Goal: Navigation & Orientation: Find specific page/section

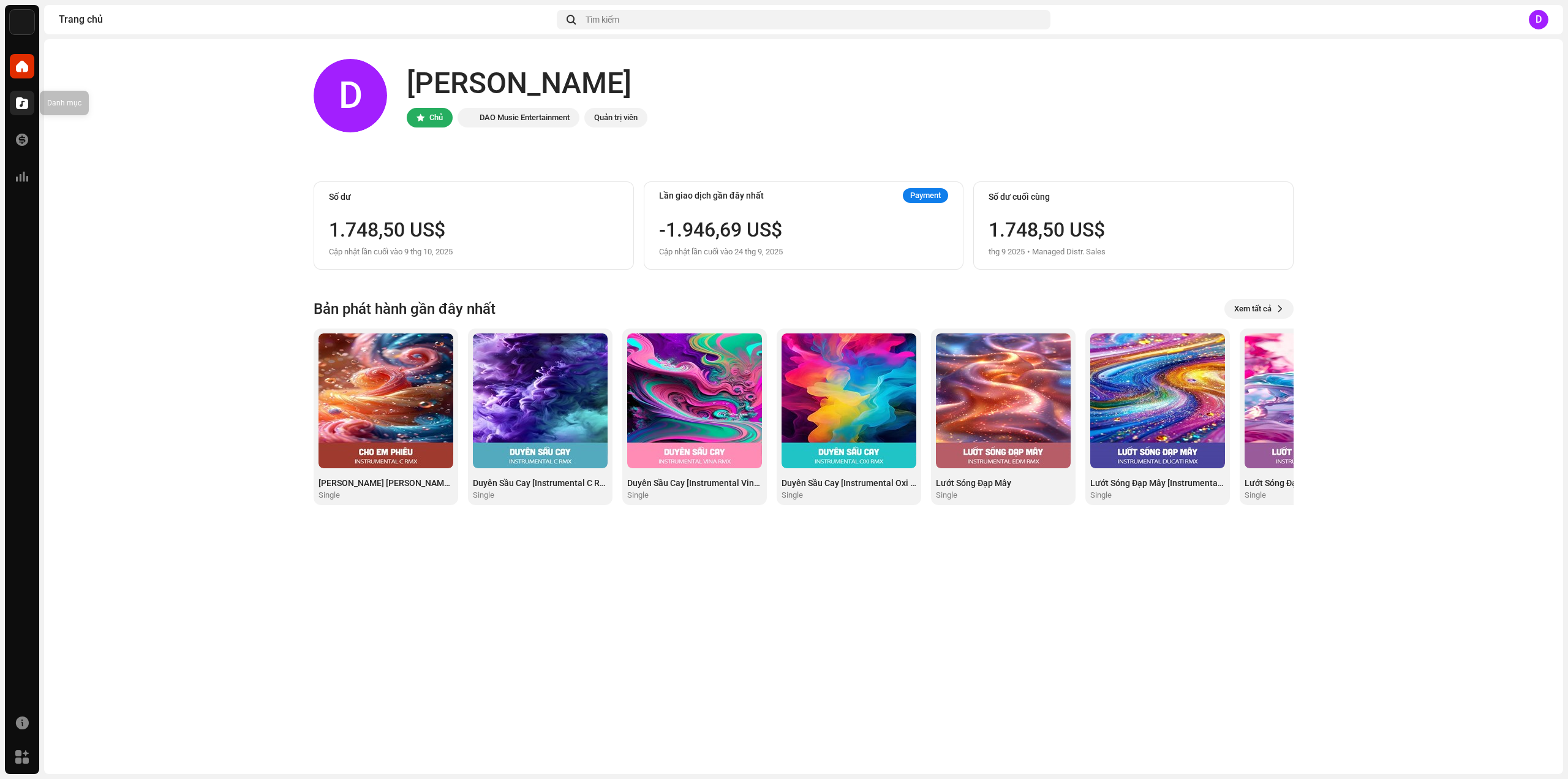
click at [12, 103] on div at bounding box center [22, 103] width 25 height 25
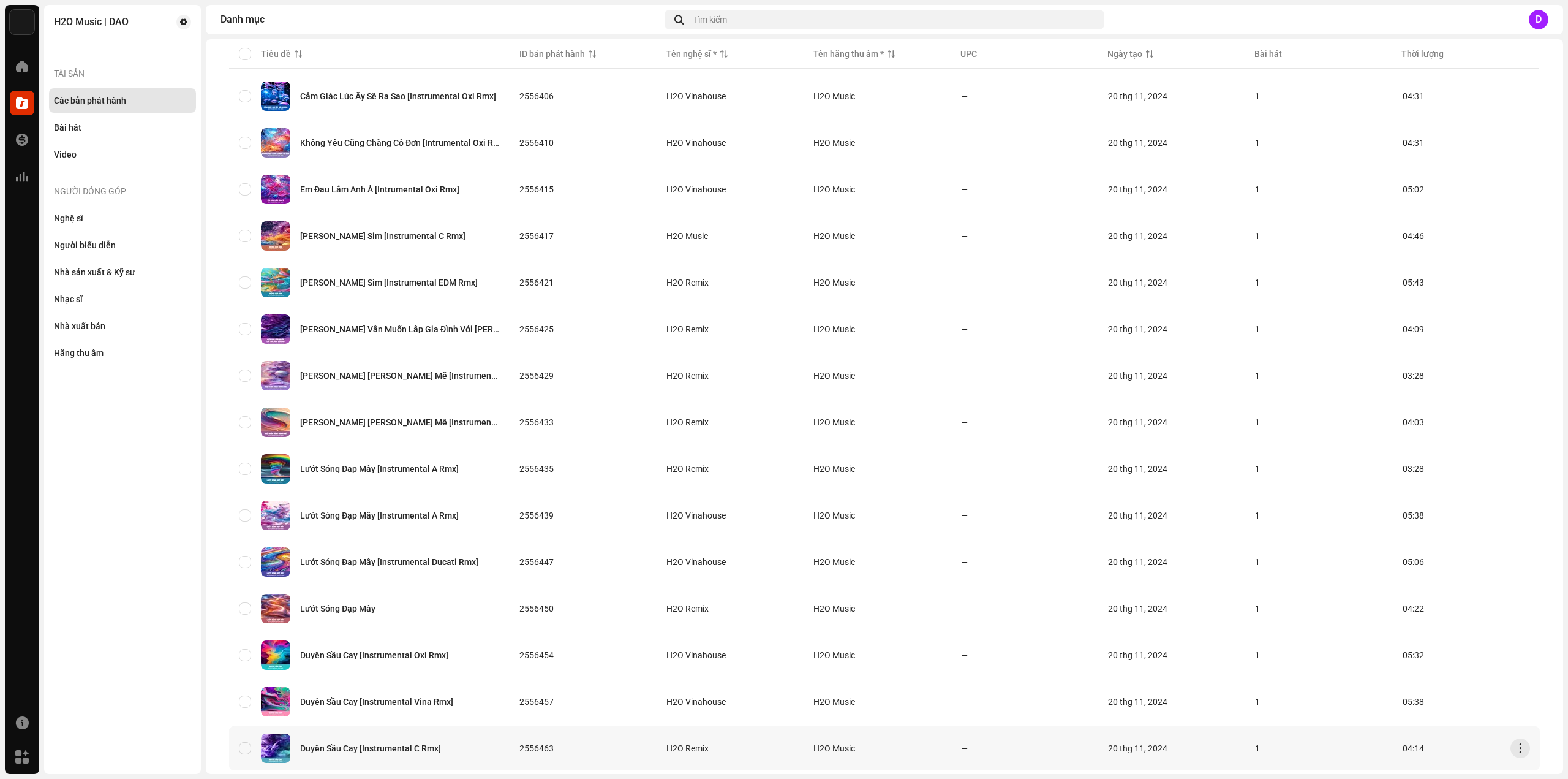
scroll to position [572, 0]
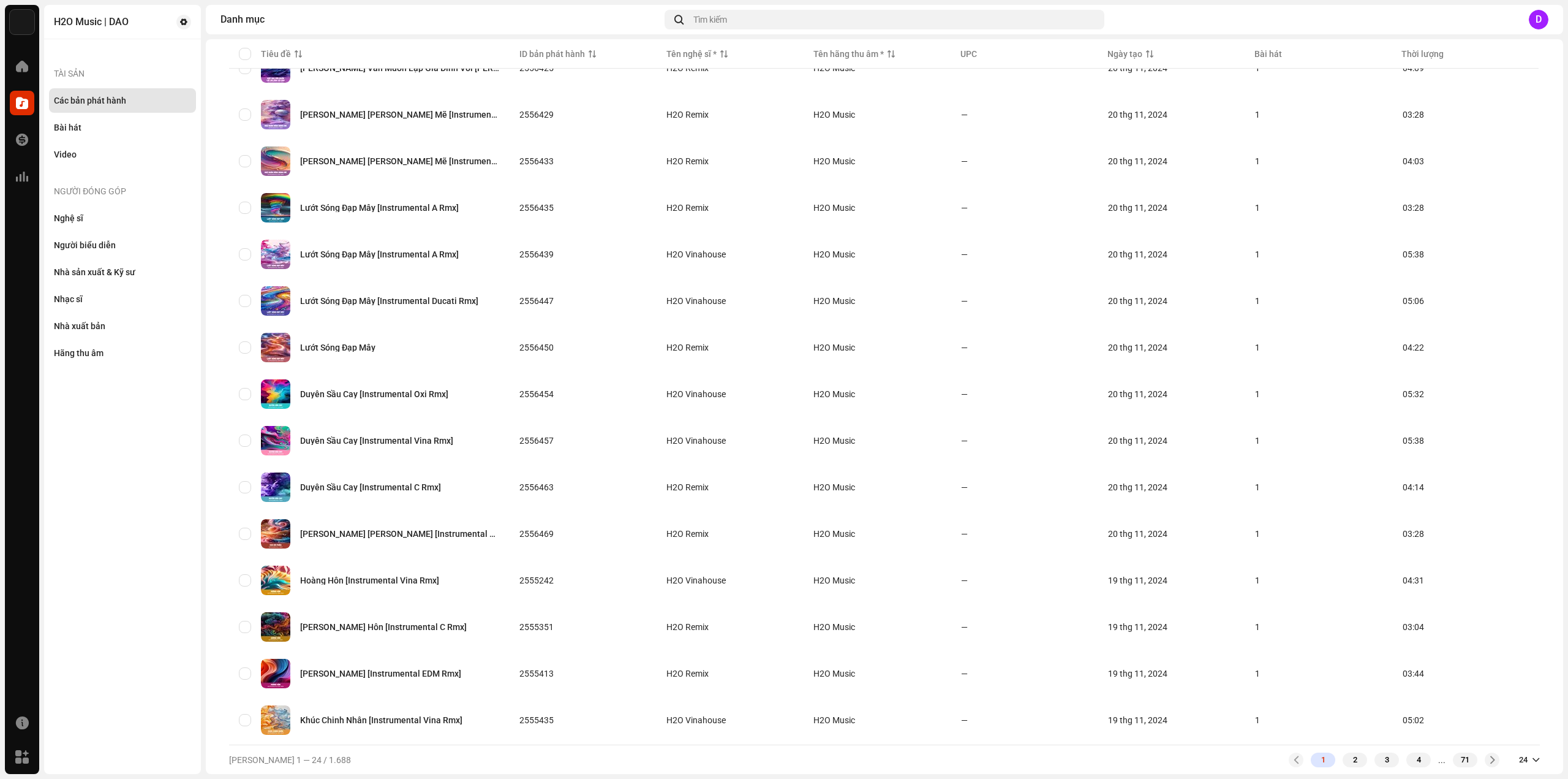
click at [1415, 770] on div "[PERSON_NAME] 1 — 24 / 1.688 1 2 3 4 ... 71 24" at bounding box center [884, 759] width 1311 height 30
click at [1412, 766] on div "4" at bounding box center [1418, 759] width 25 height 14
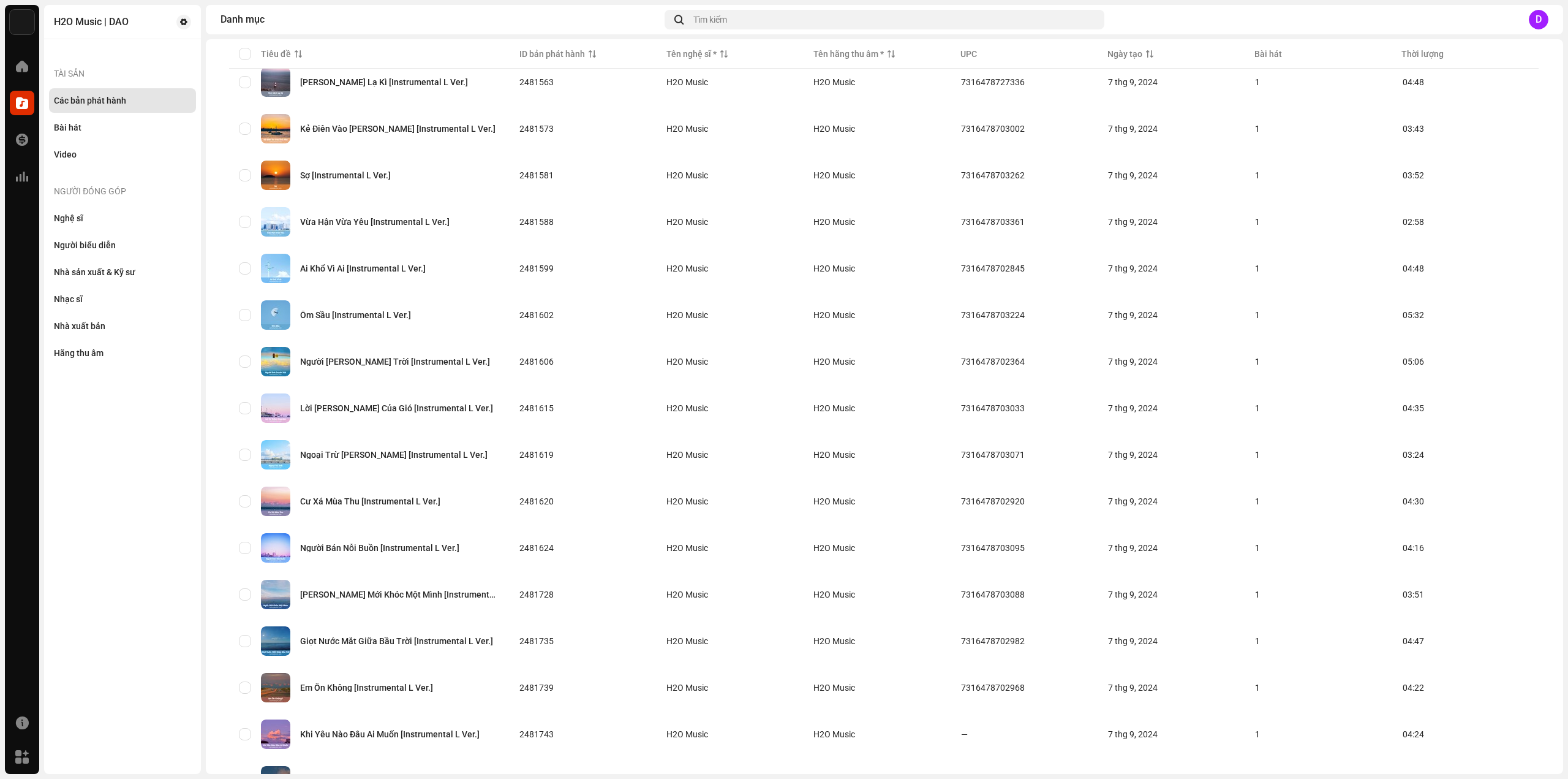
scroll to position [572, 0]
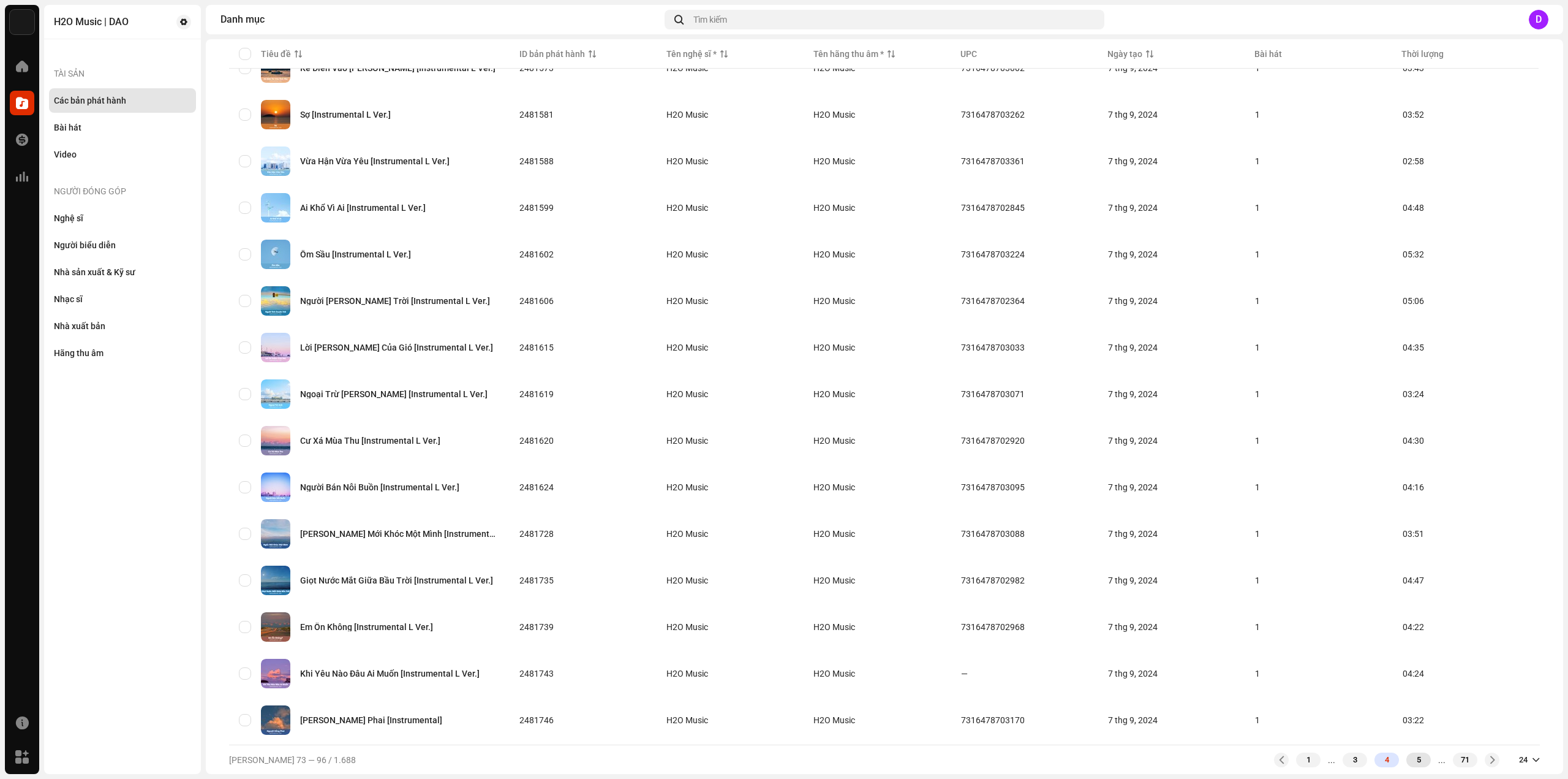
click at [1412, 759] on div "5" at bounding box center [1418, 759] width 25 height 14
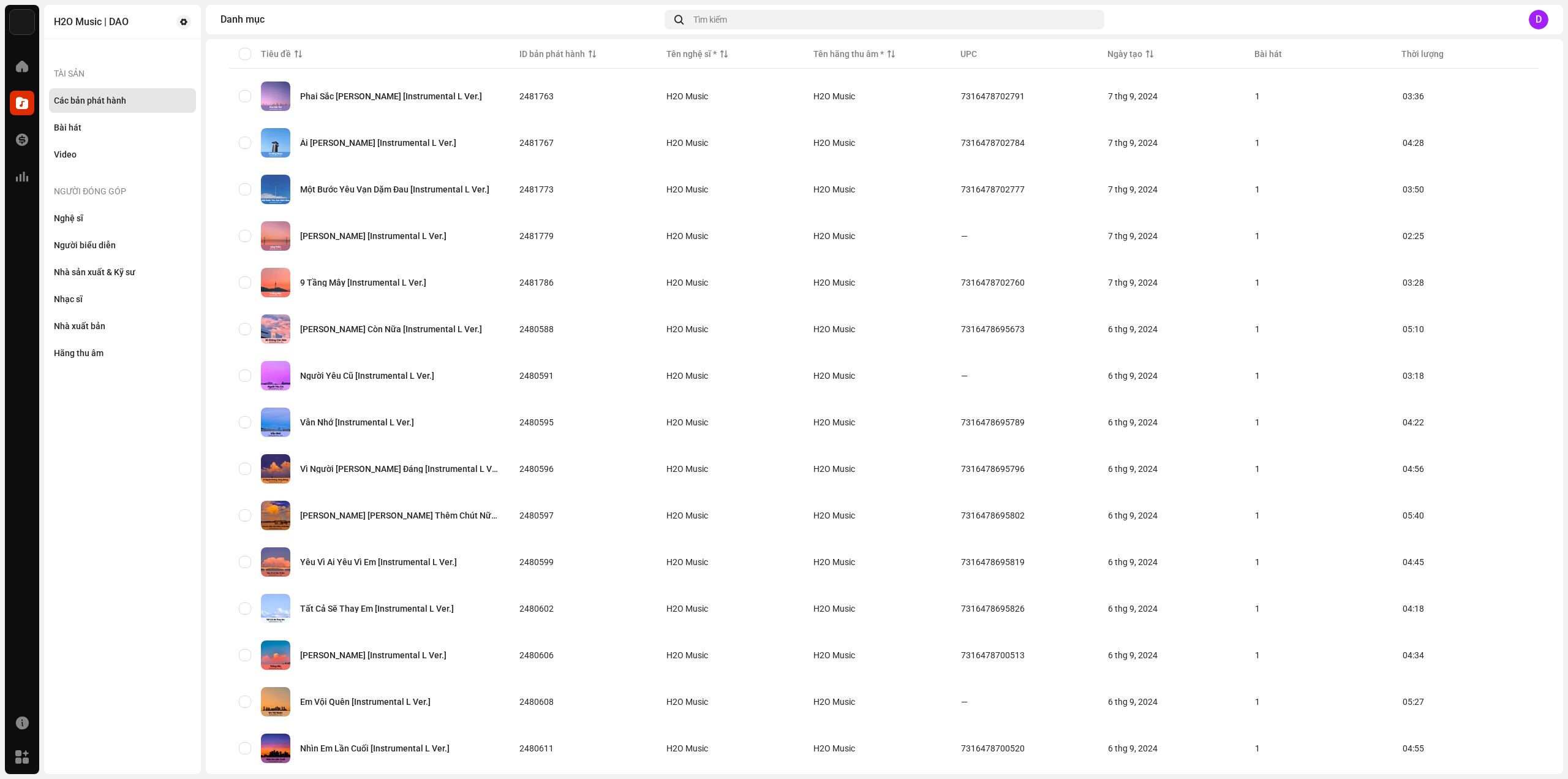
scroll to position [572, 0]
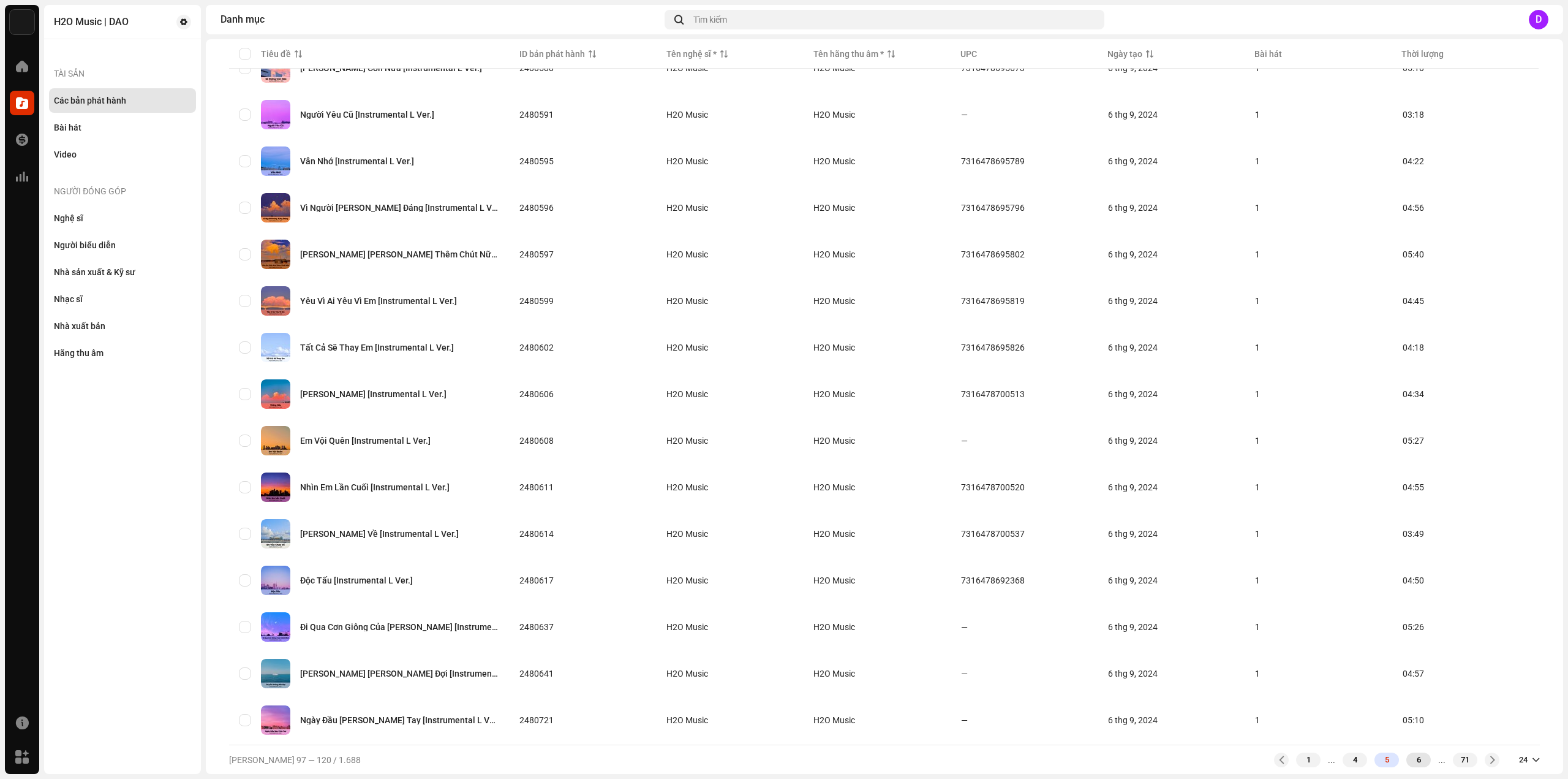
click at [1413, 759] on div "6" at bounding box center [1418, 759] width 25 height 14
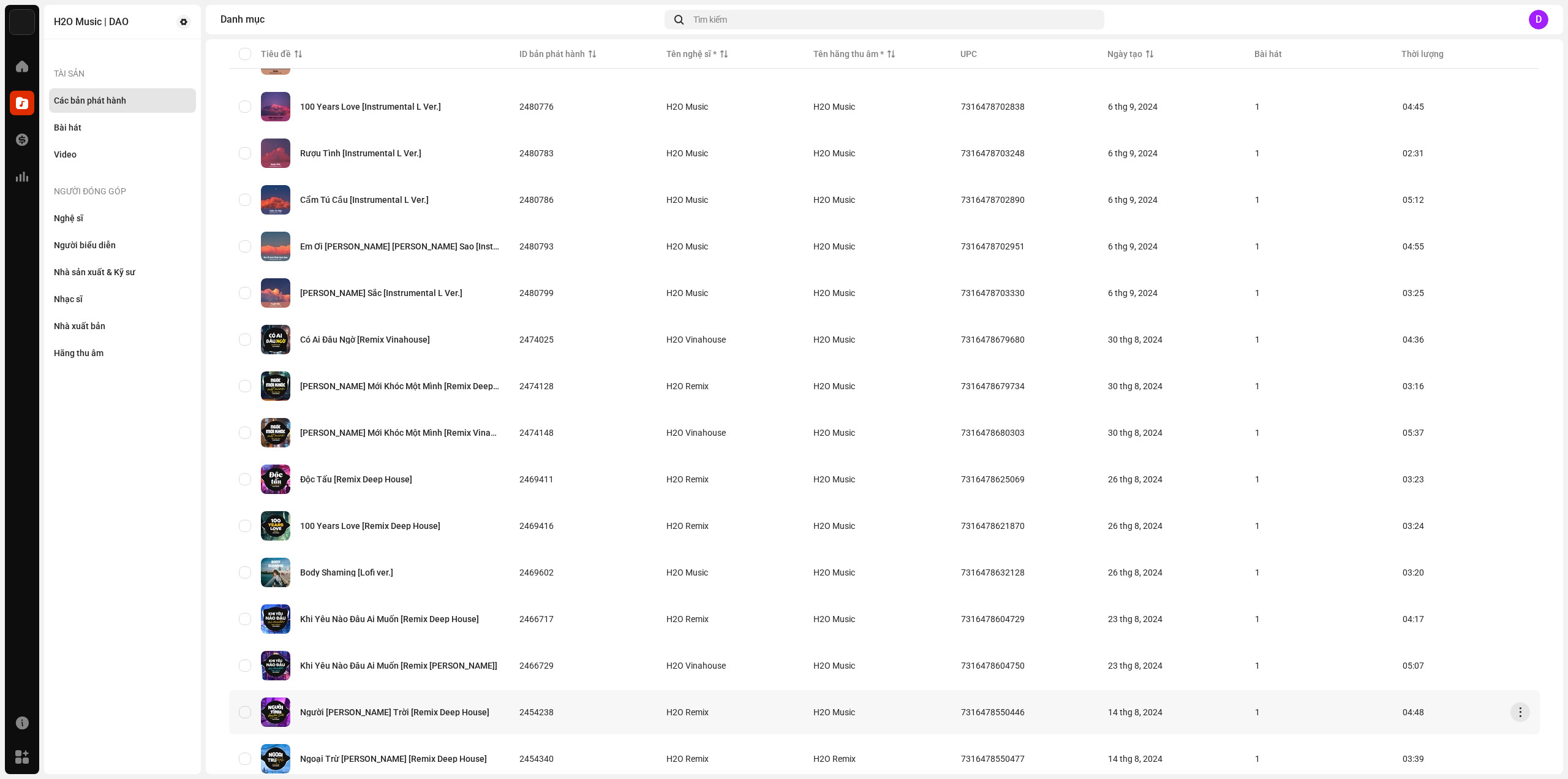
scroll to position [572, 0]
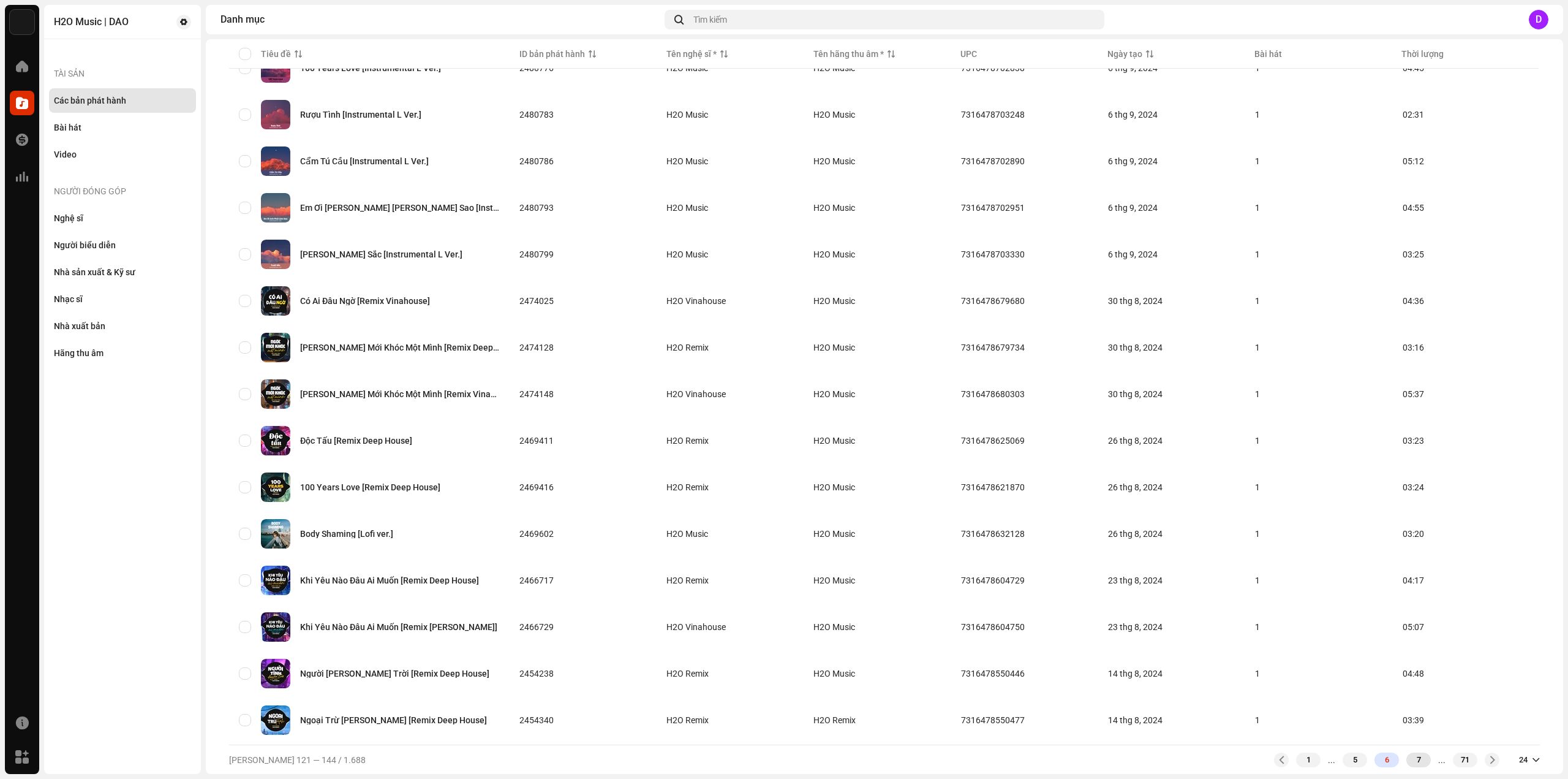
click at [1406, 762] on div "7" at bounding box center [1418, 759] width 25 height 14
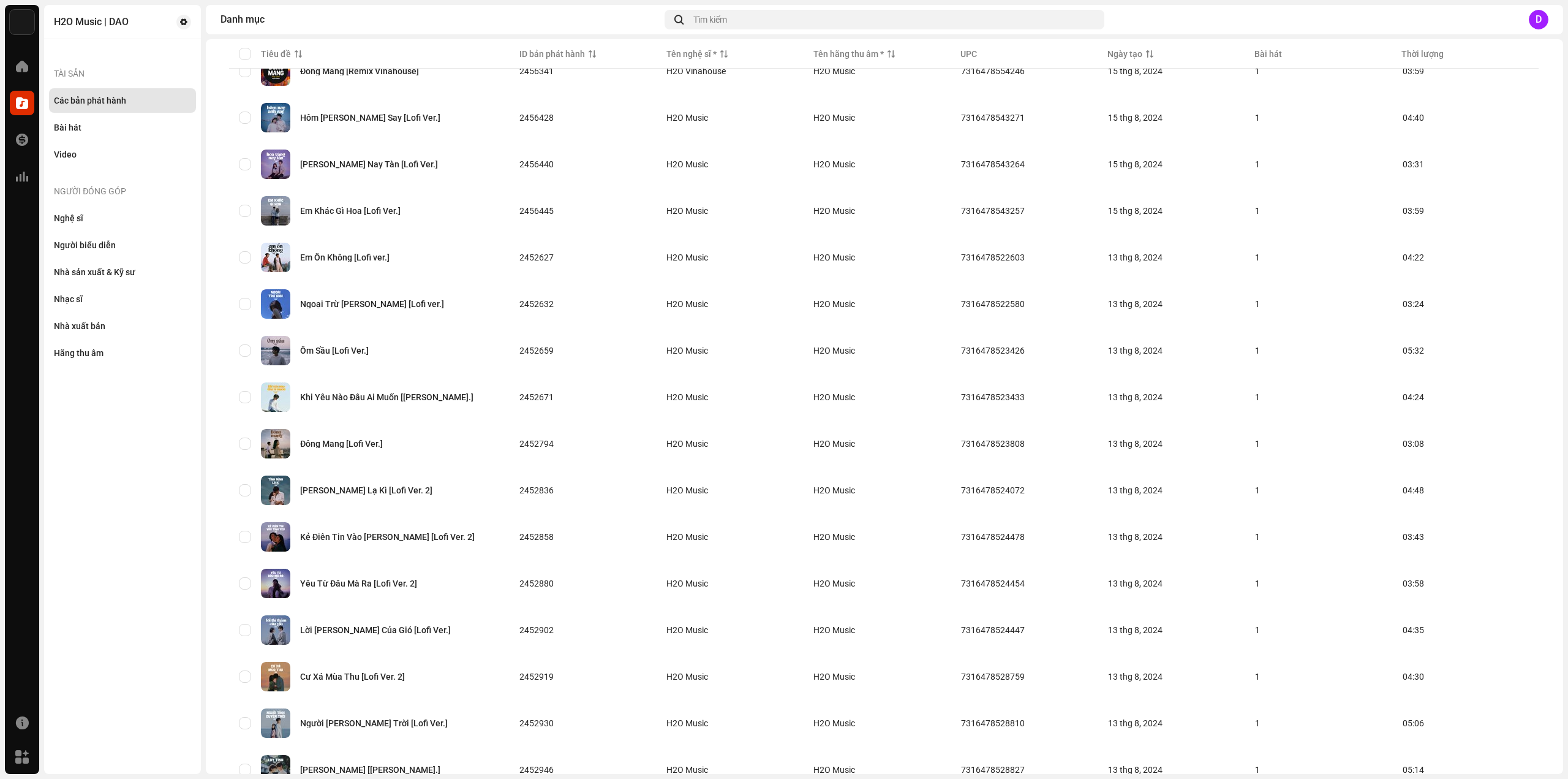
scroll to position [572, 0]
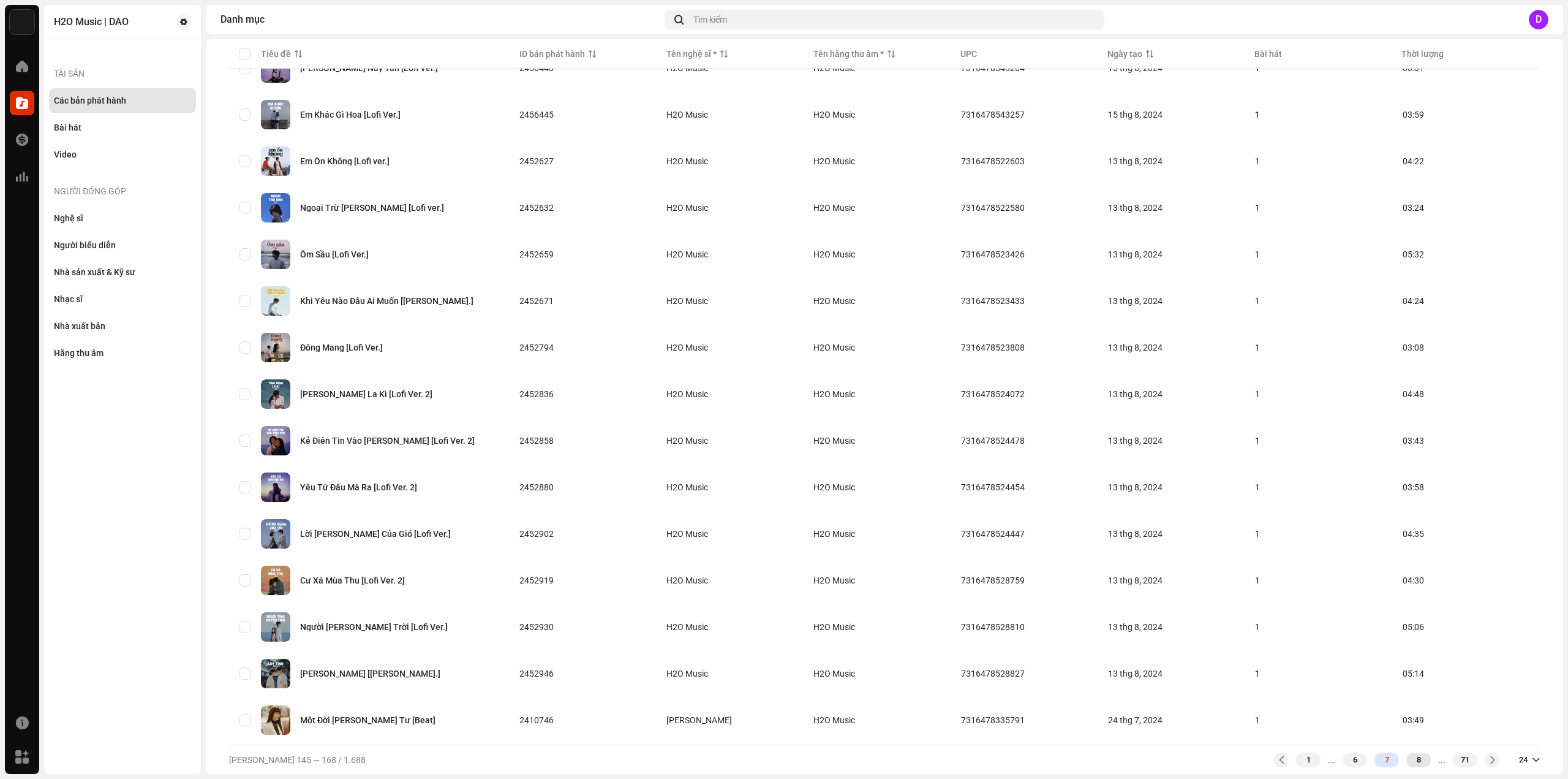
click at [1411, 761] on div "8" at bounding box center [1418, 759] width 25 height 14
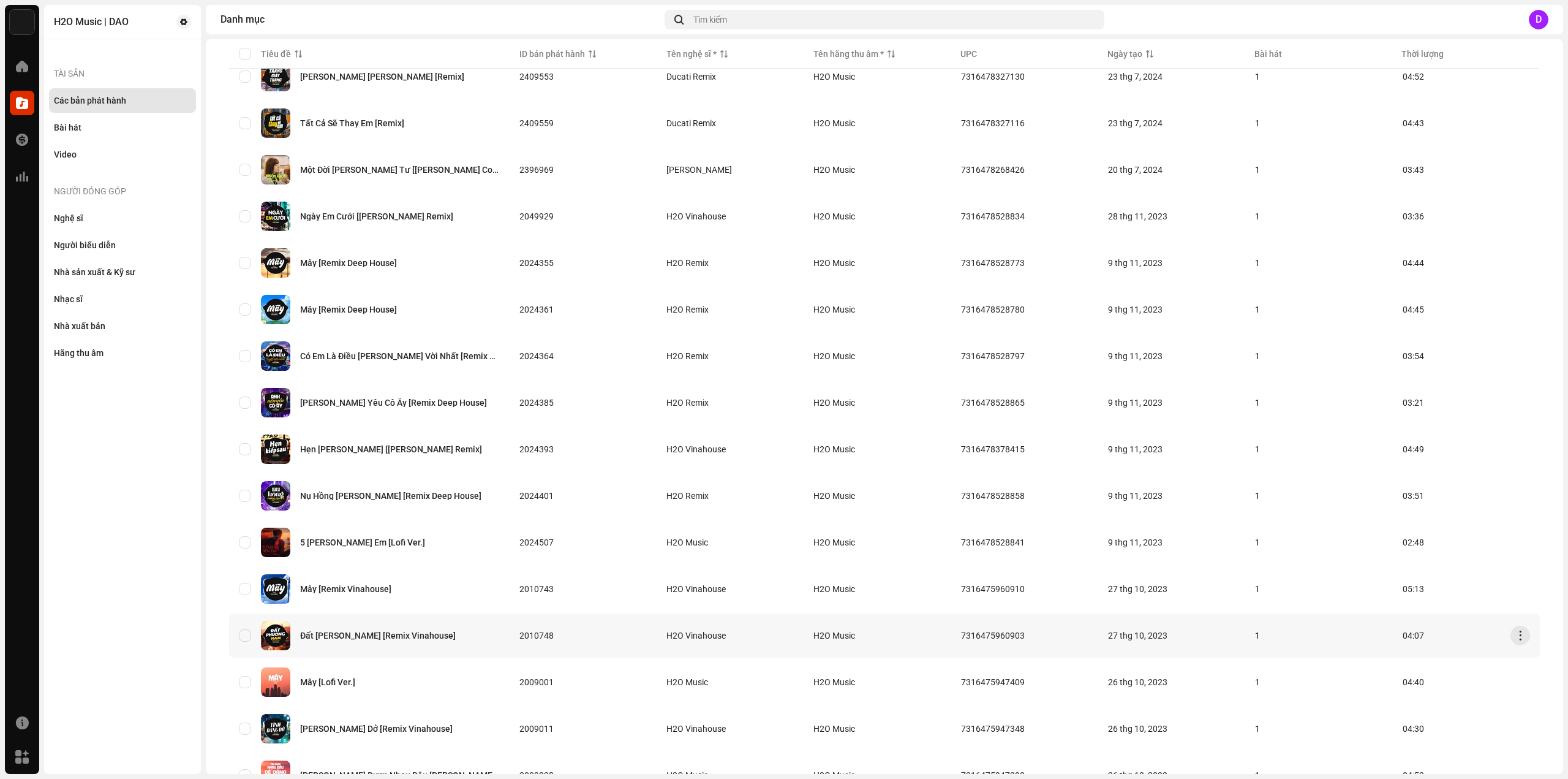
scroll to position [572, 0]
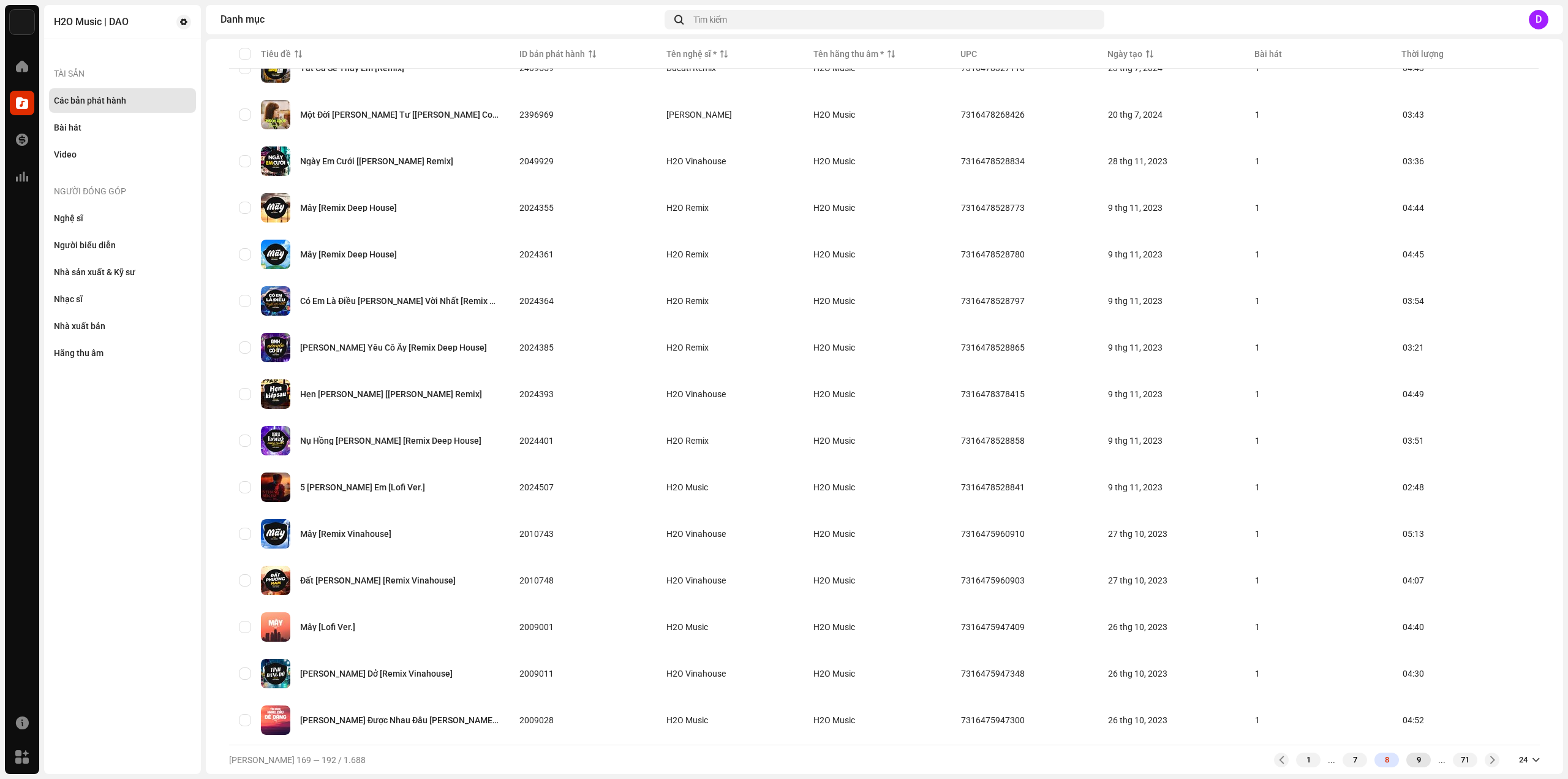
click at [1411, 755] on div "9" at bounding box center [1418, 759] width 25 height 14
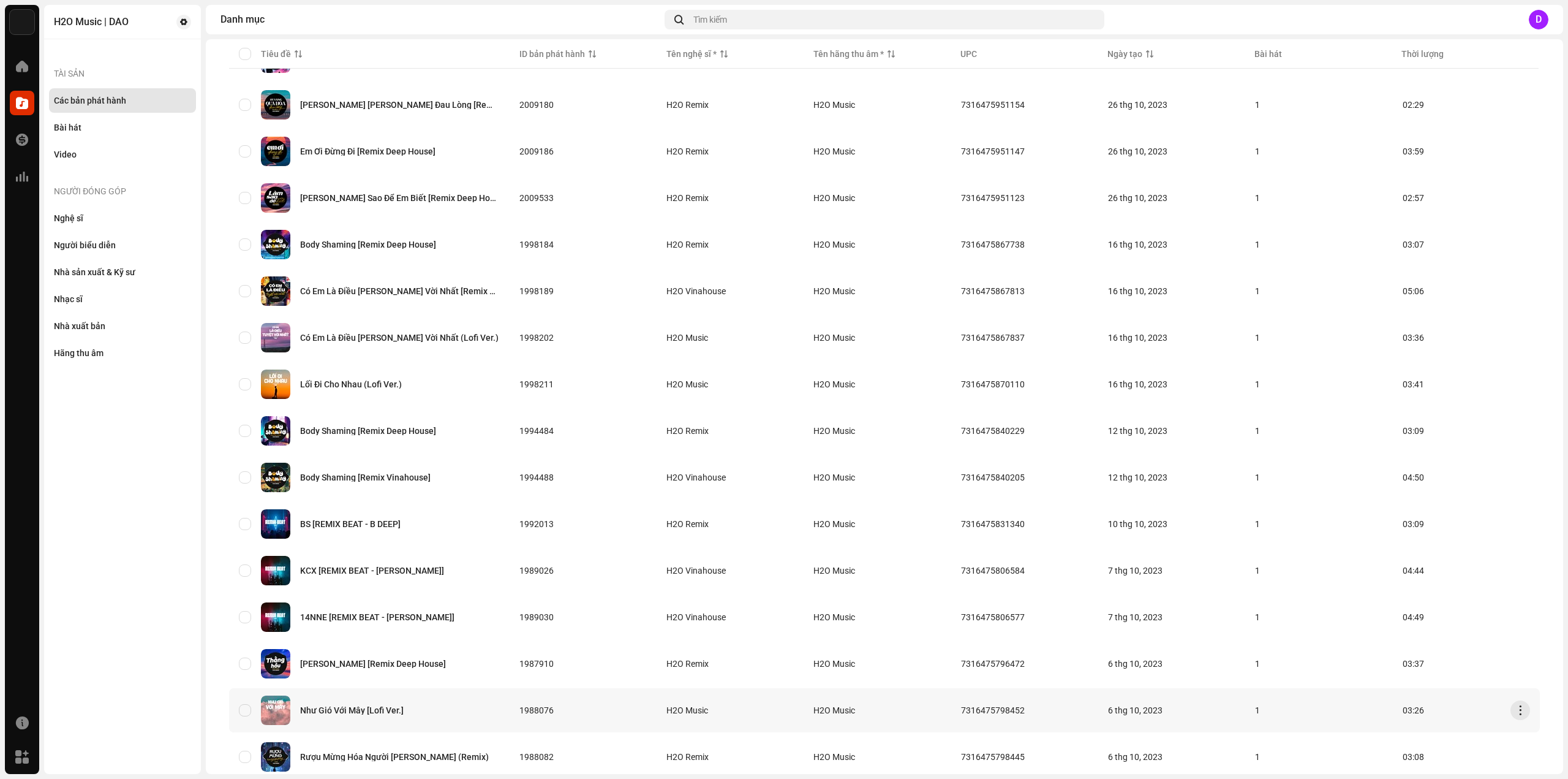
scroll to position [572, 0]
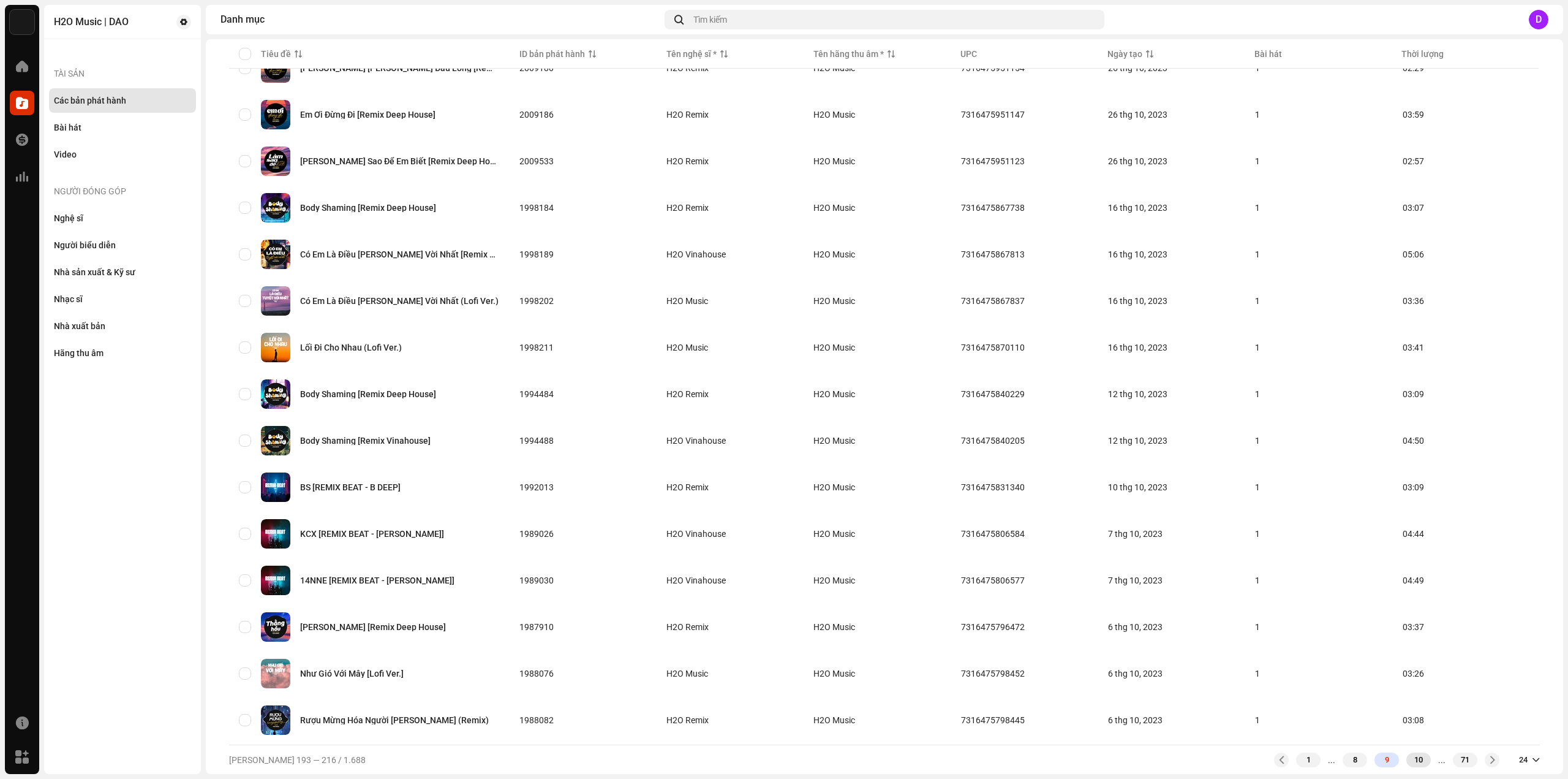
click at [1415, 755] on div "10" at bounding box center [1418, 759] width 25 height 14
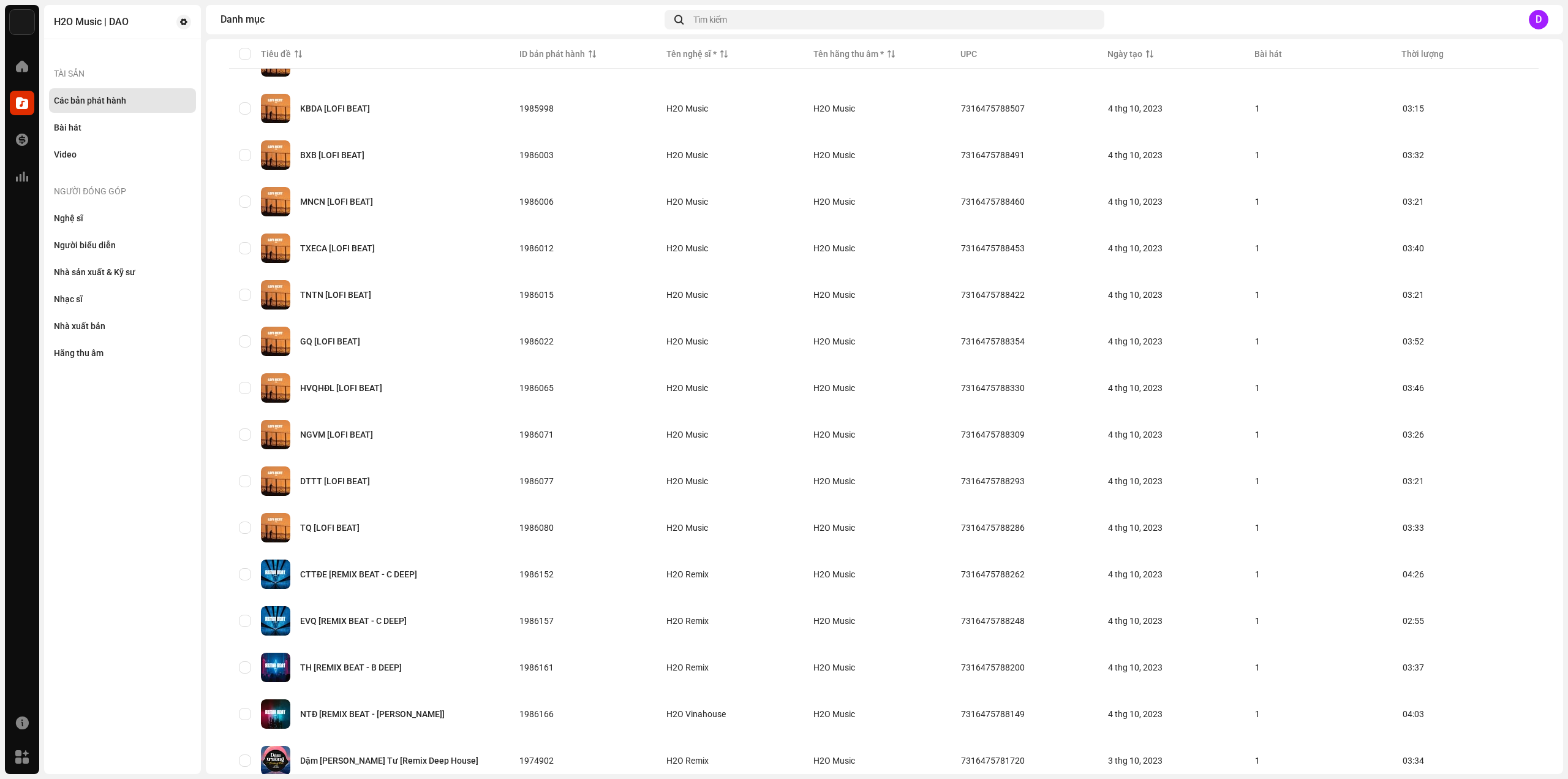
scroll to position [572, 0]
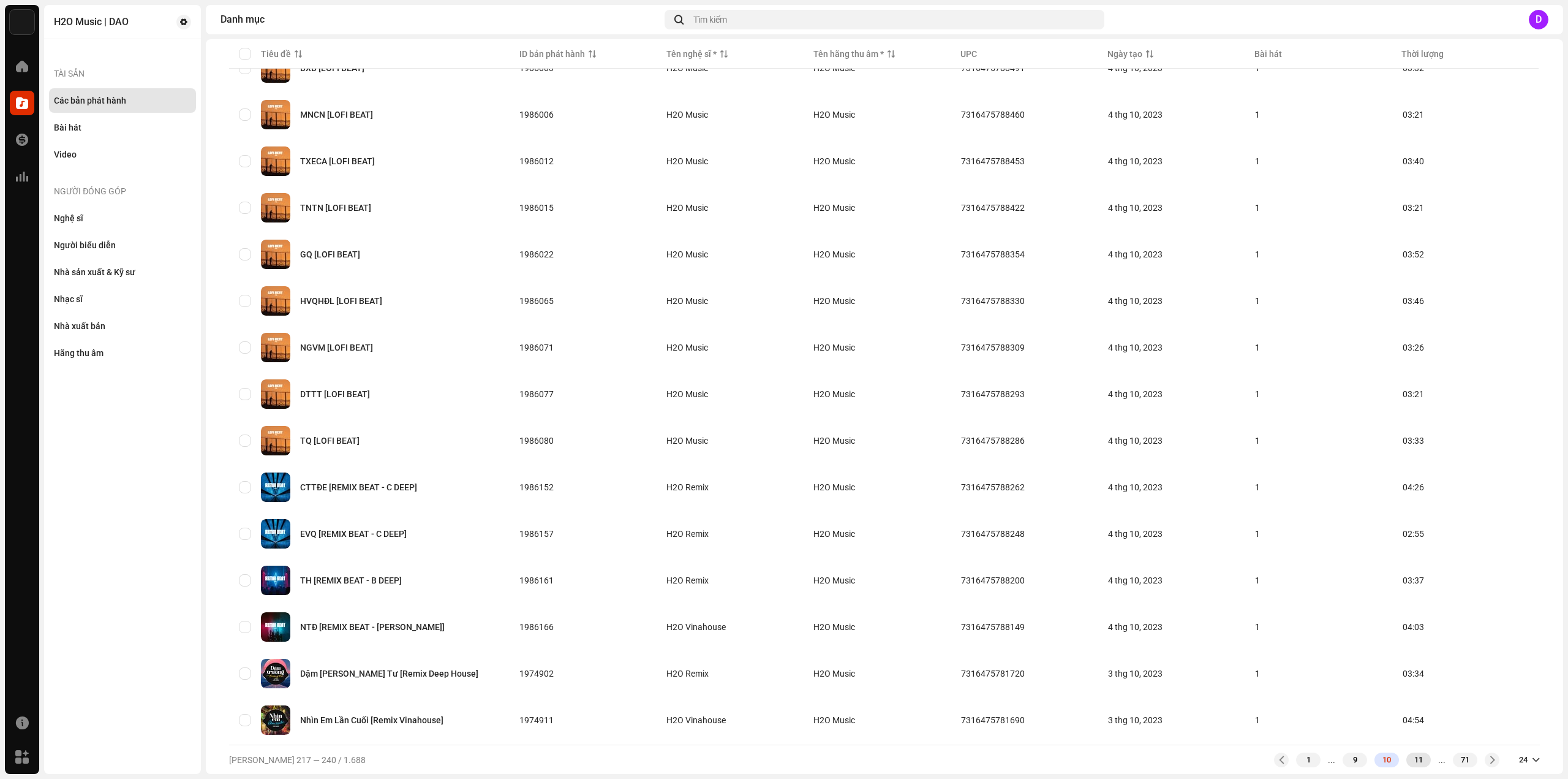
click at [1409, 755] on div "11" at bounding box center [1418, 759] width 25 height 14
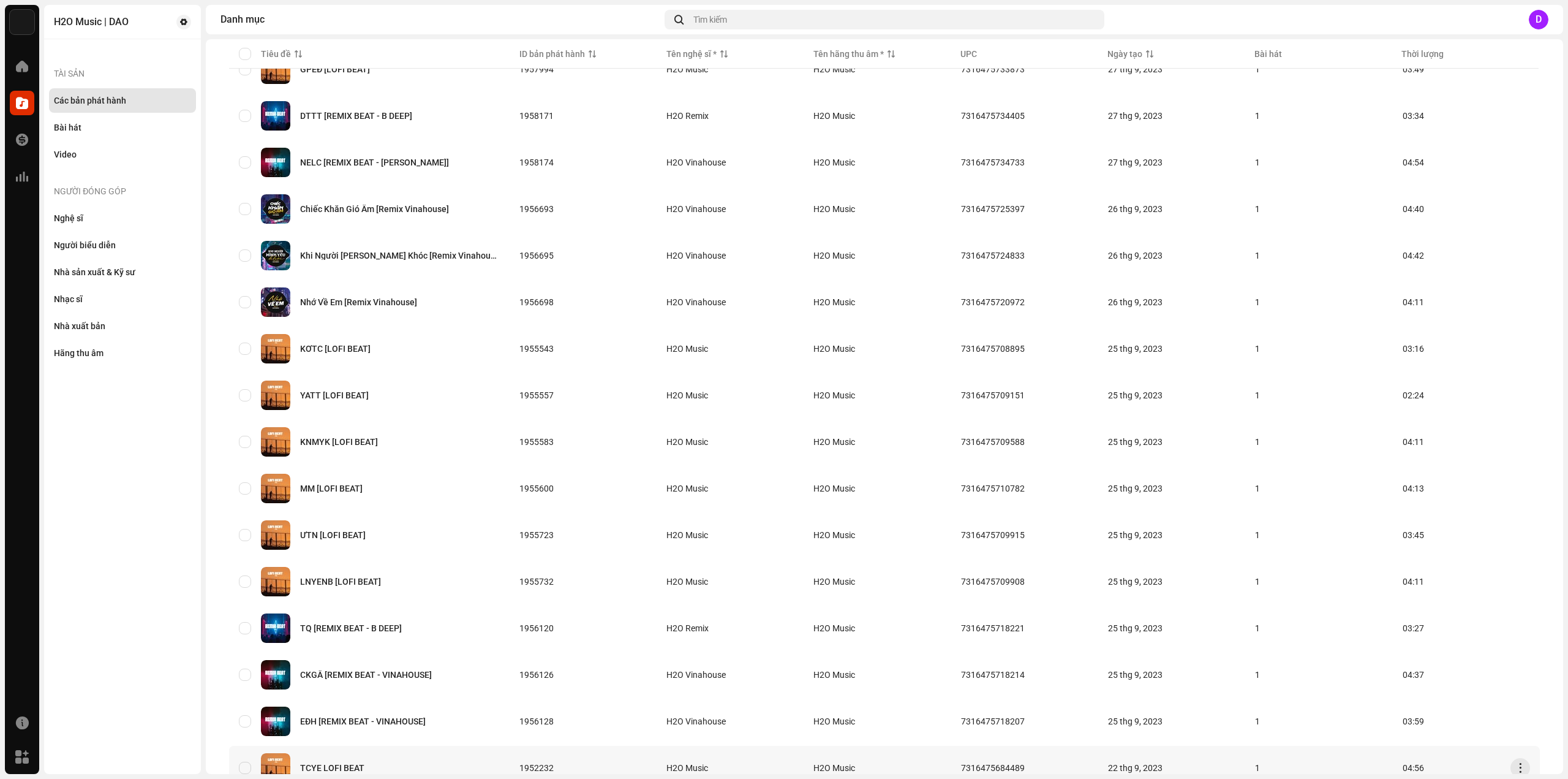
scroll to position [572, 0]
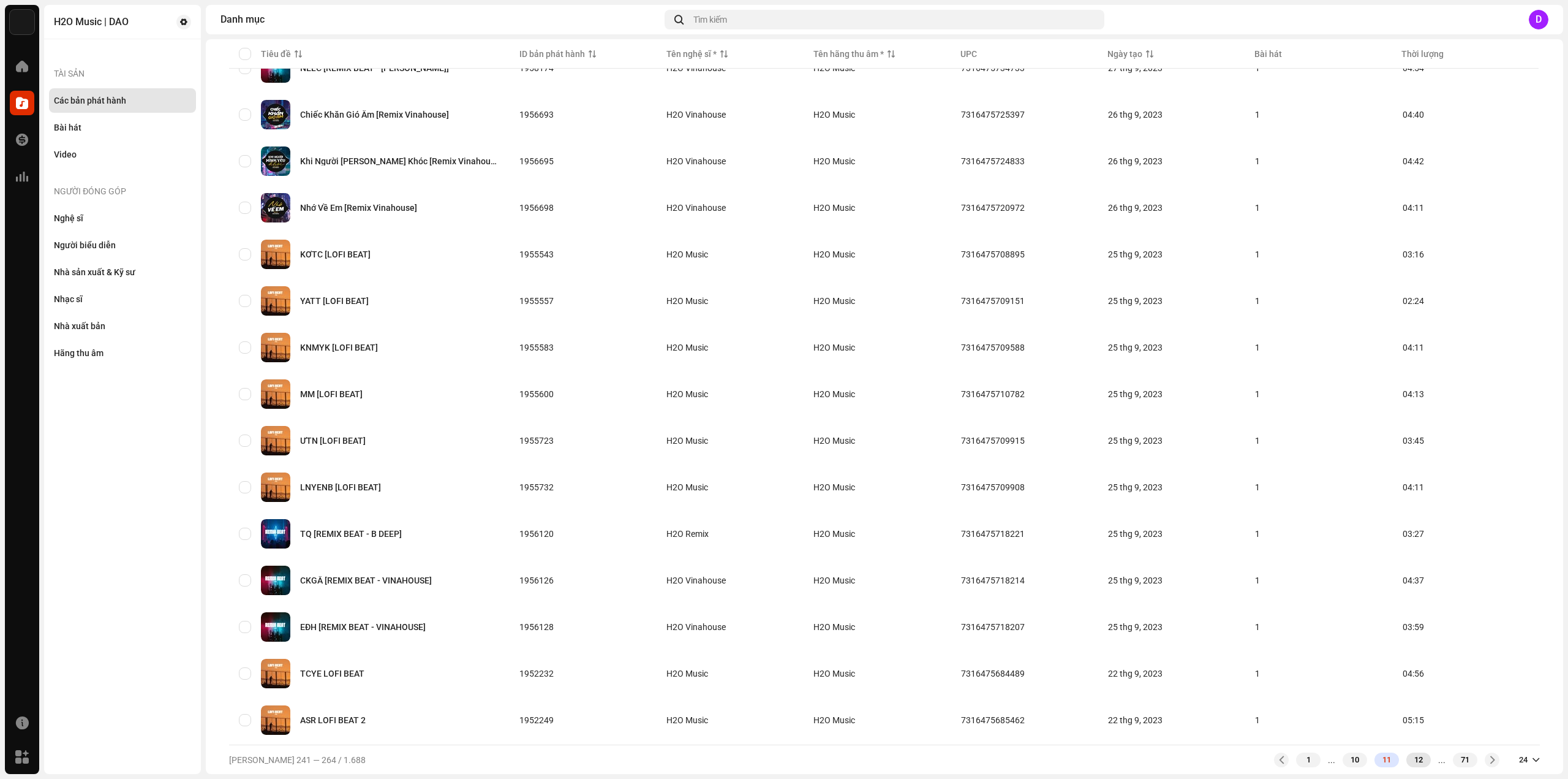
click at [1411, 752] on div "12" at bounding box center [1418, 759] width 25 height 14
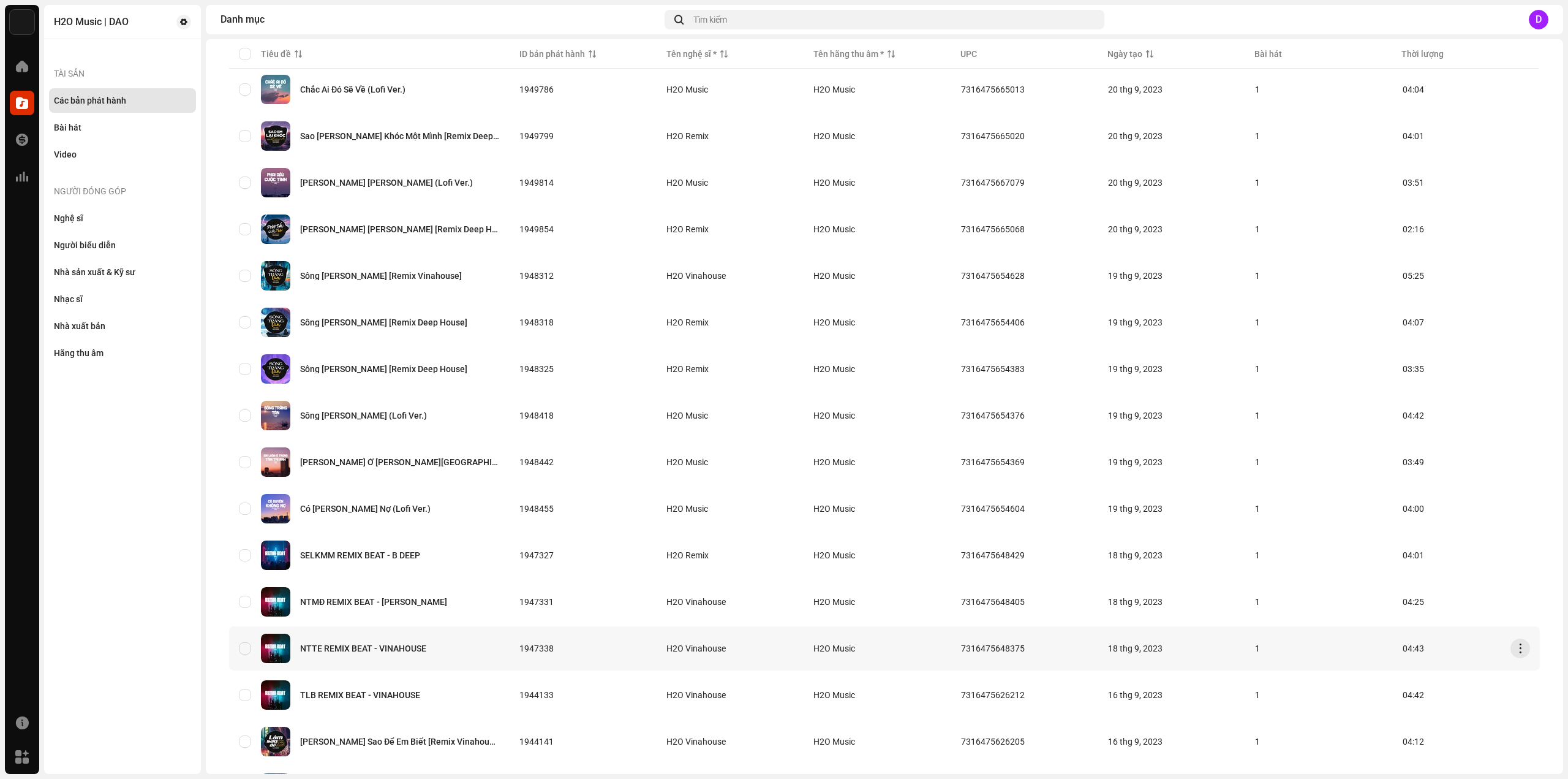
scroll to position [572, 0]
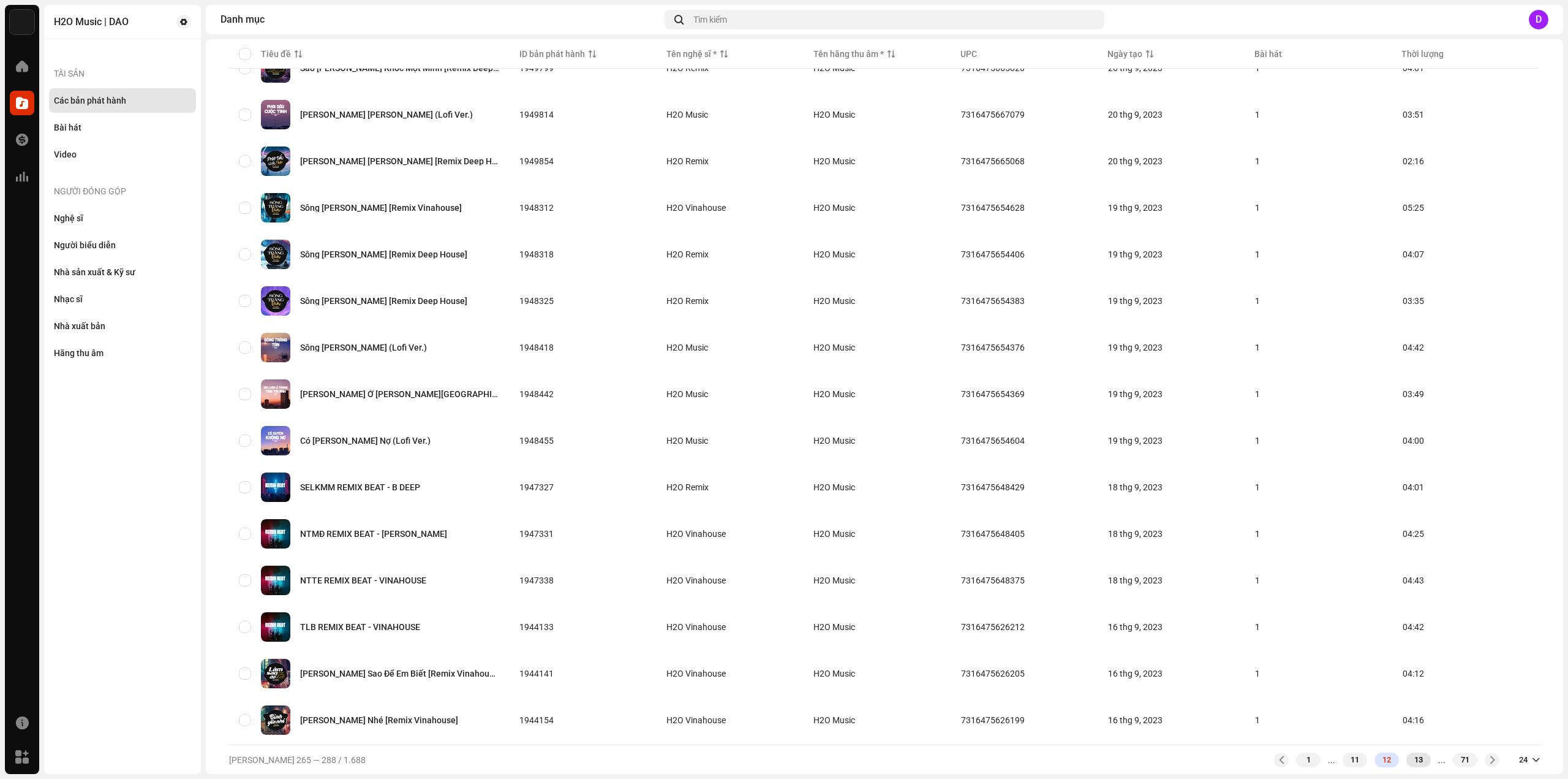
click at [1408, 758] on div "13" at bounding box center [1418, 759] width 25 height 14
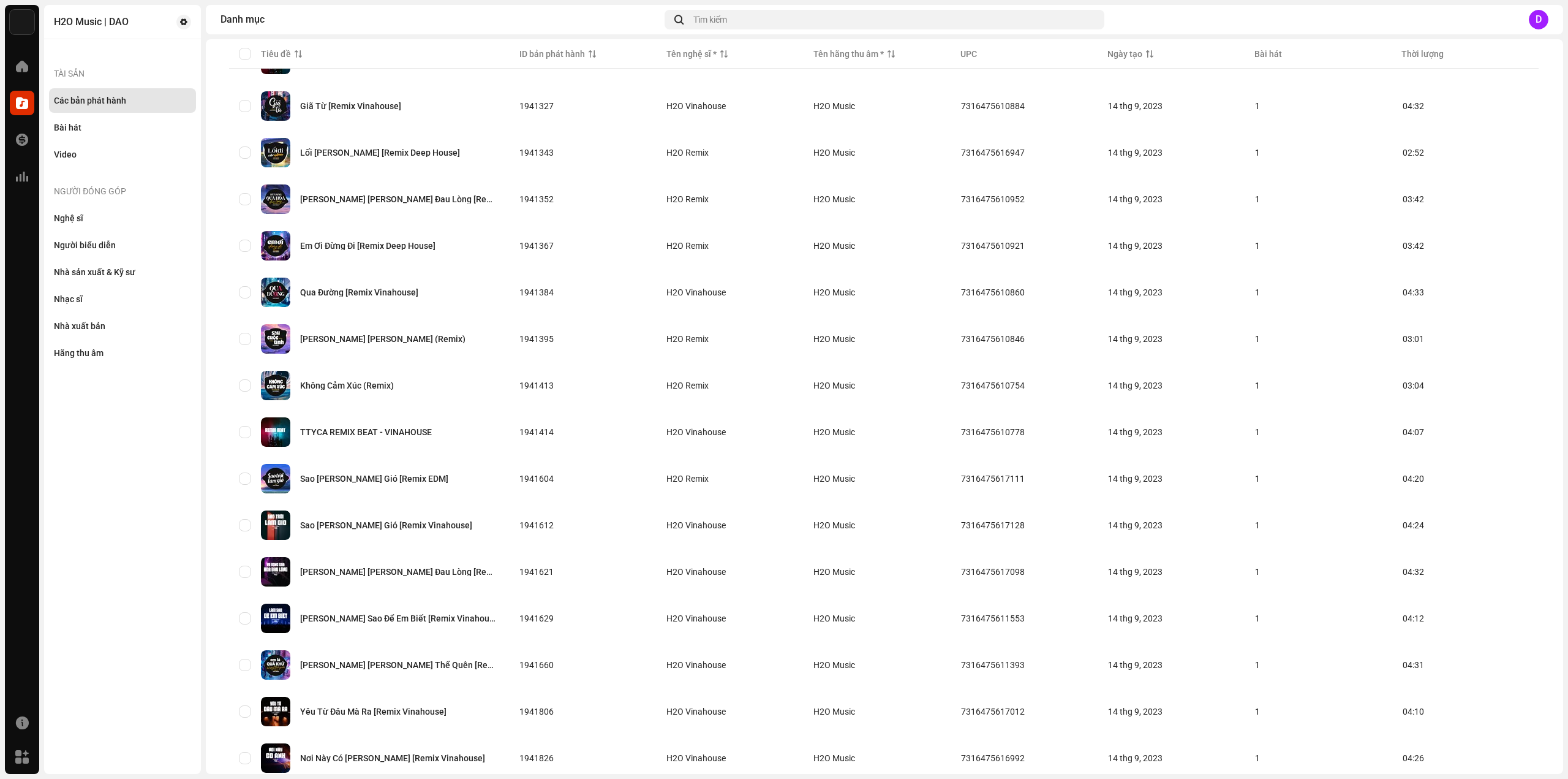
scroll to position [572, 0]
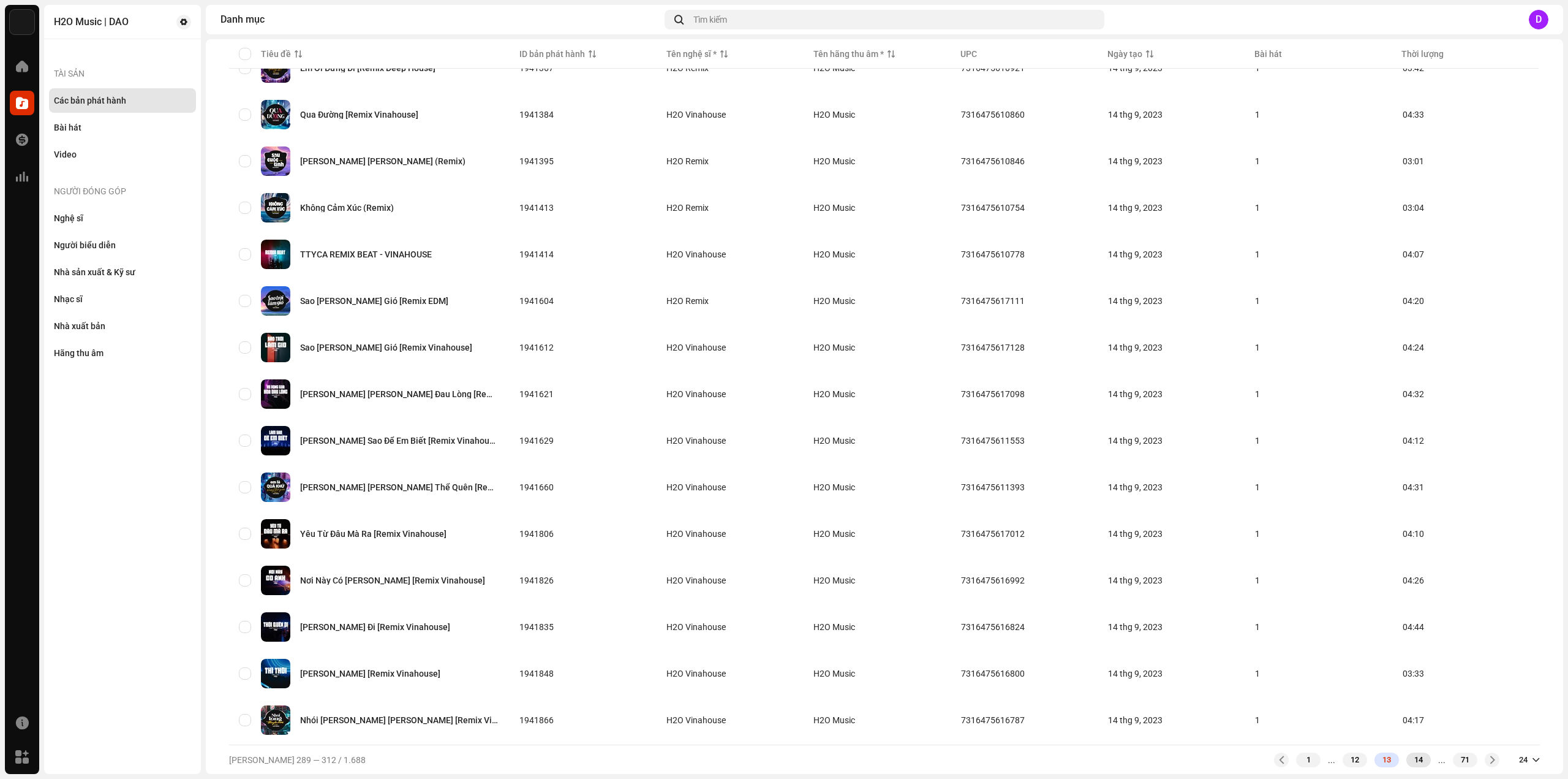
click at [1405, 753] on div "1 ... 12 13 14 ... 71" at bounding box center [1387, 759] width 226 height 14
click at [1406, 753] on div "14" at bounding box center [1418, 759] width 25 height 14
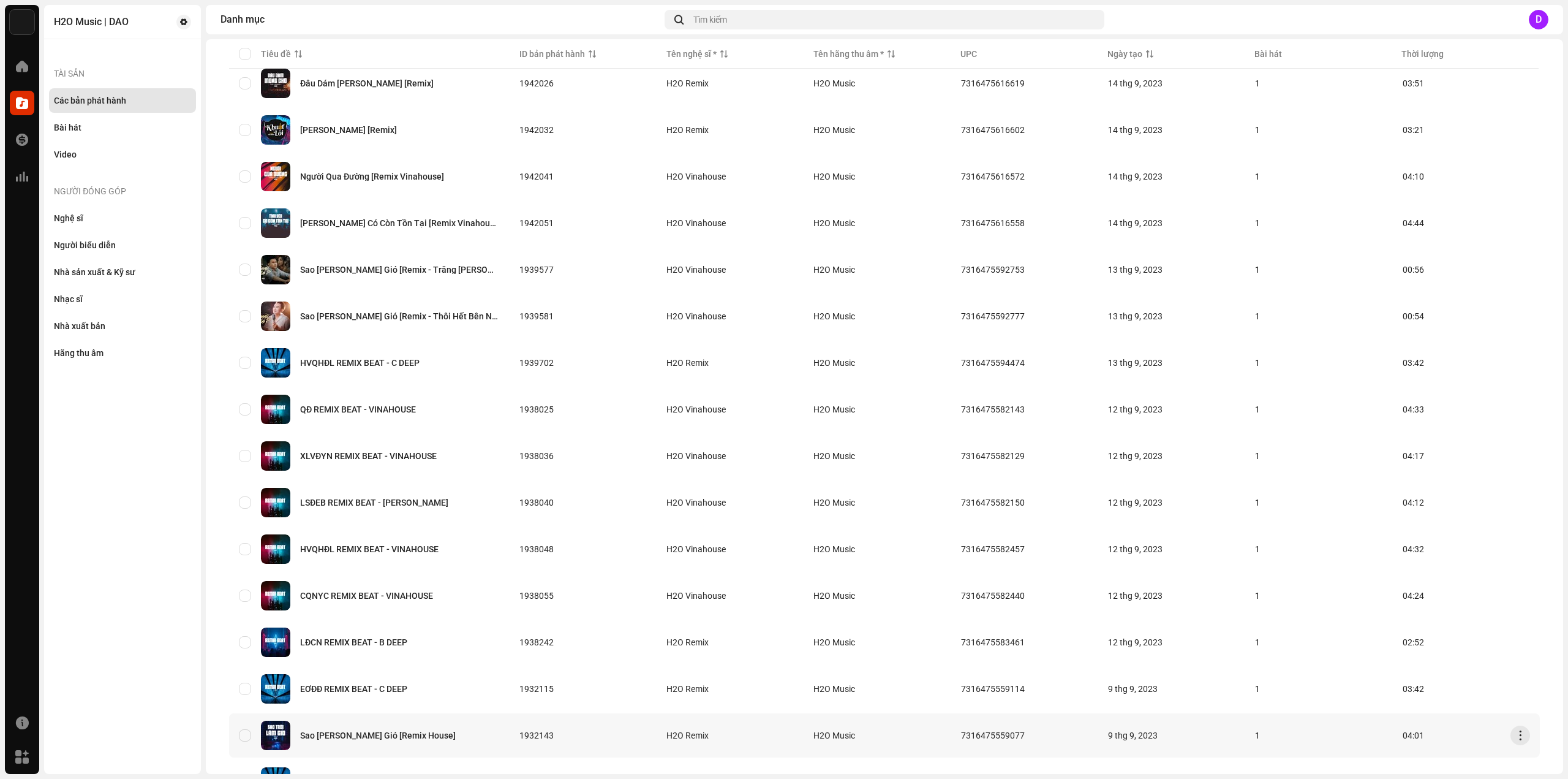
scroll to position [572, 0]
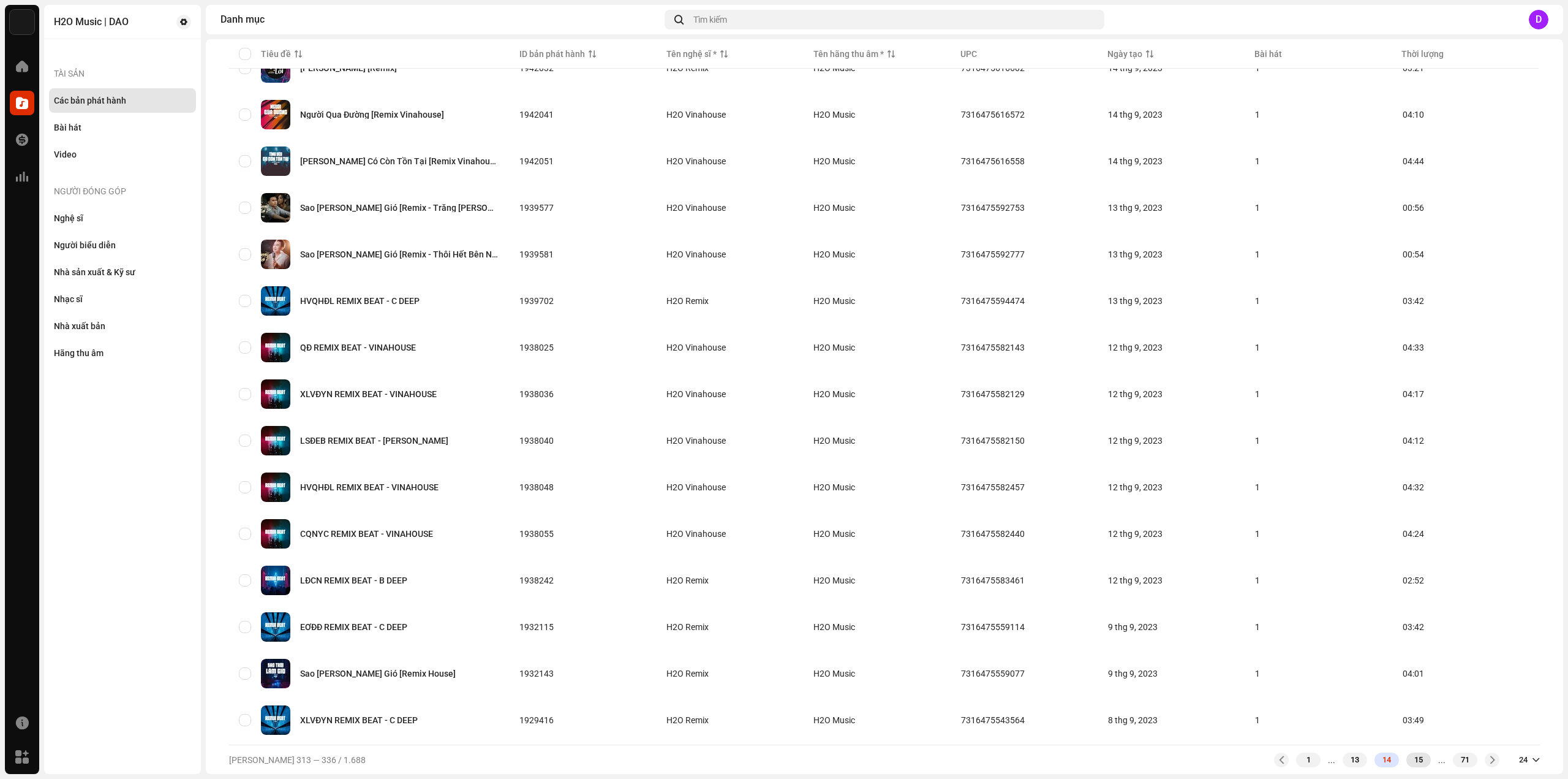
click at [1411, 757] on div "15" at bounding box center [1418, 759] width 25 height 14
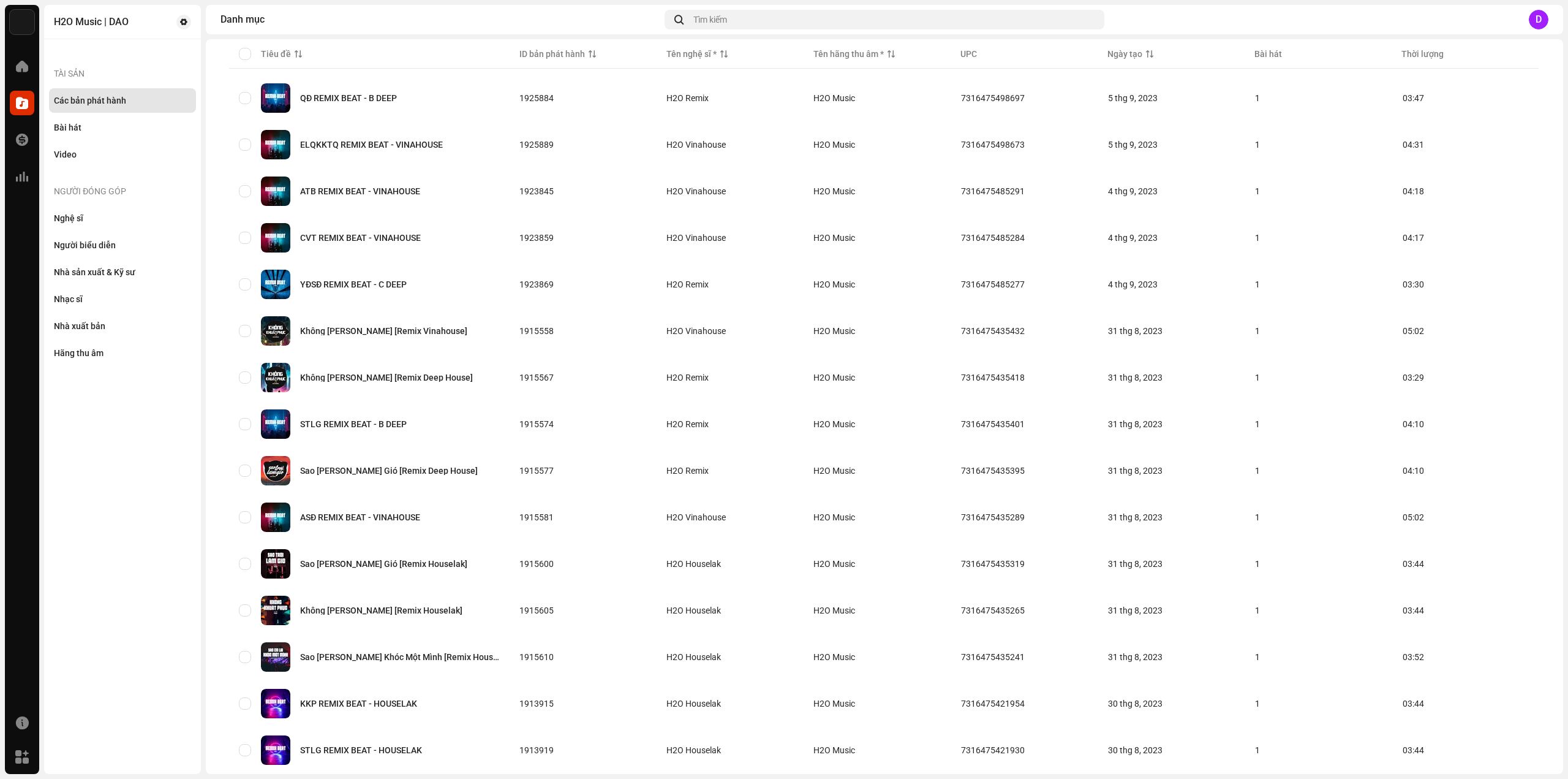
scroll to position [572, 0]
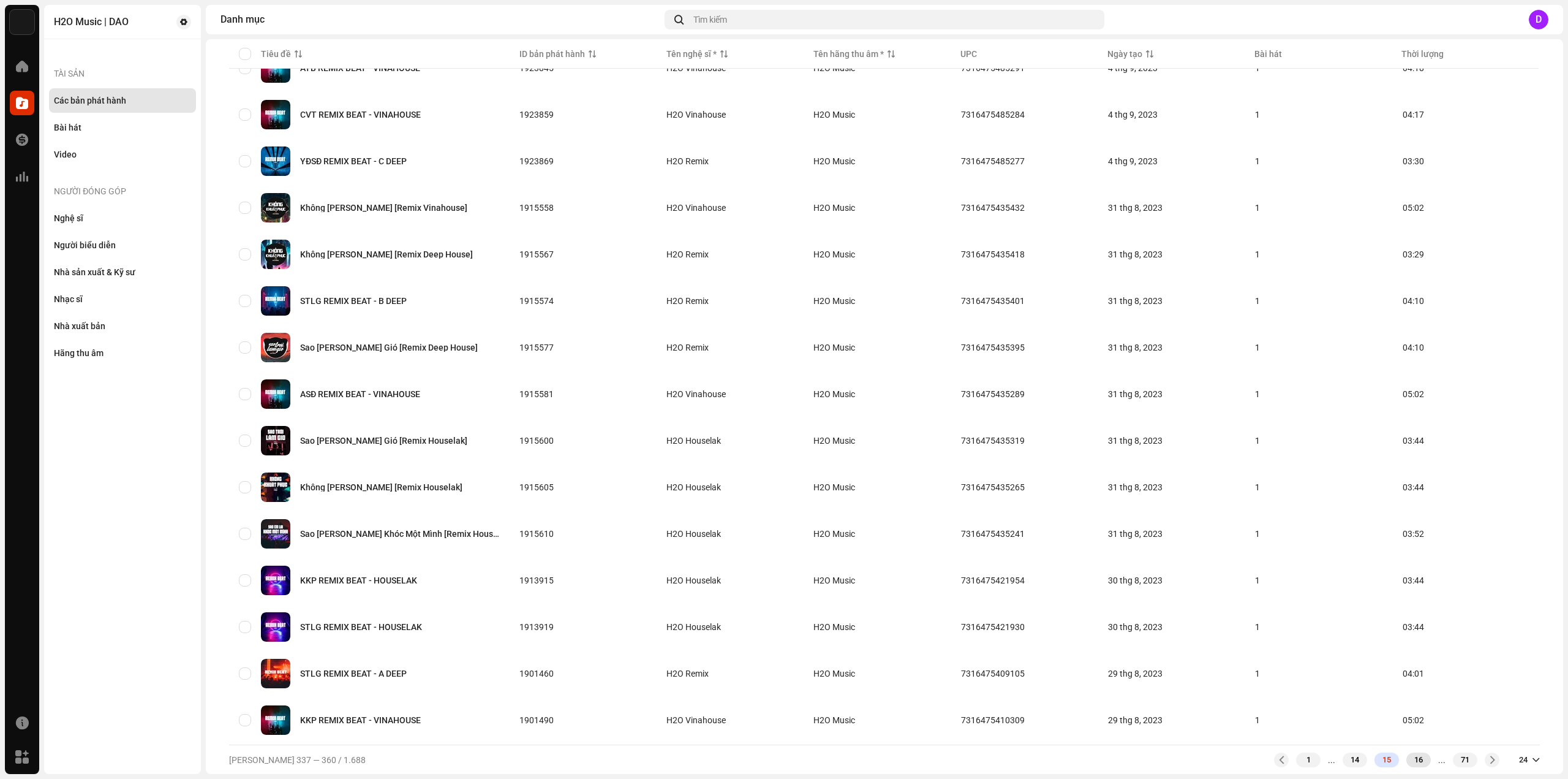
click at [1412, 762] on div "16" at bounding box center [1418, 759] width 25 height 14
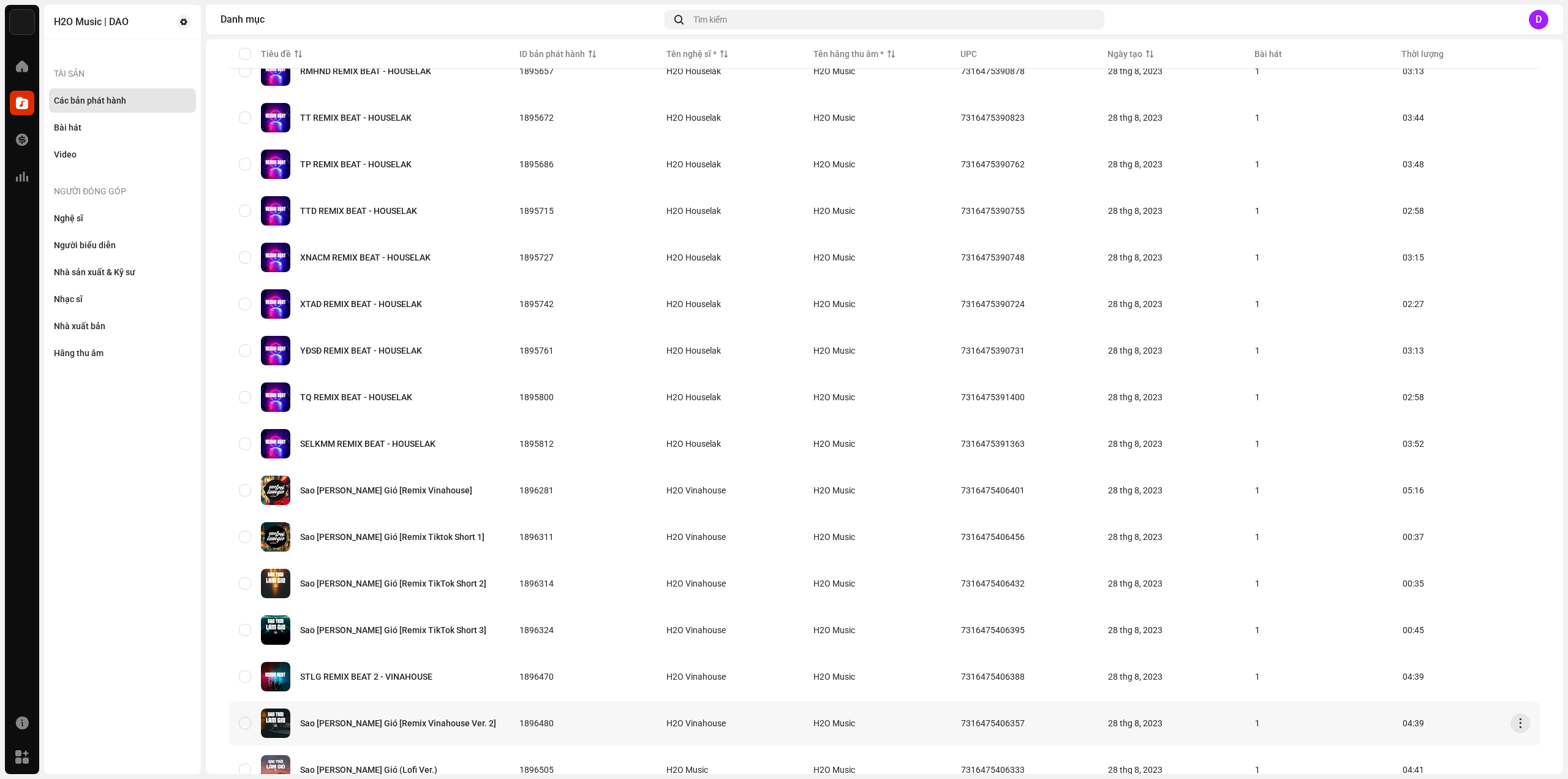
scroll to position [572, 0]
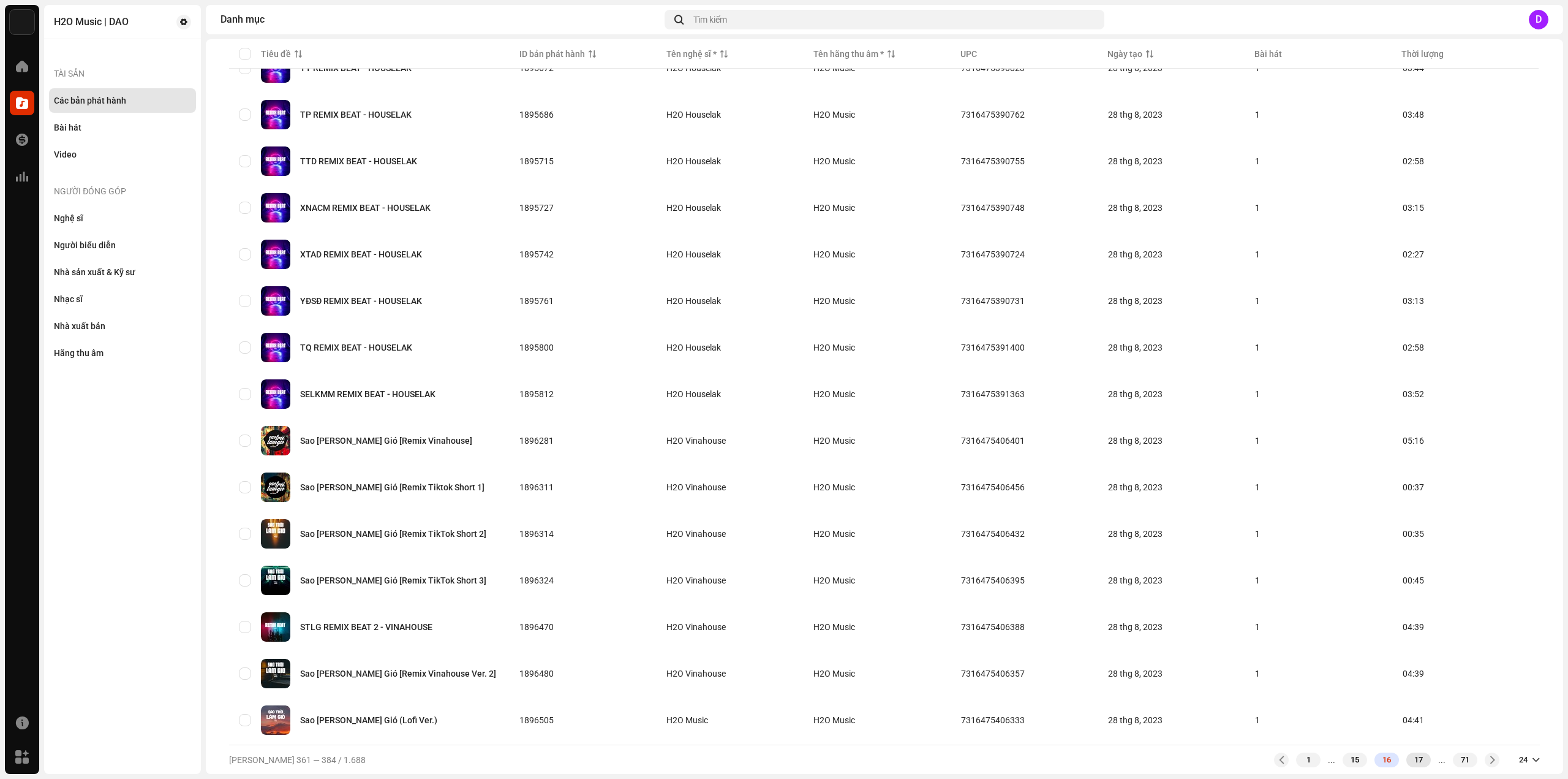
click at [1411, 756] on div "17" at bounding box center [1418, 759] width 25 height 14
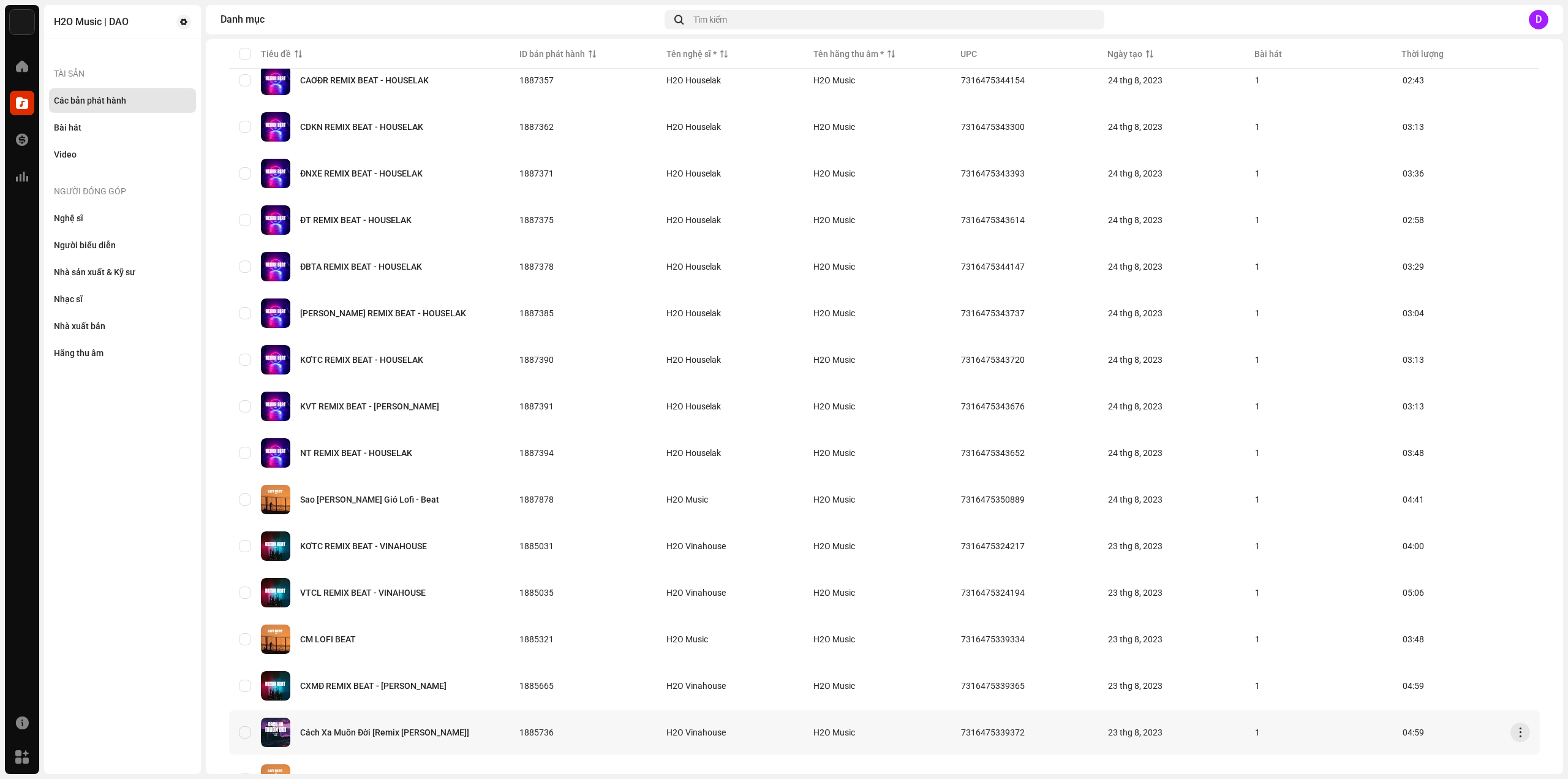
scroll to position [572, 0]
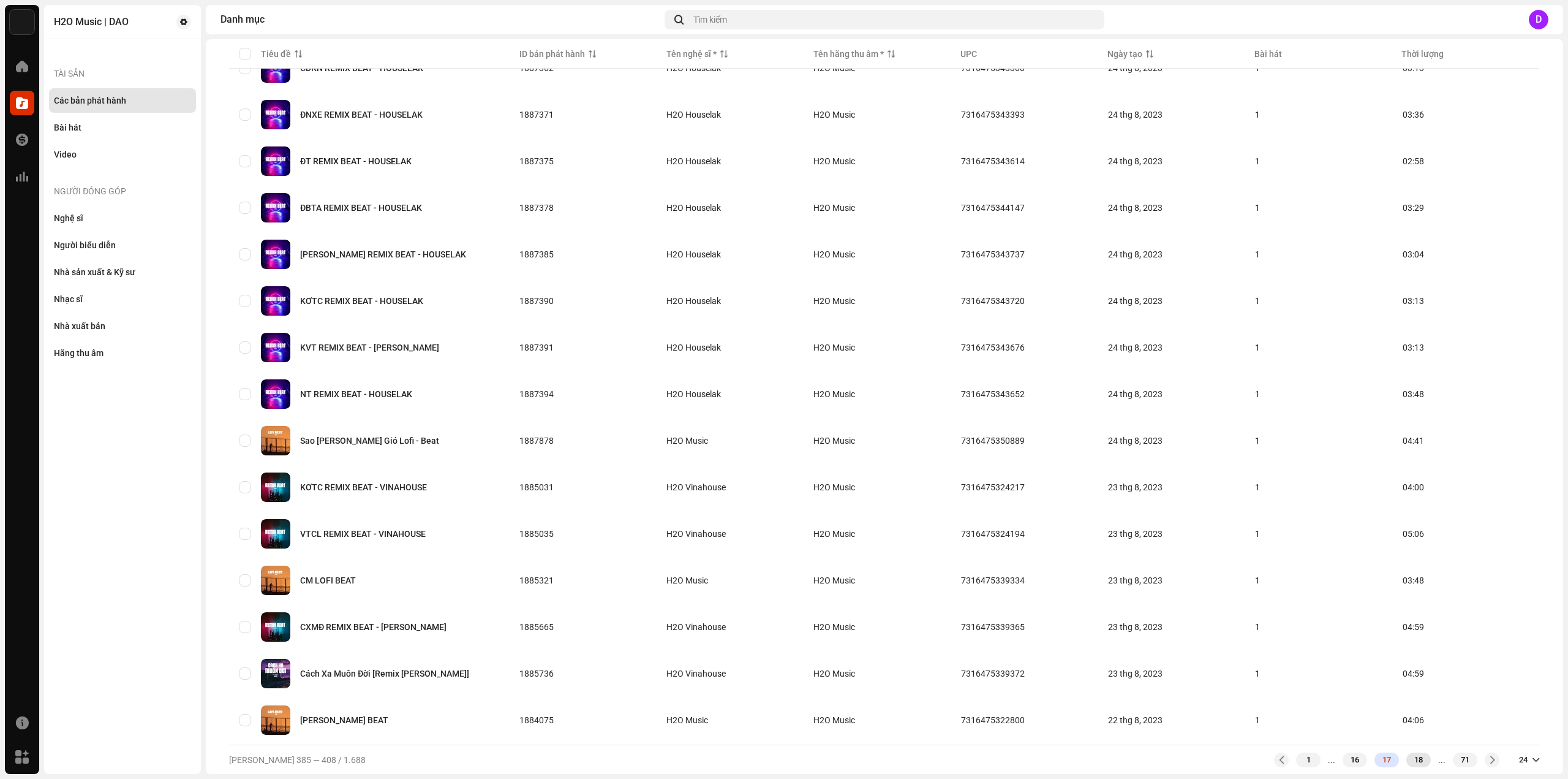
click at [1407, 761] on div "18" at bounding box center [1418, 759] width 25 height 14
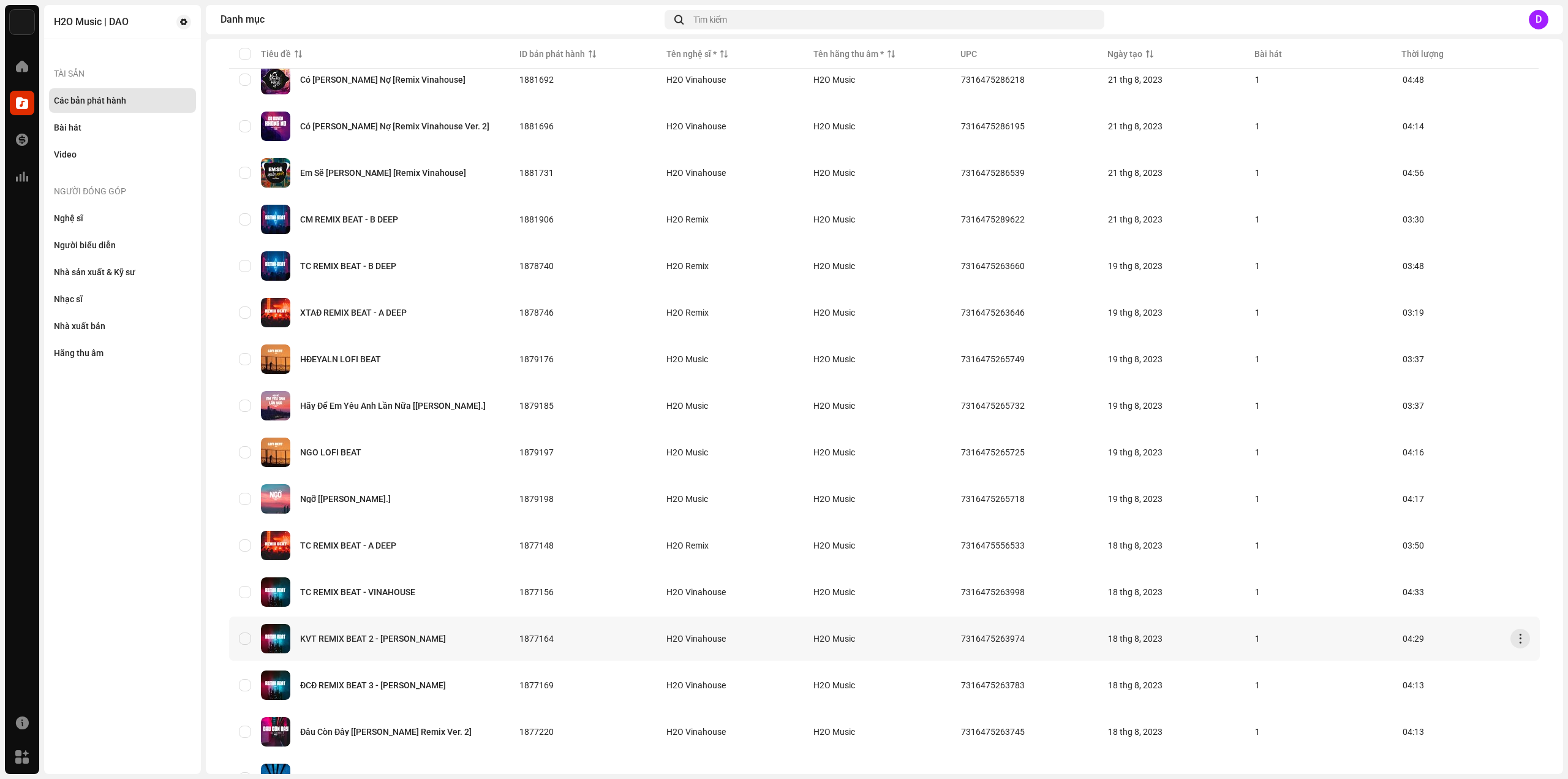
scroll to position [572, 0]
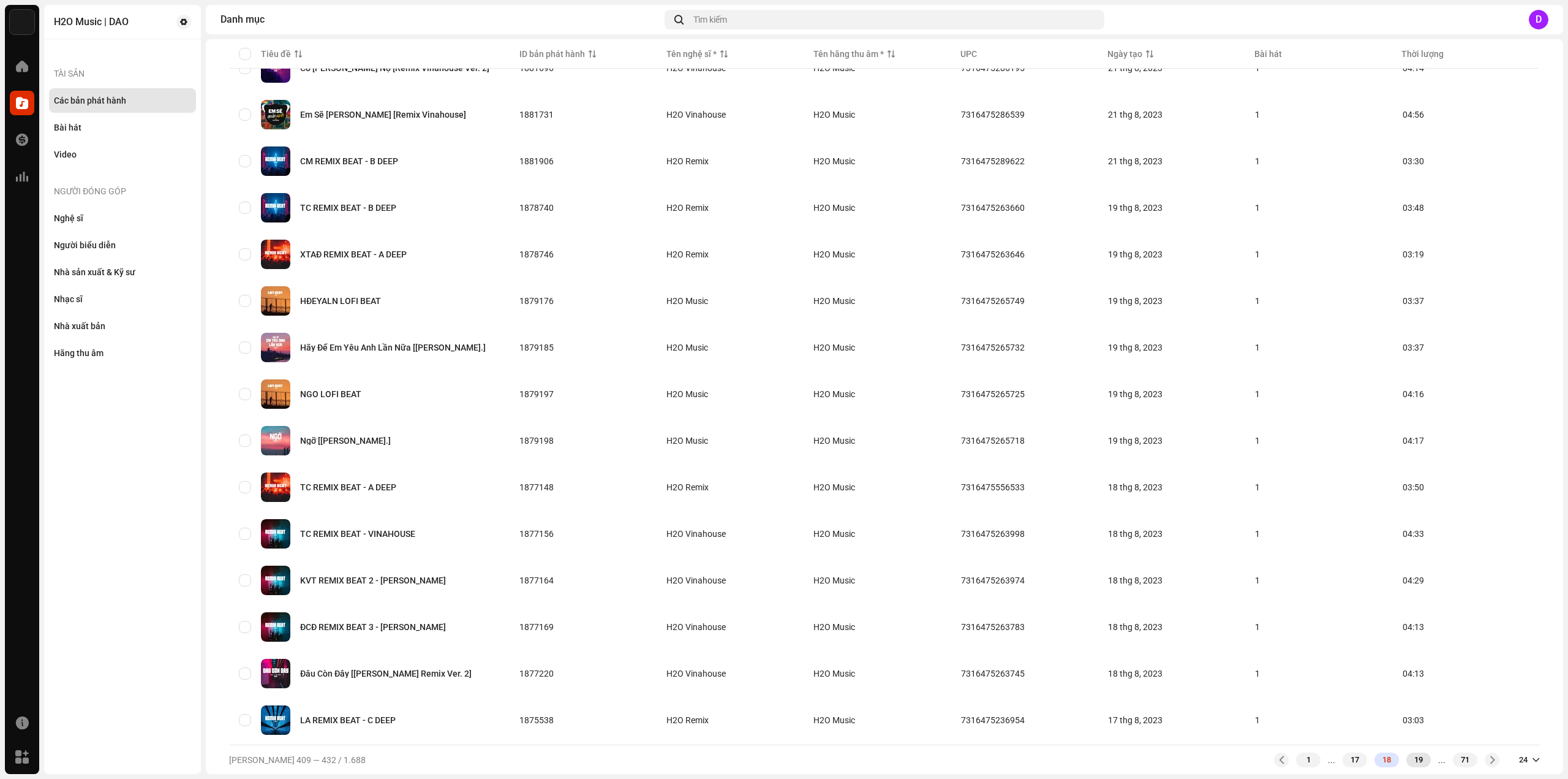
click at [1407, 762] on div "19" at bounding box center [1418, 759] width 25 height 14
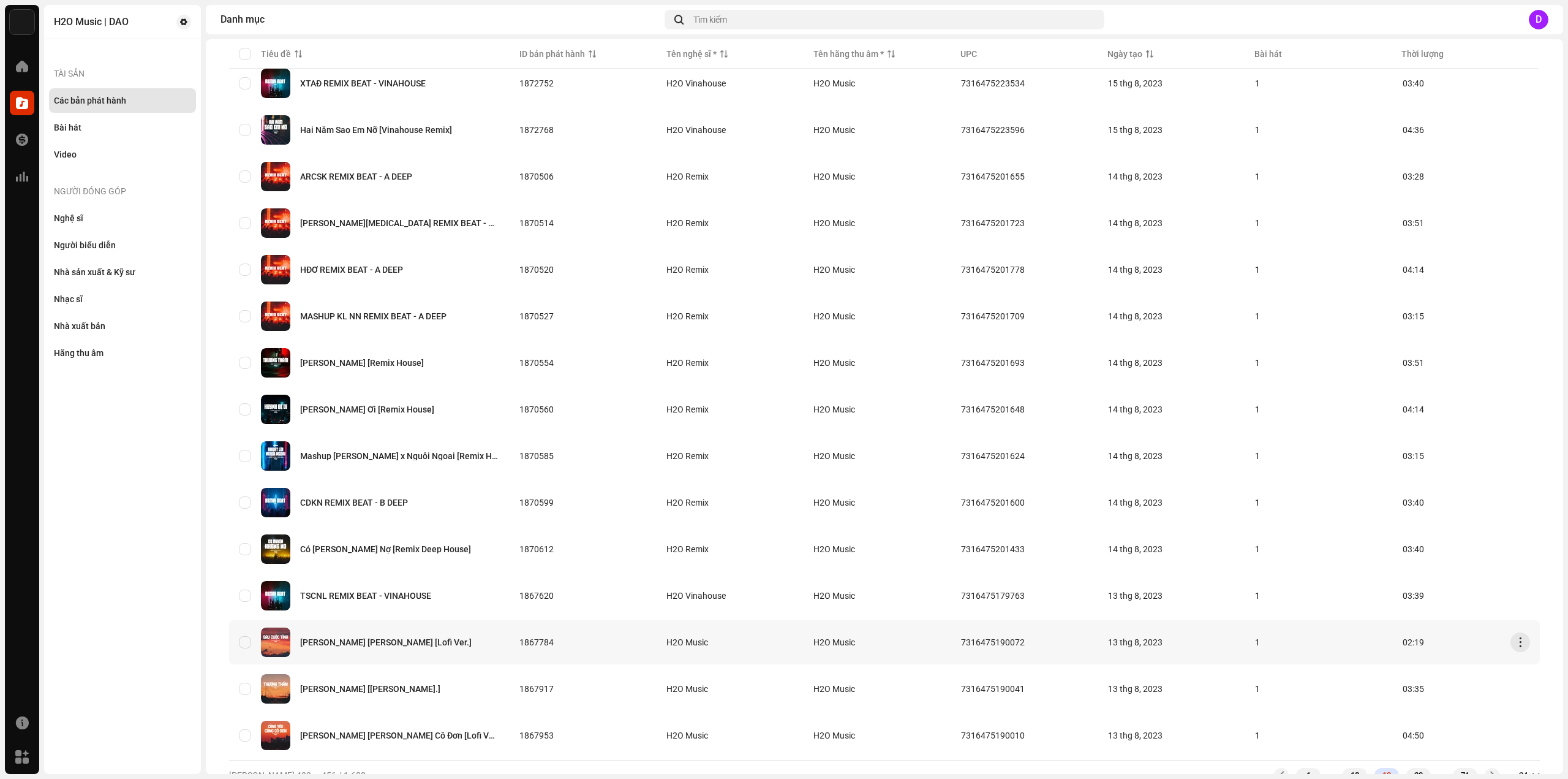
scroll to position [572, 0]
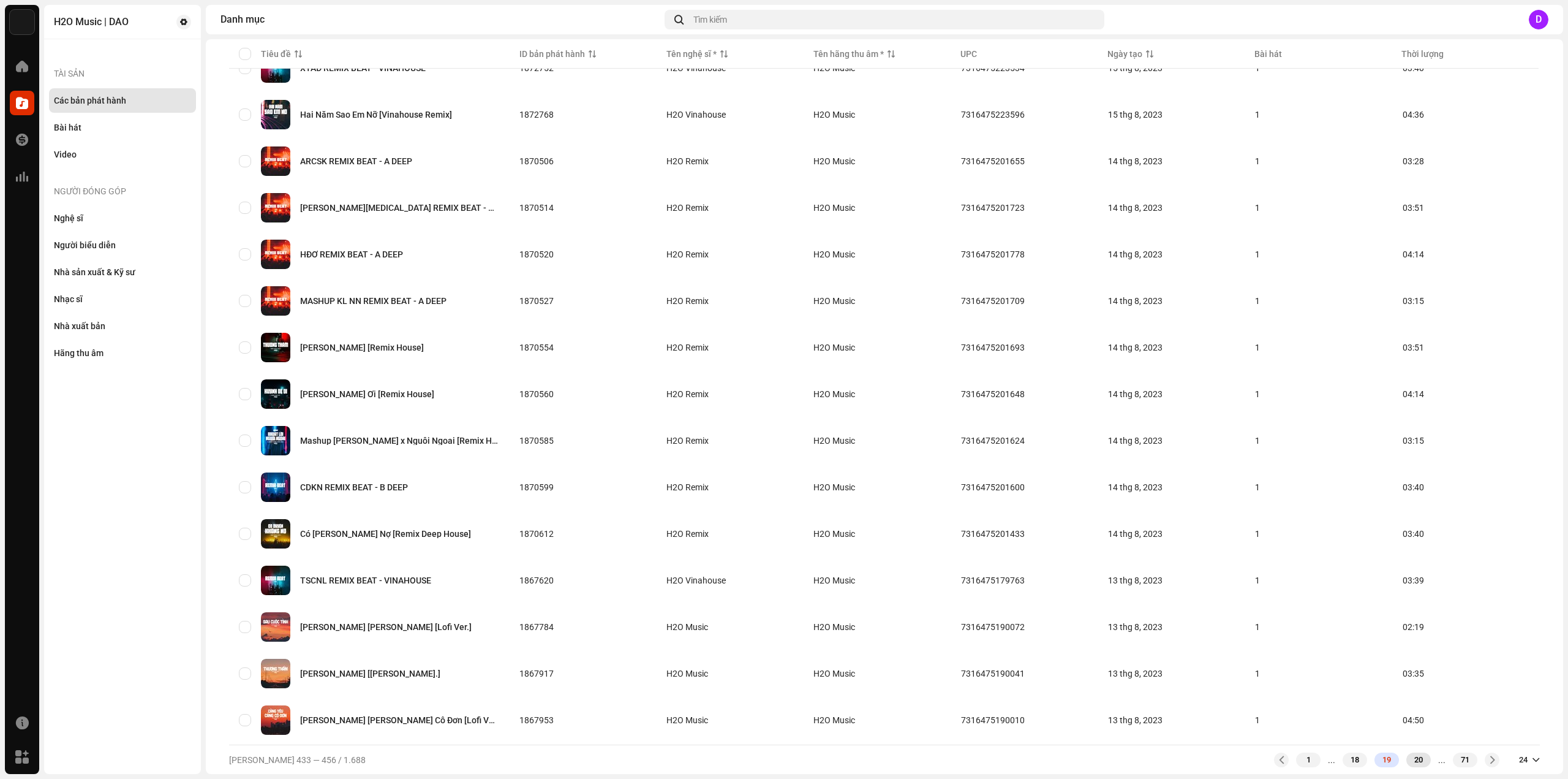
click at [1406, 763] on div "20" at bounding box center [1418, 759] width 25 height 14
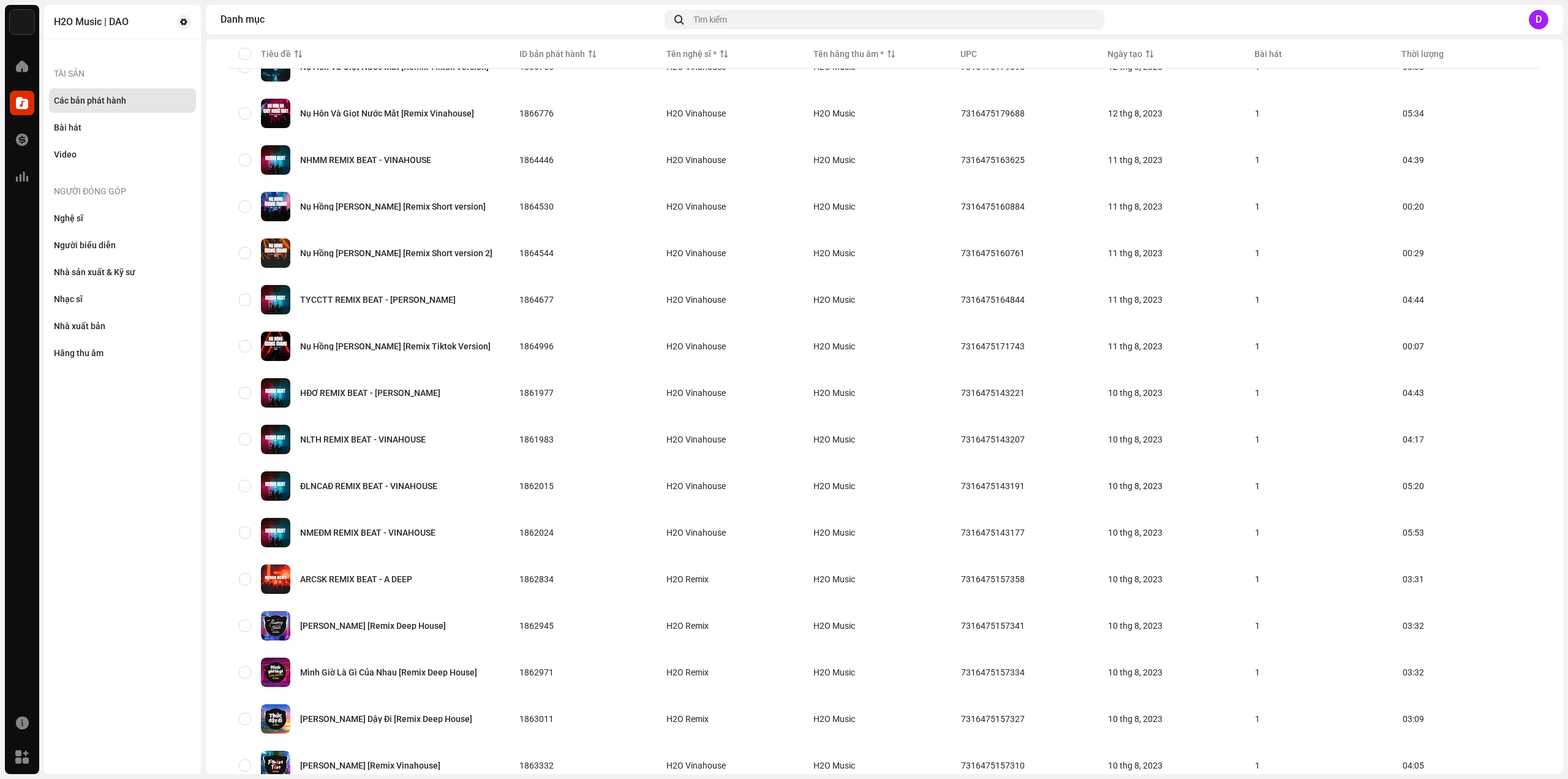
scroll to position [572, 0]
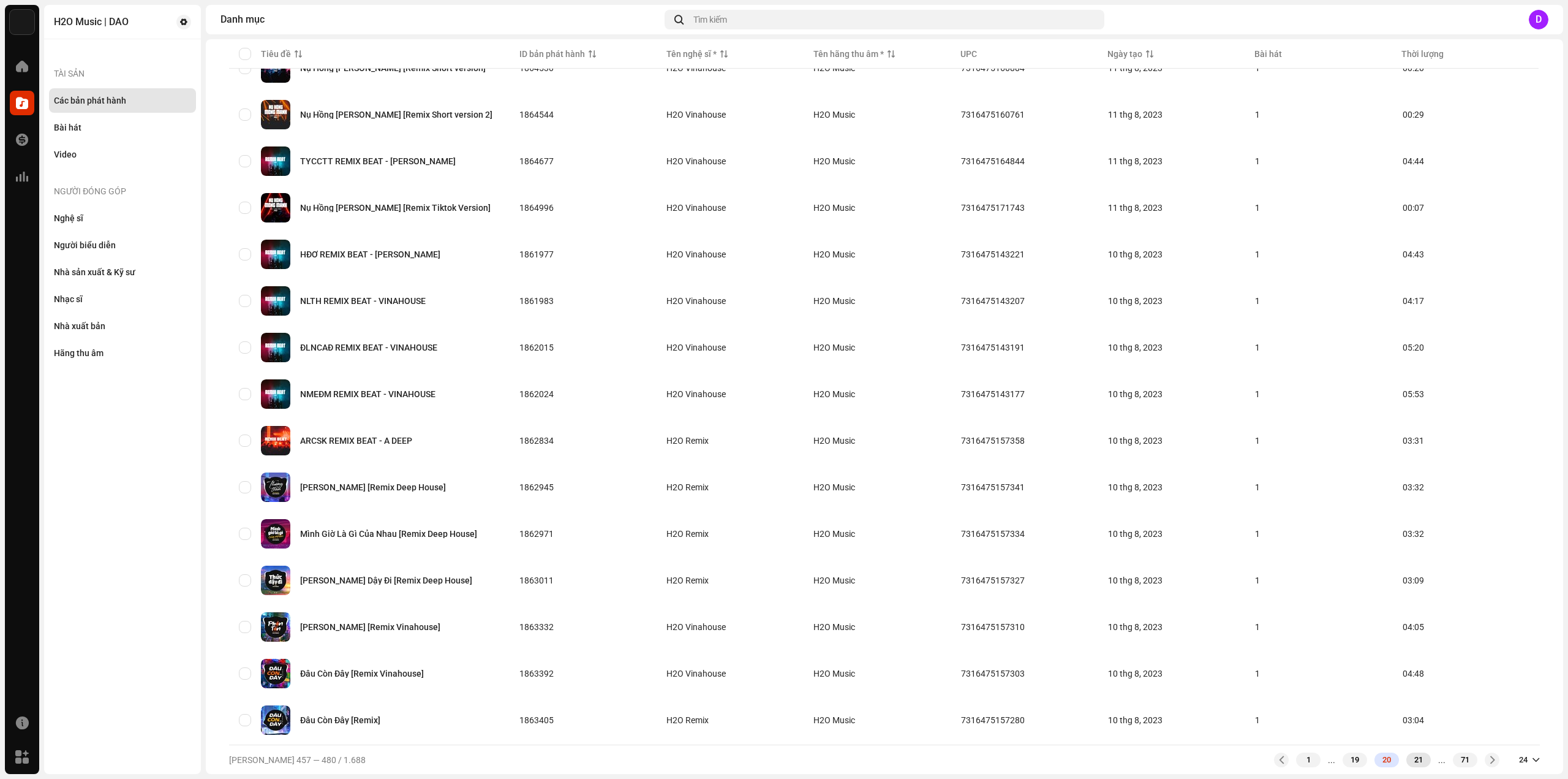
click at [1415, 766] on div "21" at bounding box center [1418, 759] width 25 height 14
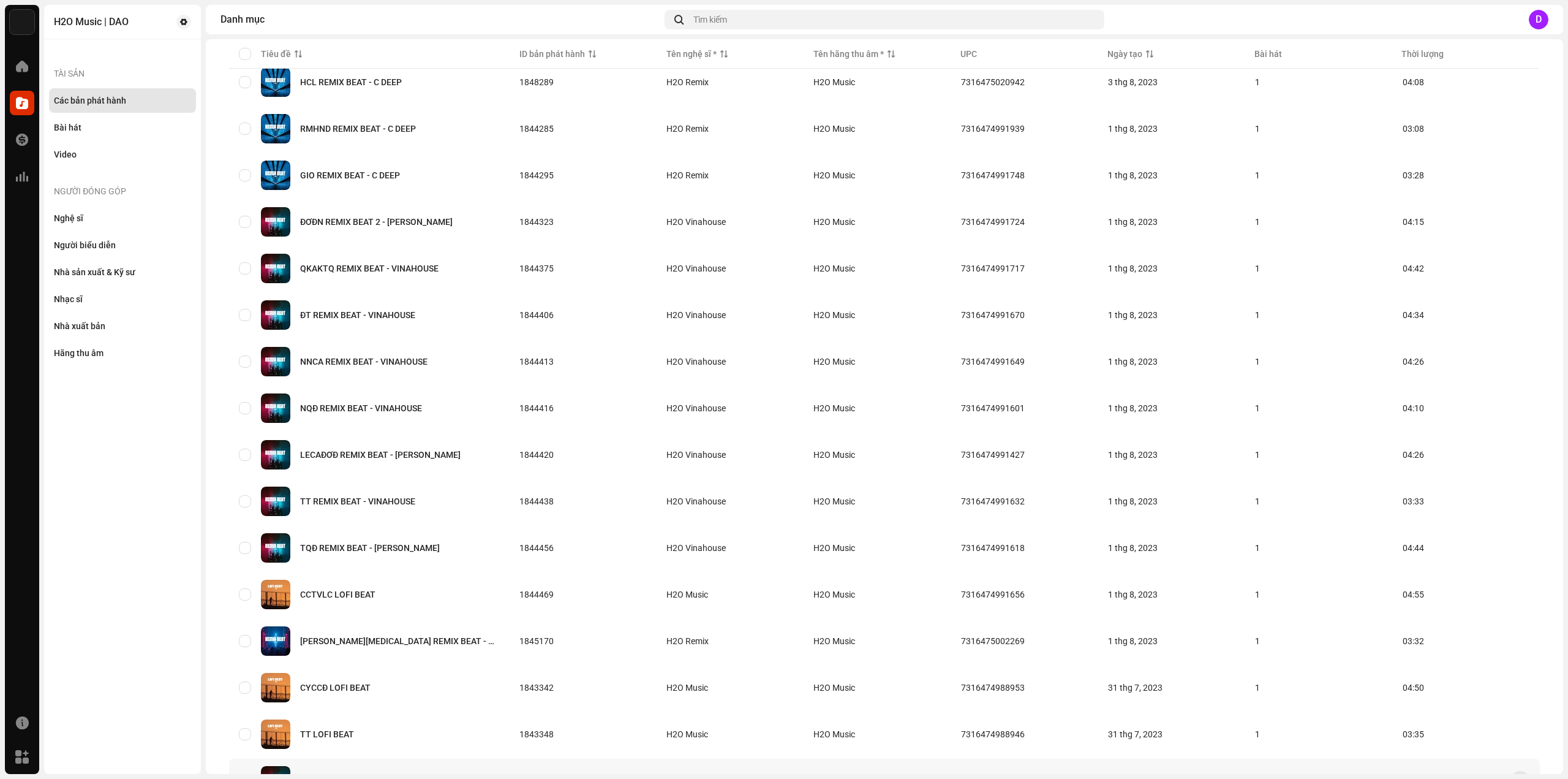
scroll to position [572, 0]
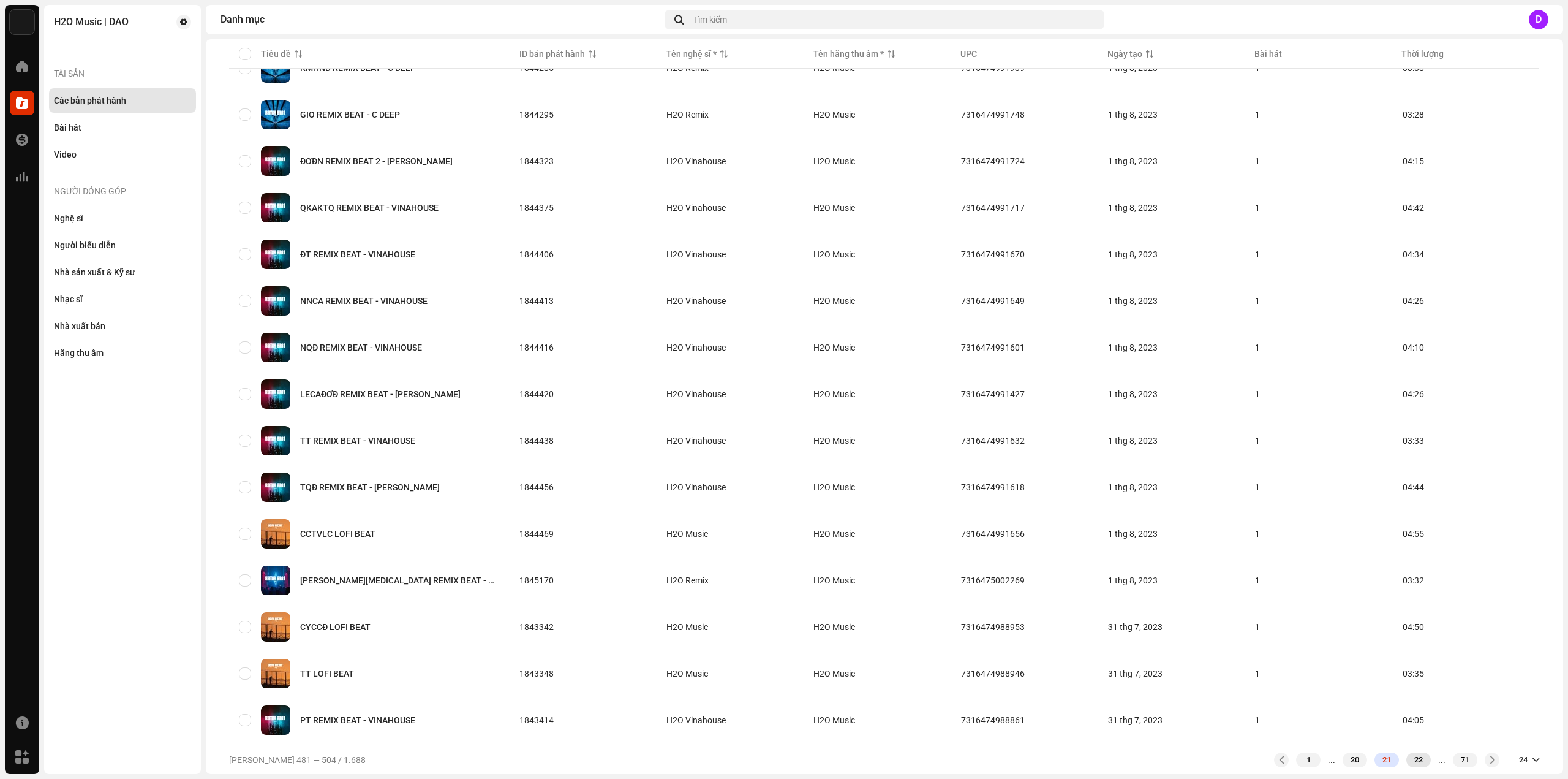
click at [1409, 757] on div "22" at bounding box center [1418, 759] width 25 height 14
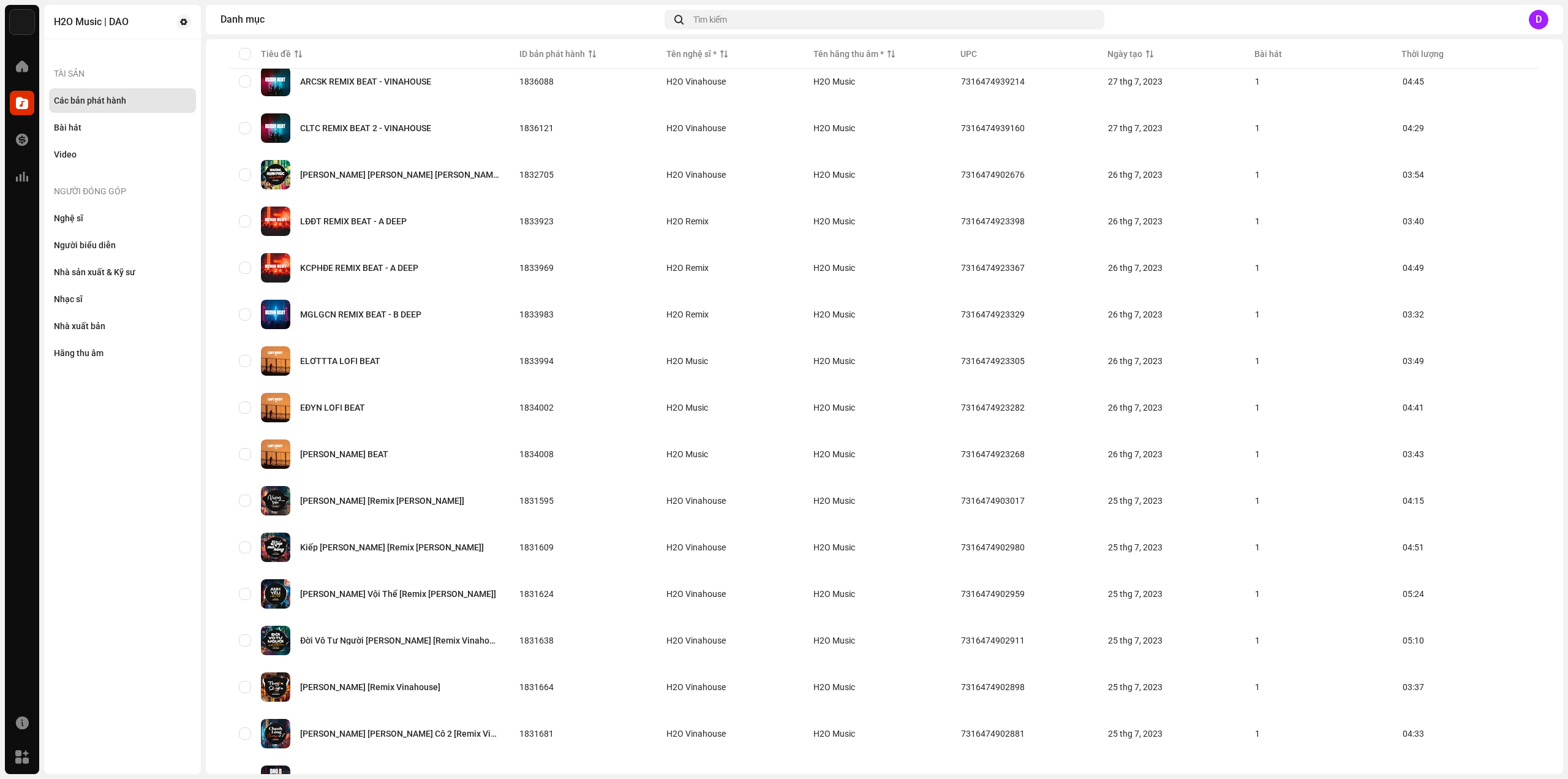
scroll to position [572, 0]
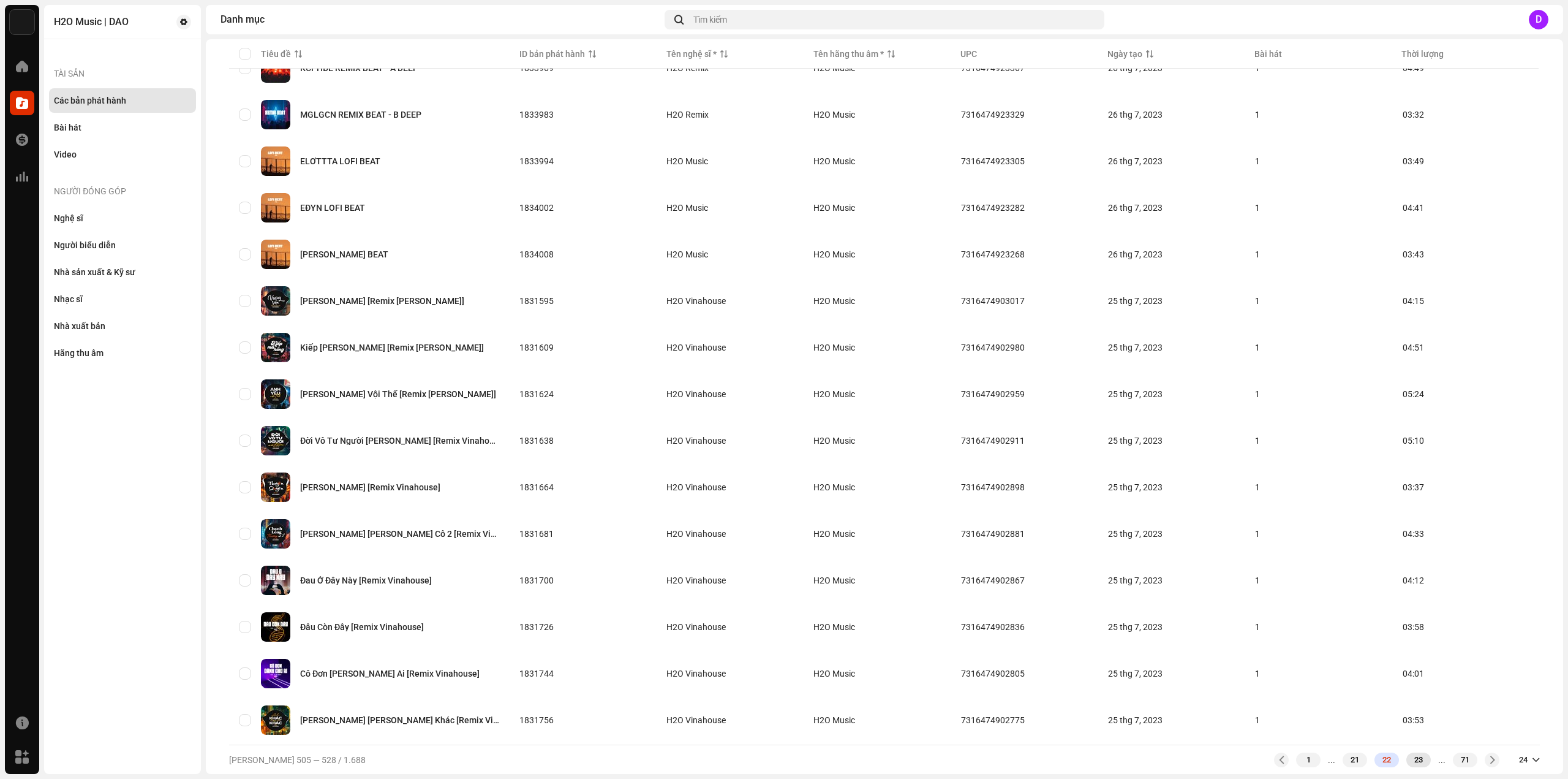
click at [1407, 758] on div "23" at bounding box center [1418, 759] width 25 height 14
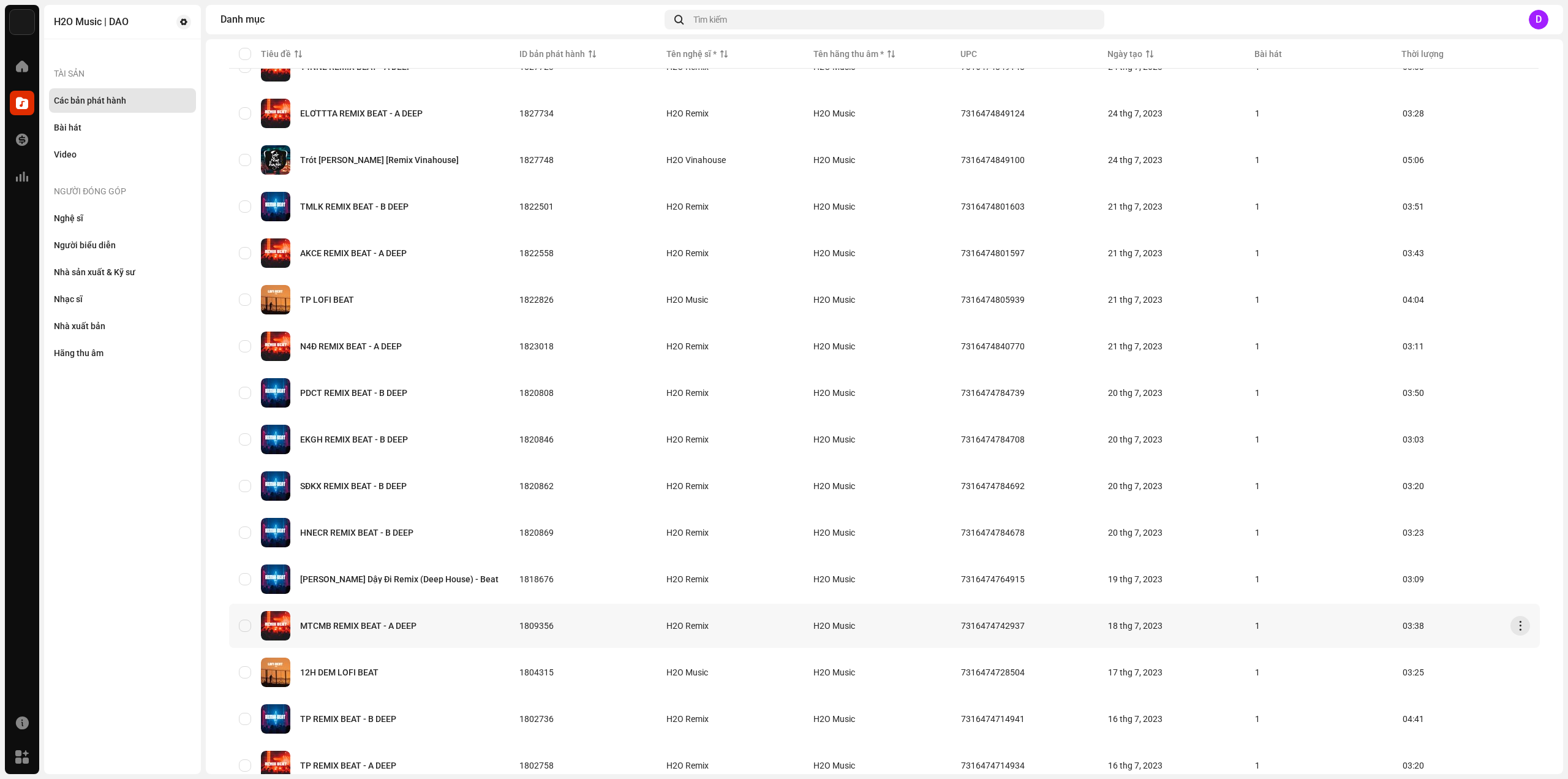
scroll to position [572, 0]
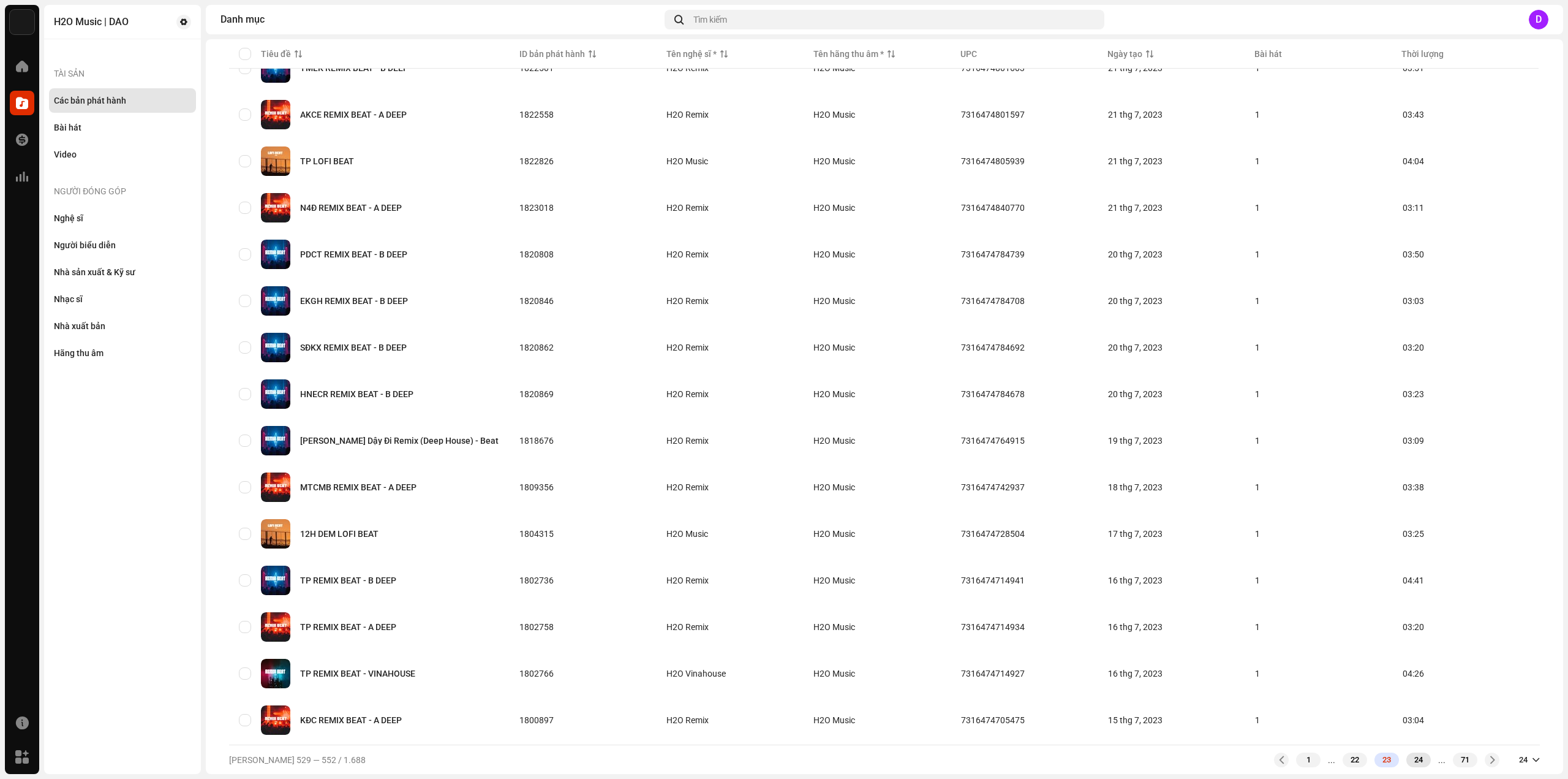
click at [1414, 762] on div "24" at bounding box center [1418, 759] width 25 height 14
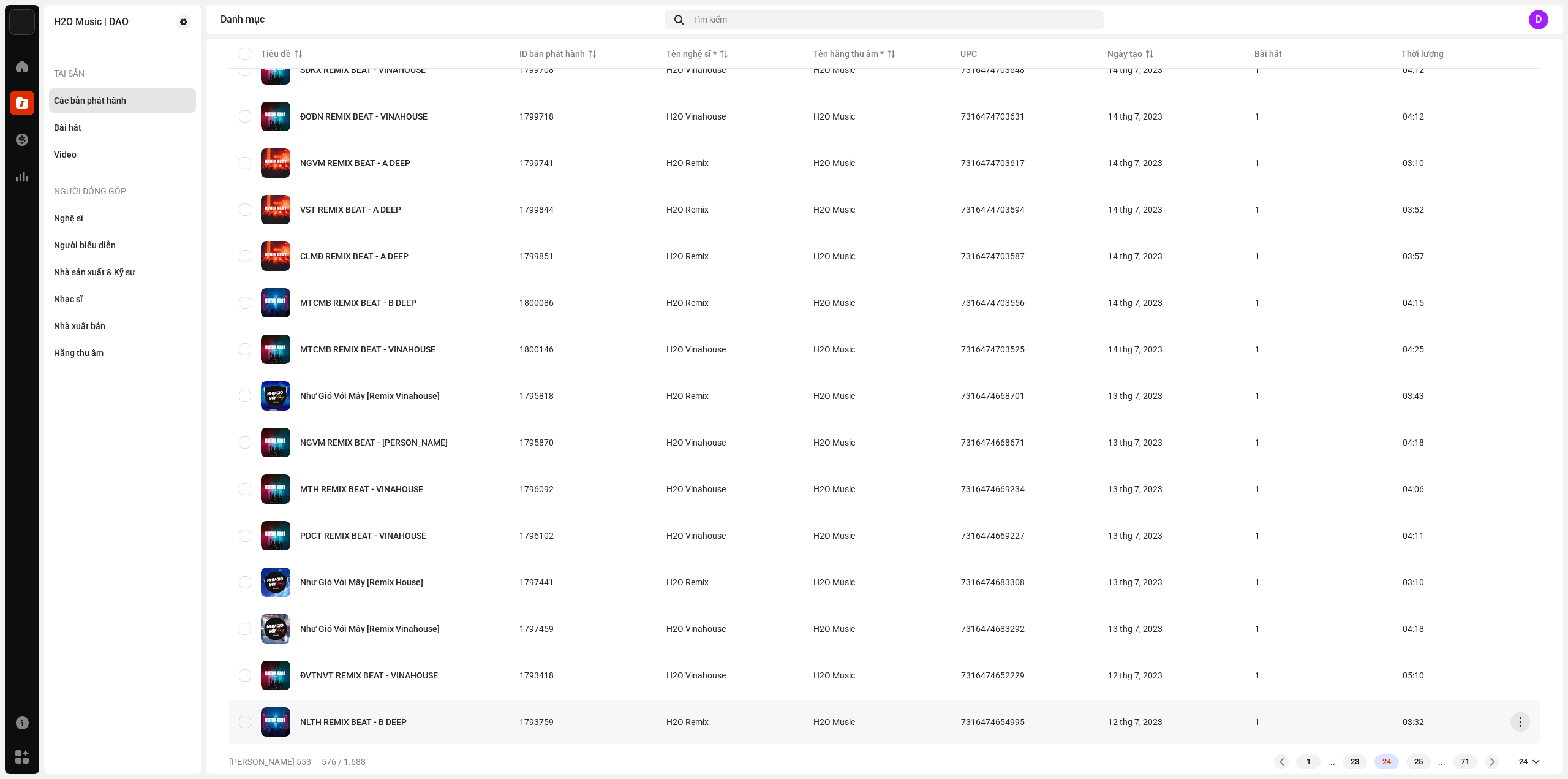
scroll to position [572, 0]
click at [1395, 758] on div "1 ... 23 24 25 ... 71" at bounding box center [1387, 759] width 226 height 14
click at [1406, 761] on div "25" at bounding box center [1418, 759] width 25 height 14
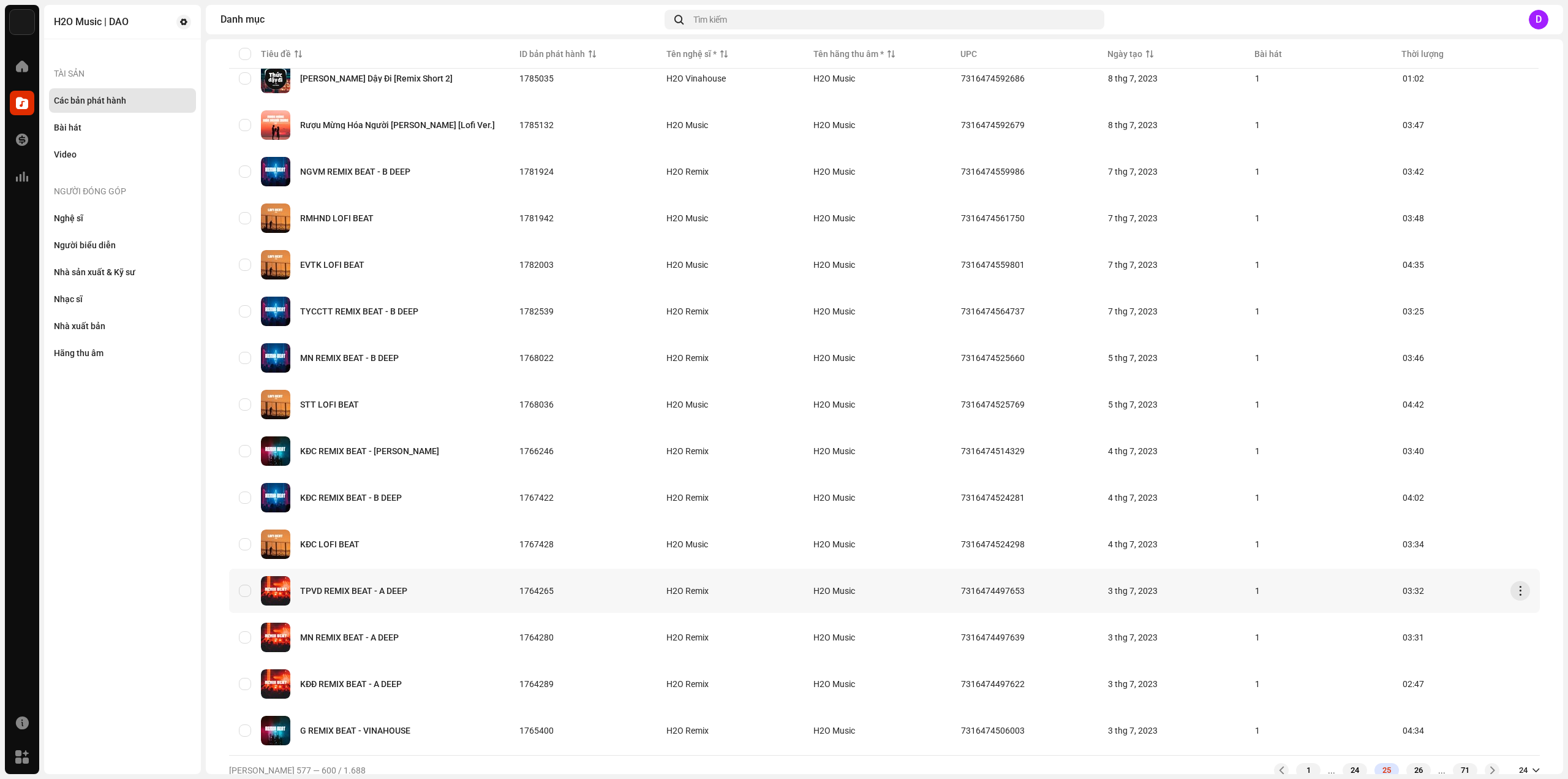
scroll to position [572, 0]
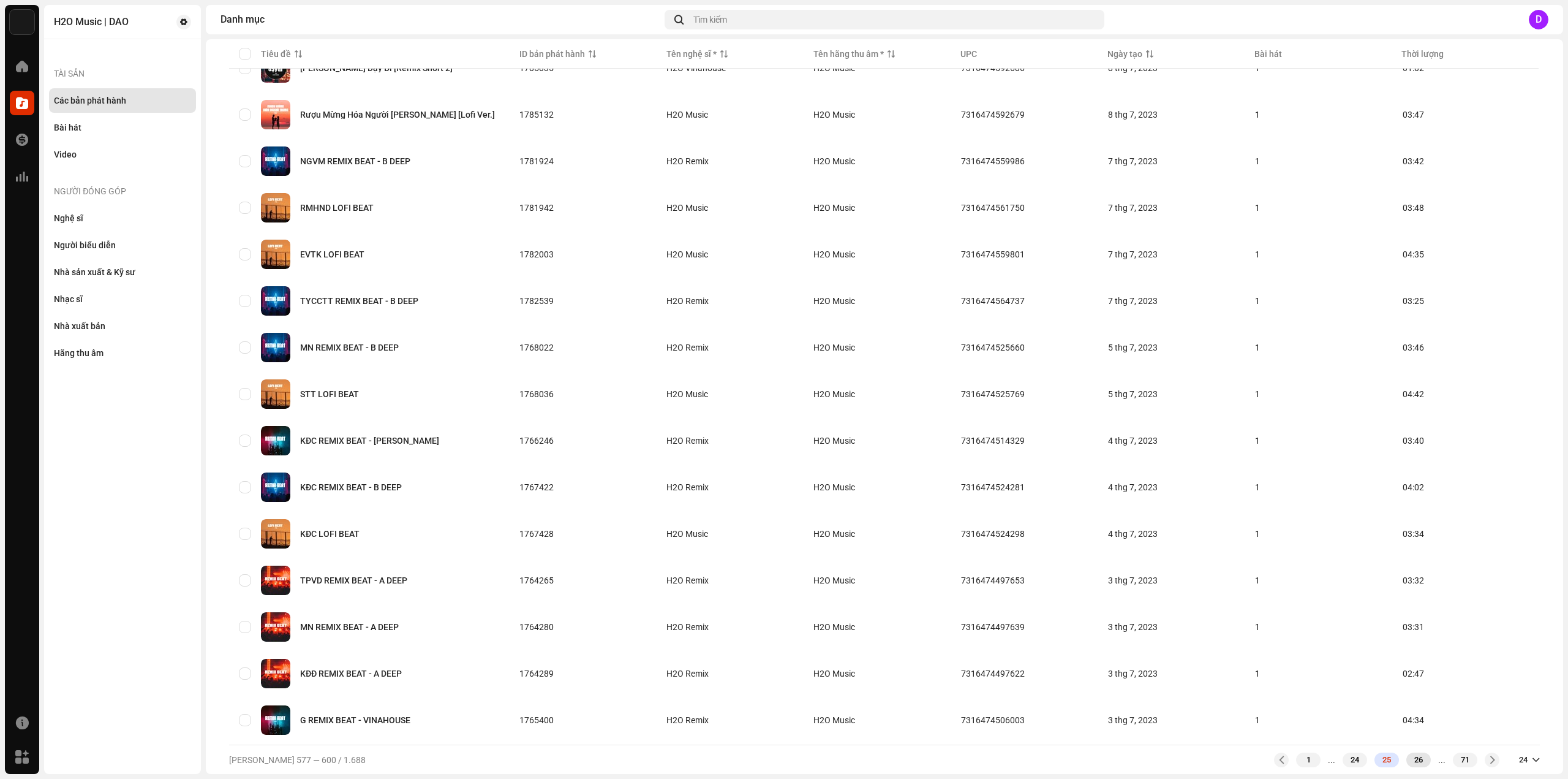
click at [1406, 757] on div "26" at bounding box center [1418, 759] width 25 height 14
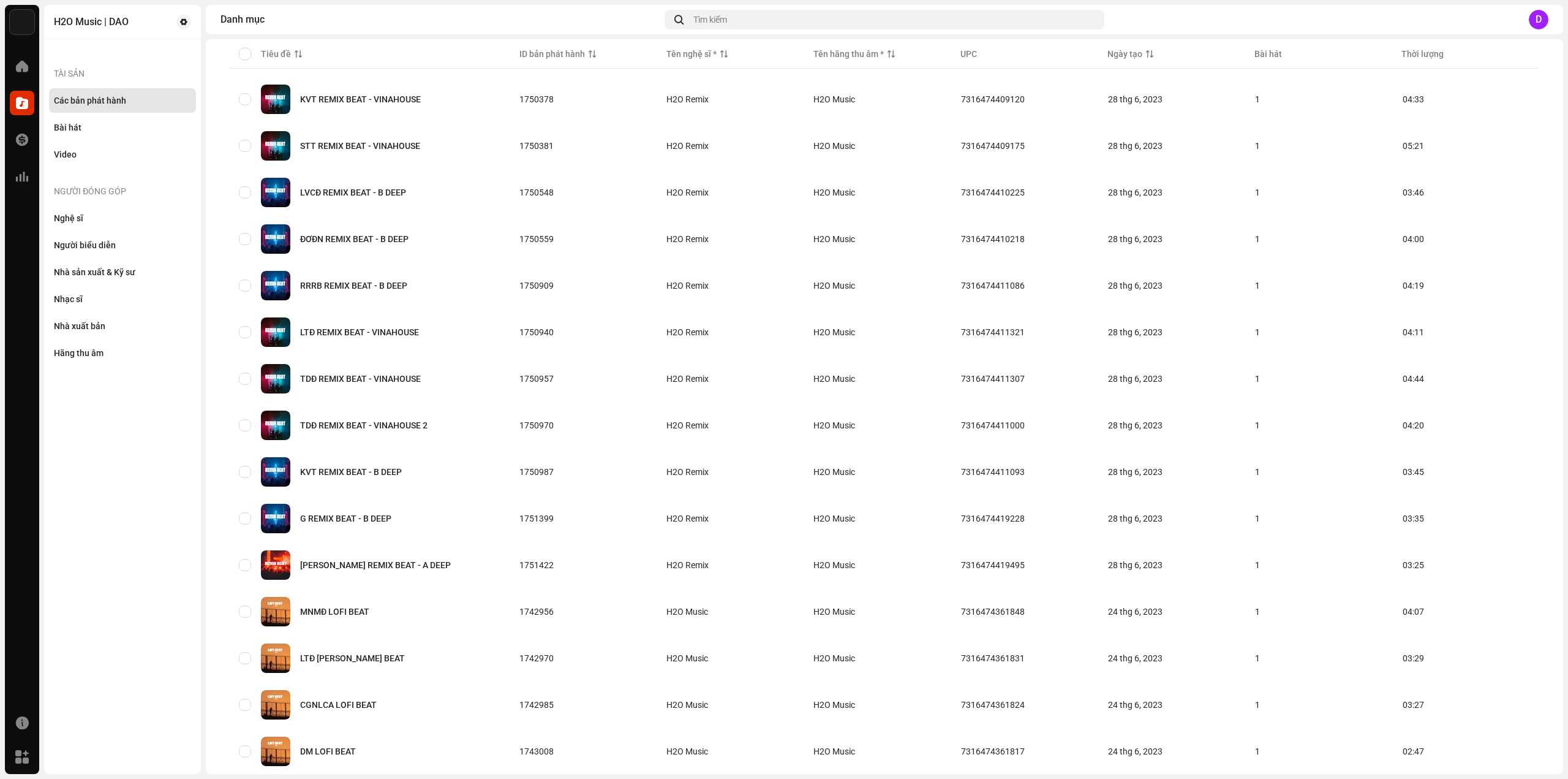
scroll to position [572, 0]
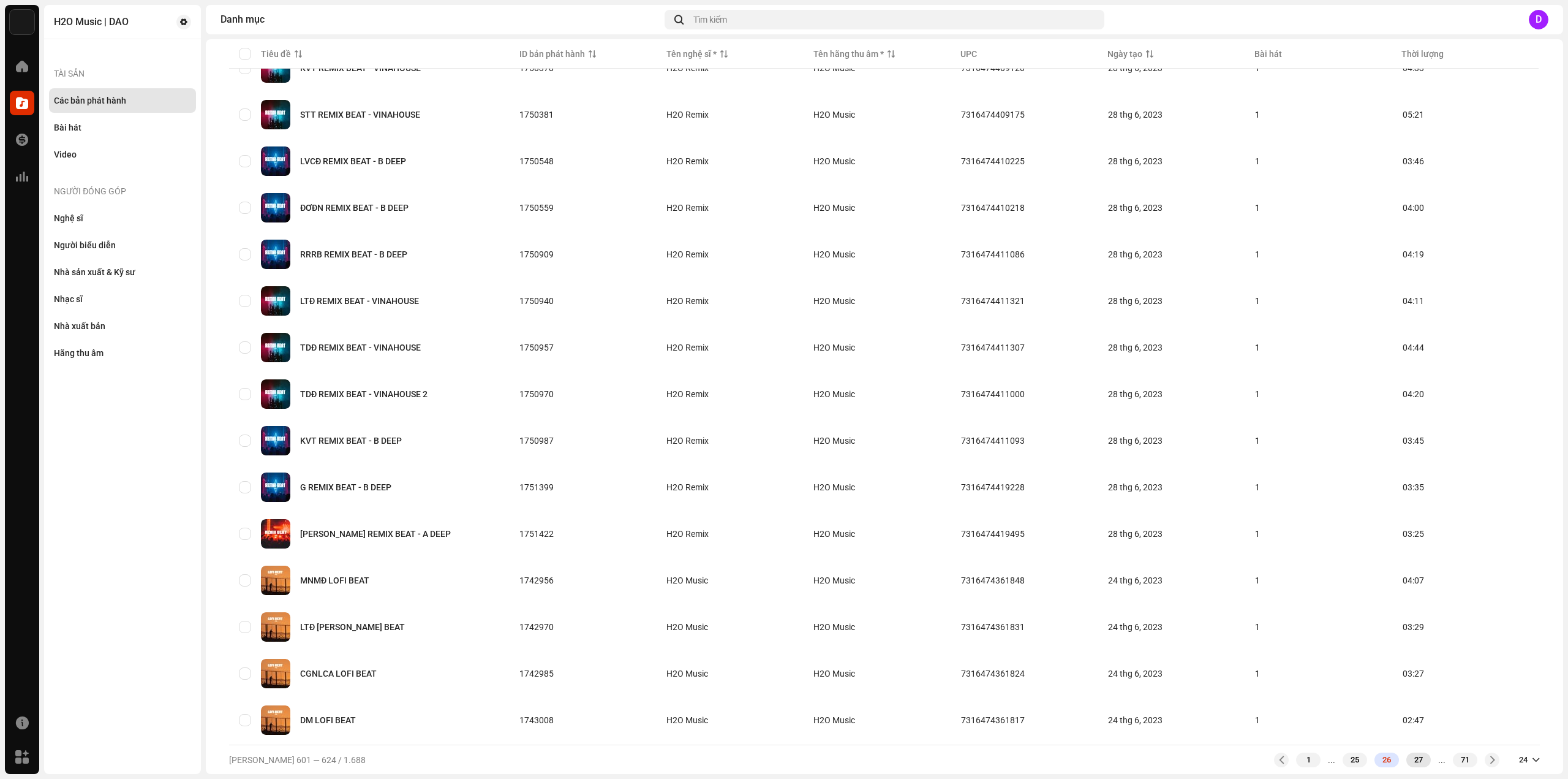
click at [1413, 759] on div "27" at bounding box center [1418, 759] width 25 height 14
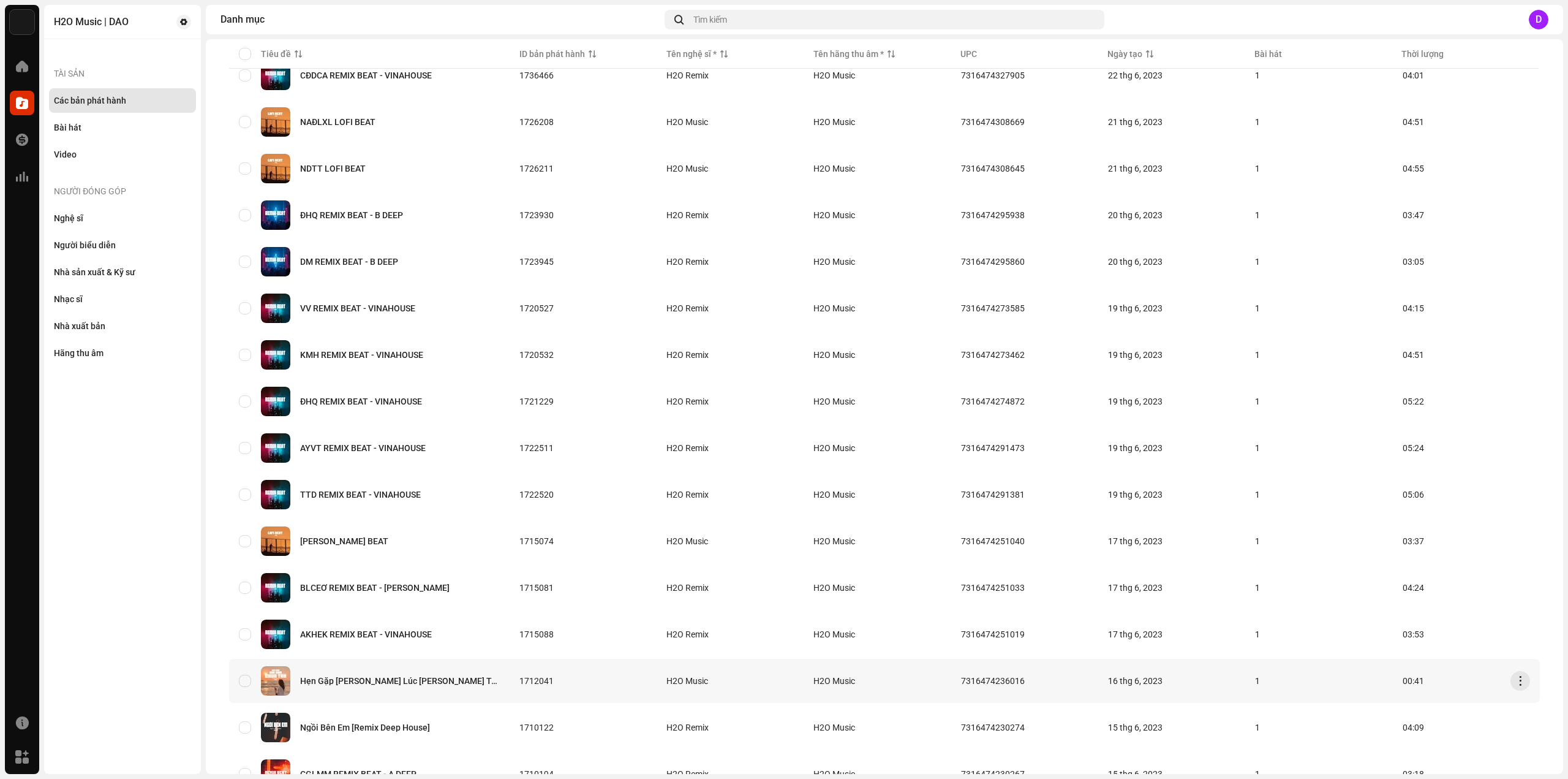
scroll to position [572, 0]
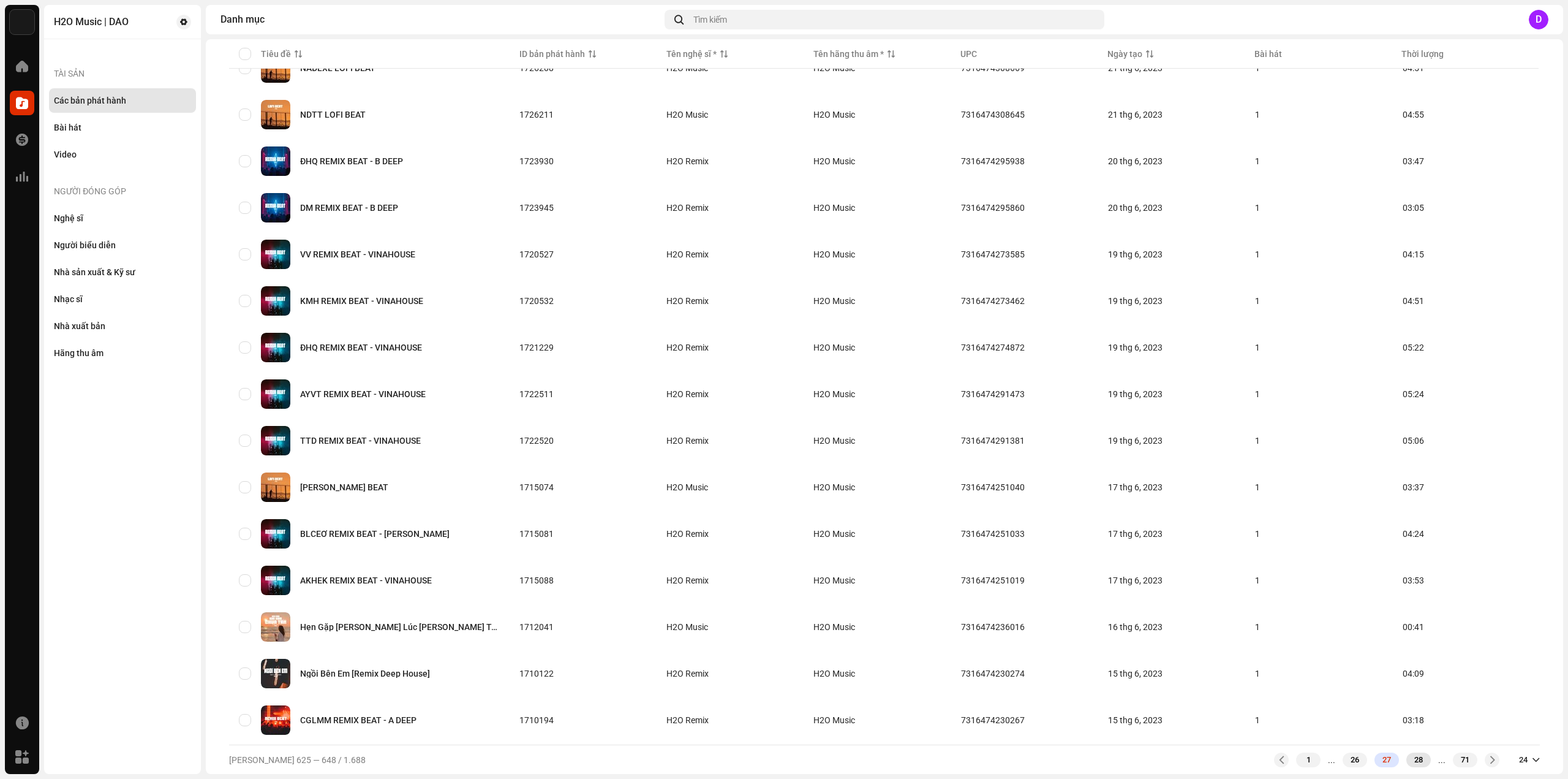
click at [1409, 759] on div "28" at bounding box center [1418, 759] width 25 height 14
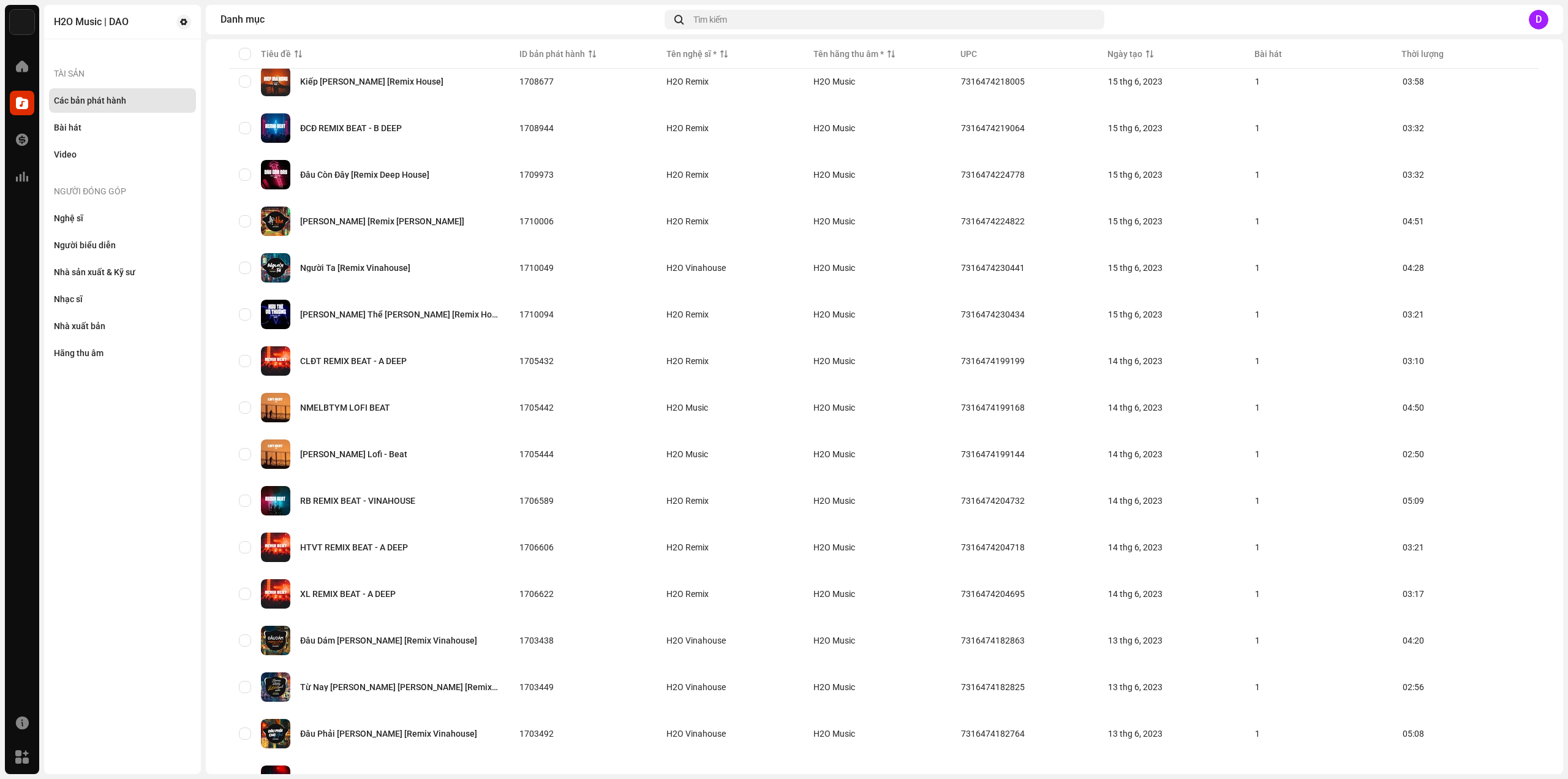
scroll to position [572, 0]
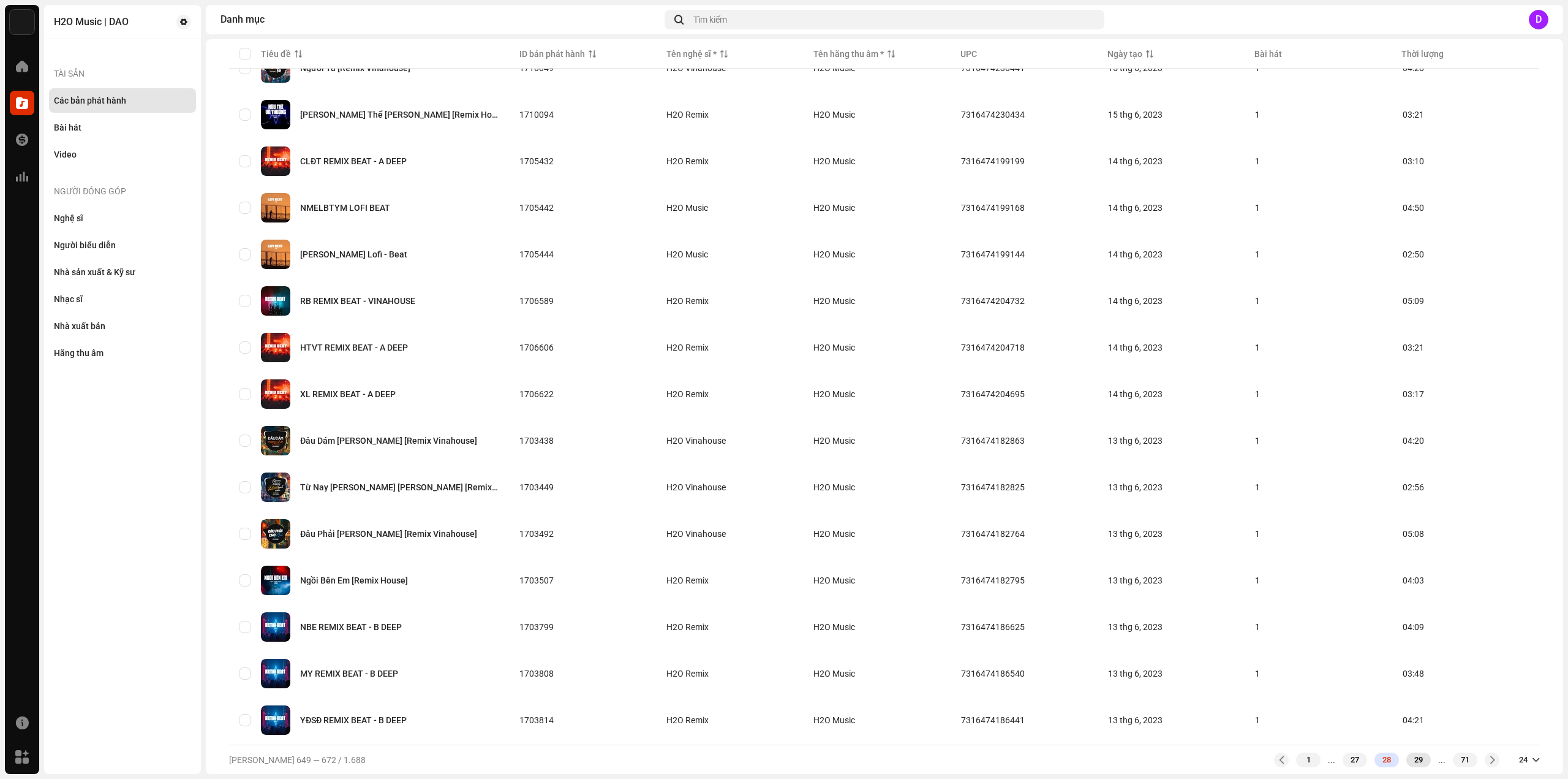
click at [1406, 767] on div "29" at bounding box center [1418, 759] width 25 height 14
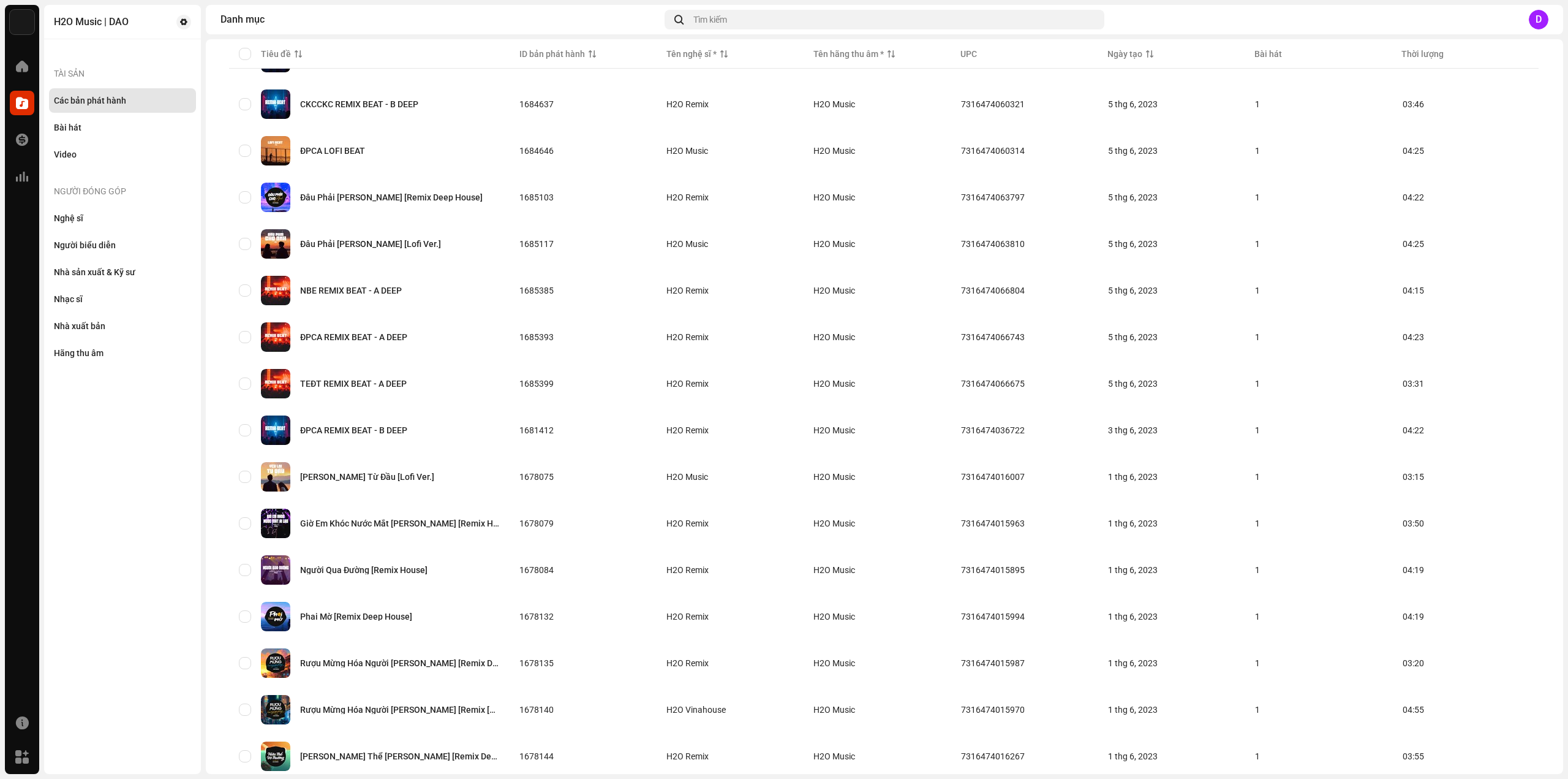
scroll to position [572, 0]
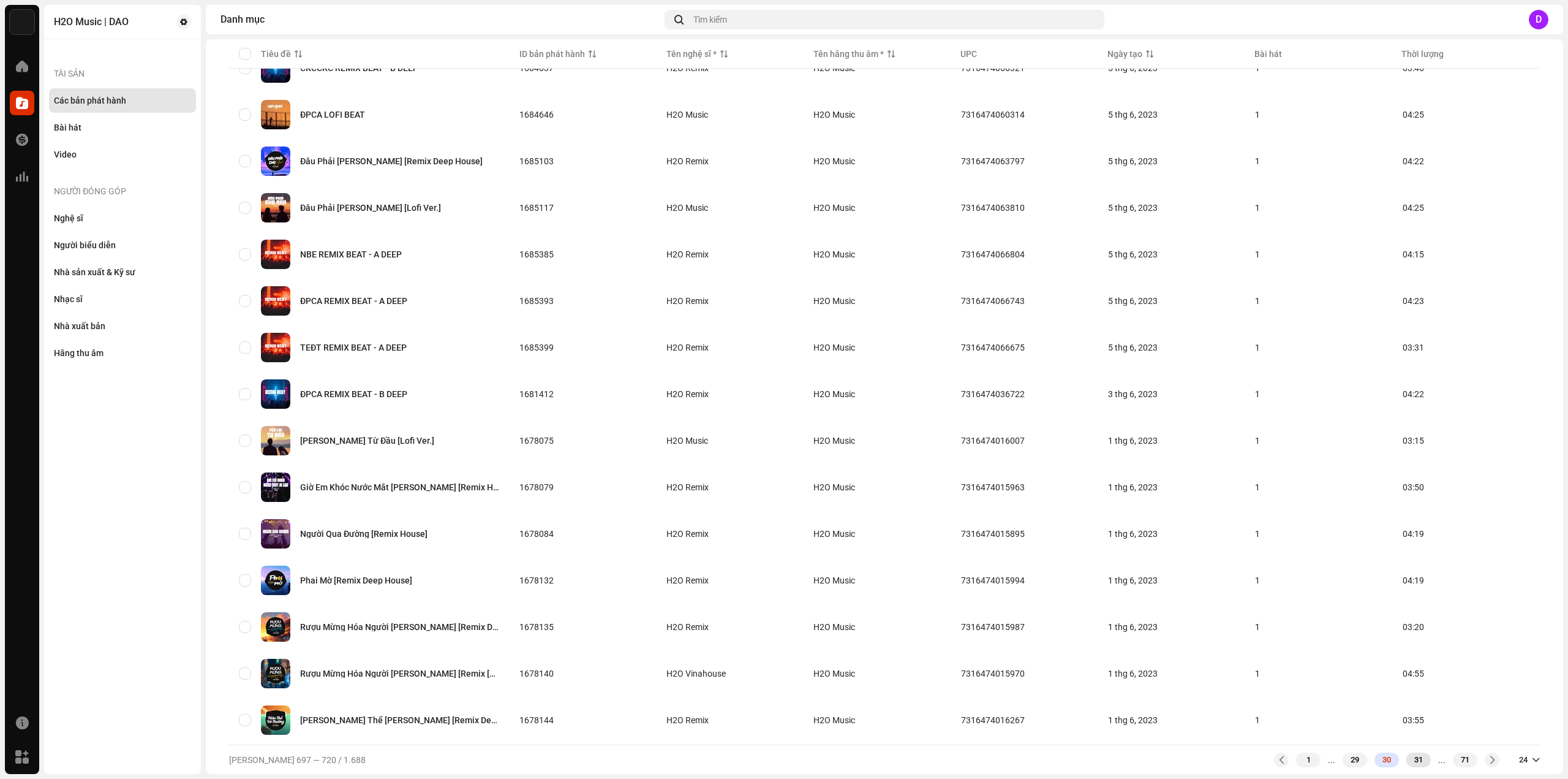
click at [1412, 763] on div "31" at bounding box center [1418, 759] width 25 height 14
click at [1412, 766] on div "32" at bounding box center [1418, 759] width 25 height 14
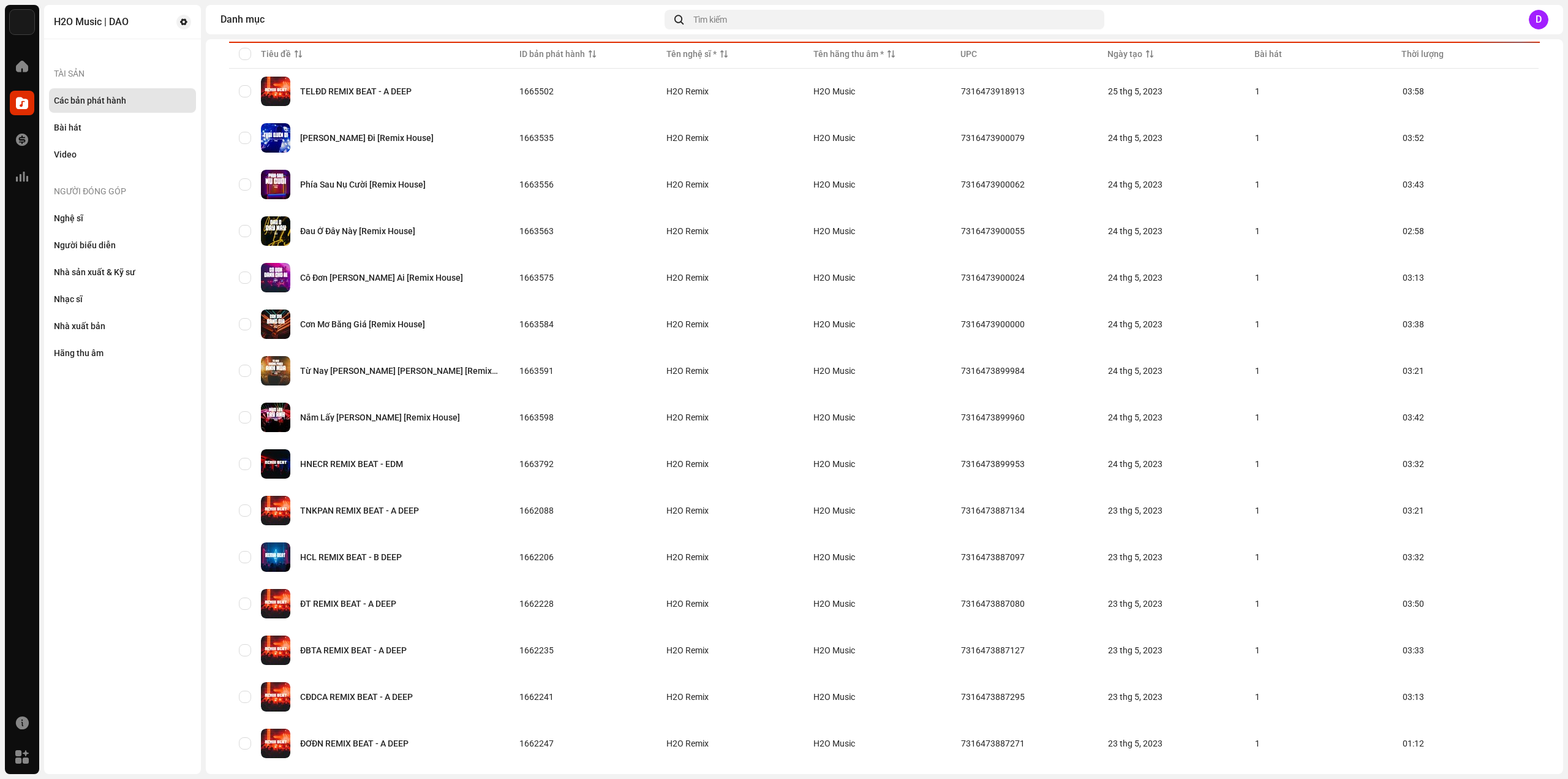
click at [1411, 764] on div "Đã chọn 0 [PERSON_NAME] Bộ [PERSON_NAME] thái [PERSON_NAME] [PERSON_NAME] giờ […" at bounding box center [884, 229] width 1311 height 1229
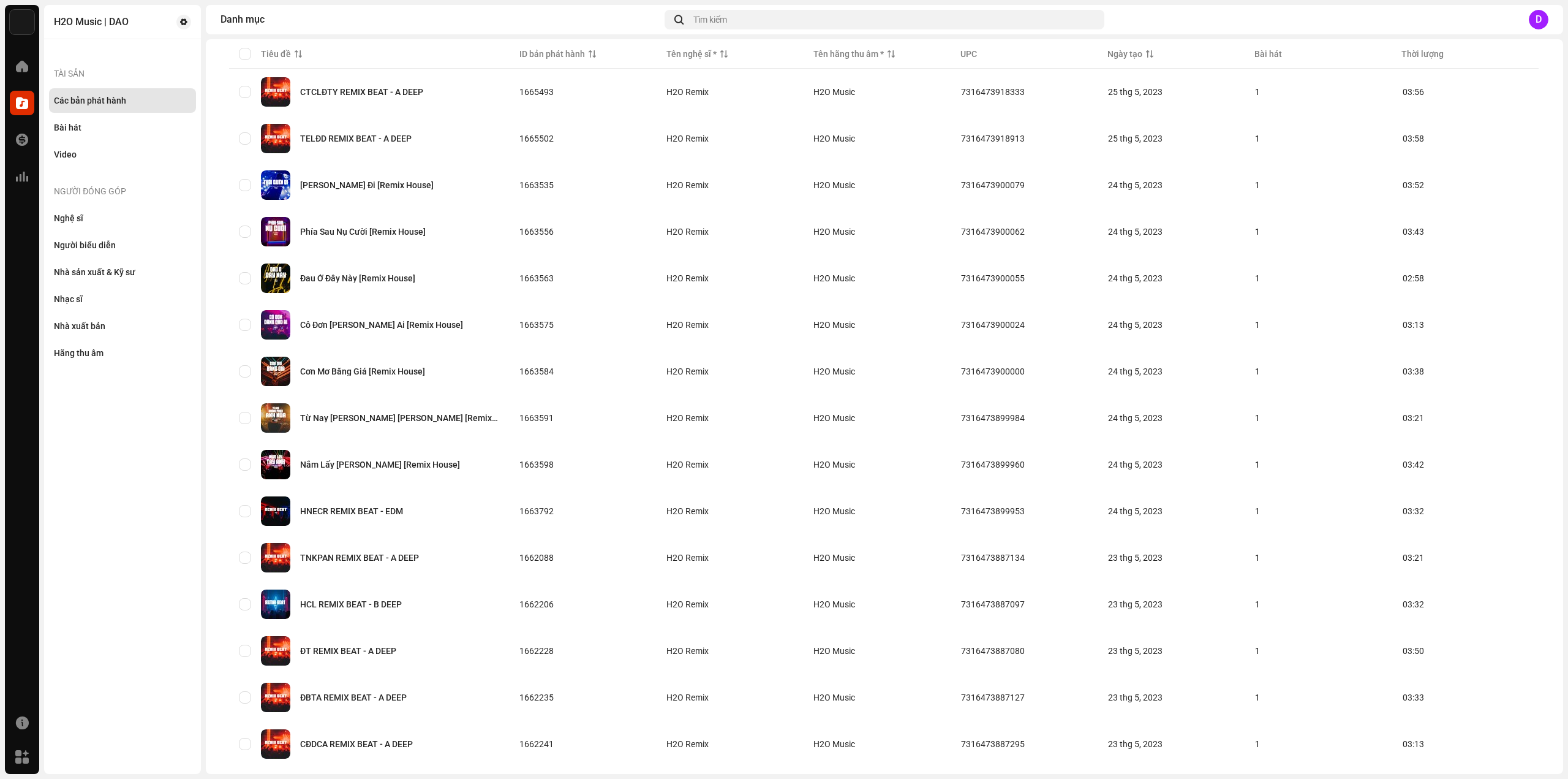
scroll to position [572, 0]
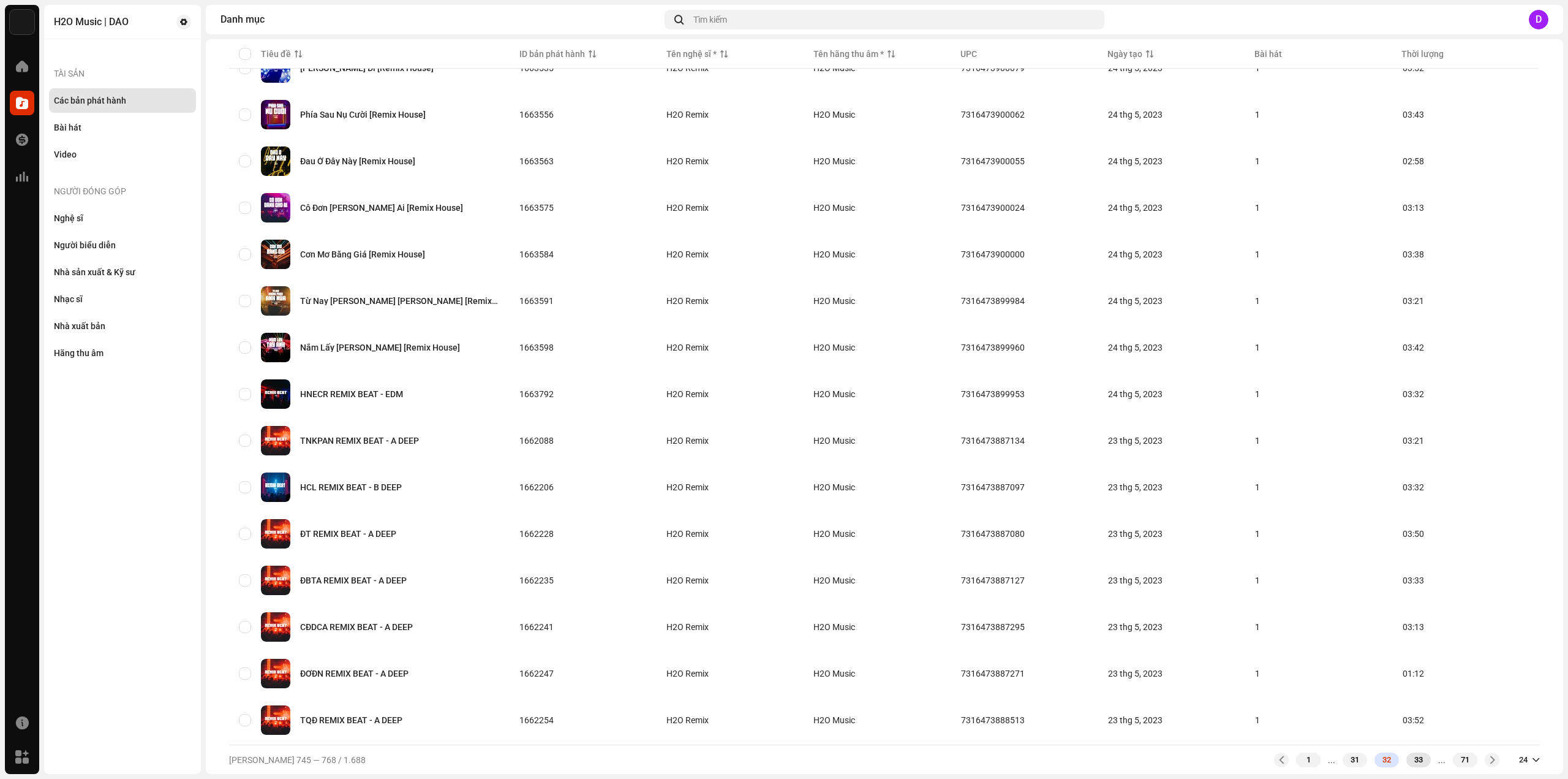
click at [1411, 763] on div "33" at bounding box center [1418, 759] width 25 height 14
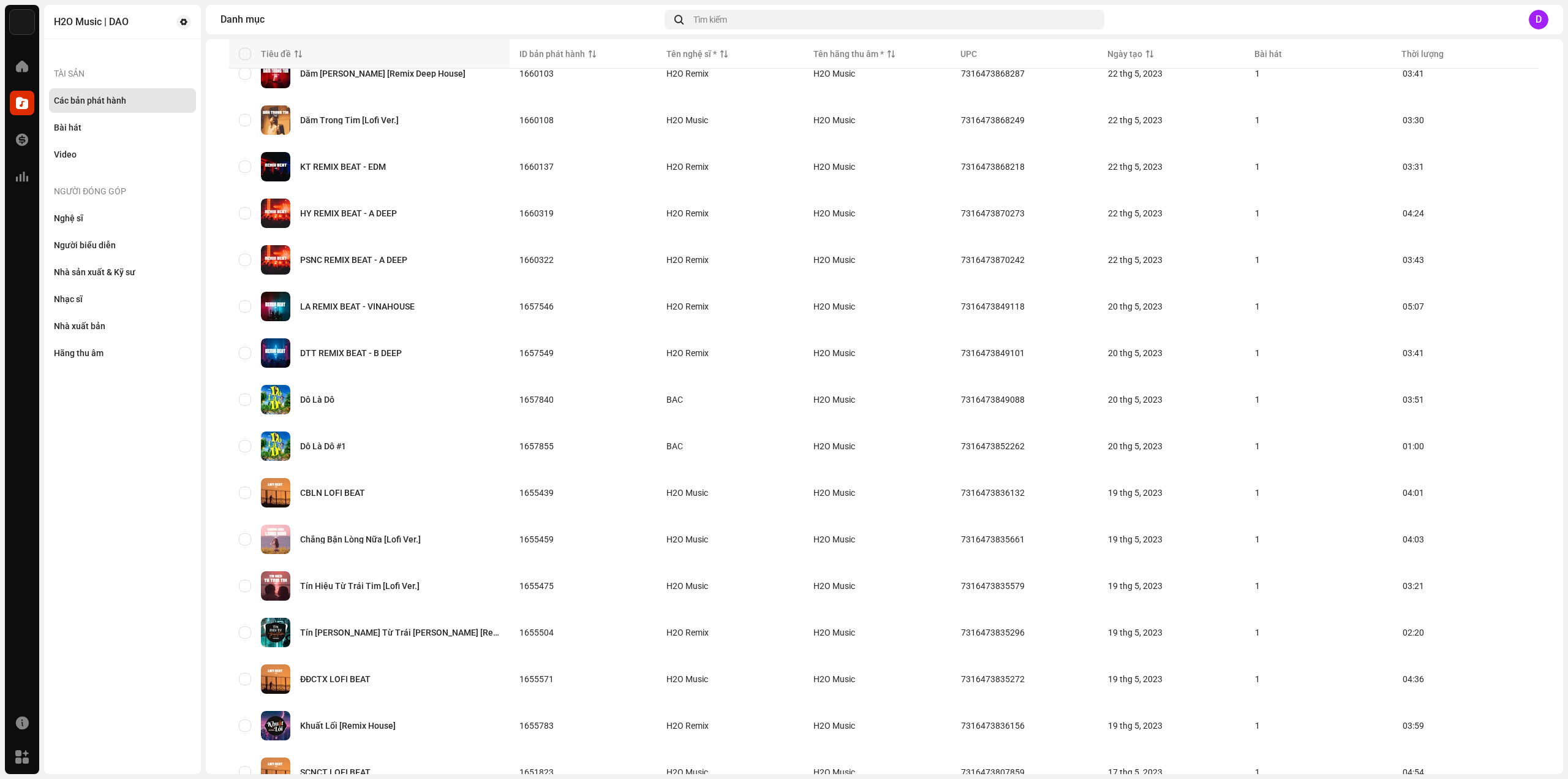
scroll to position [572, 0]
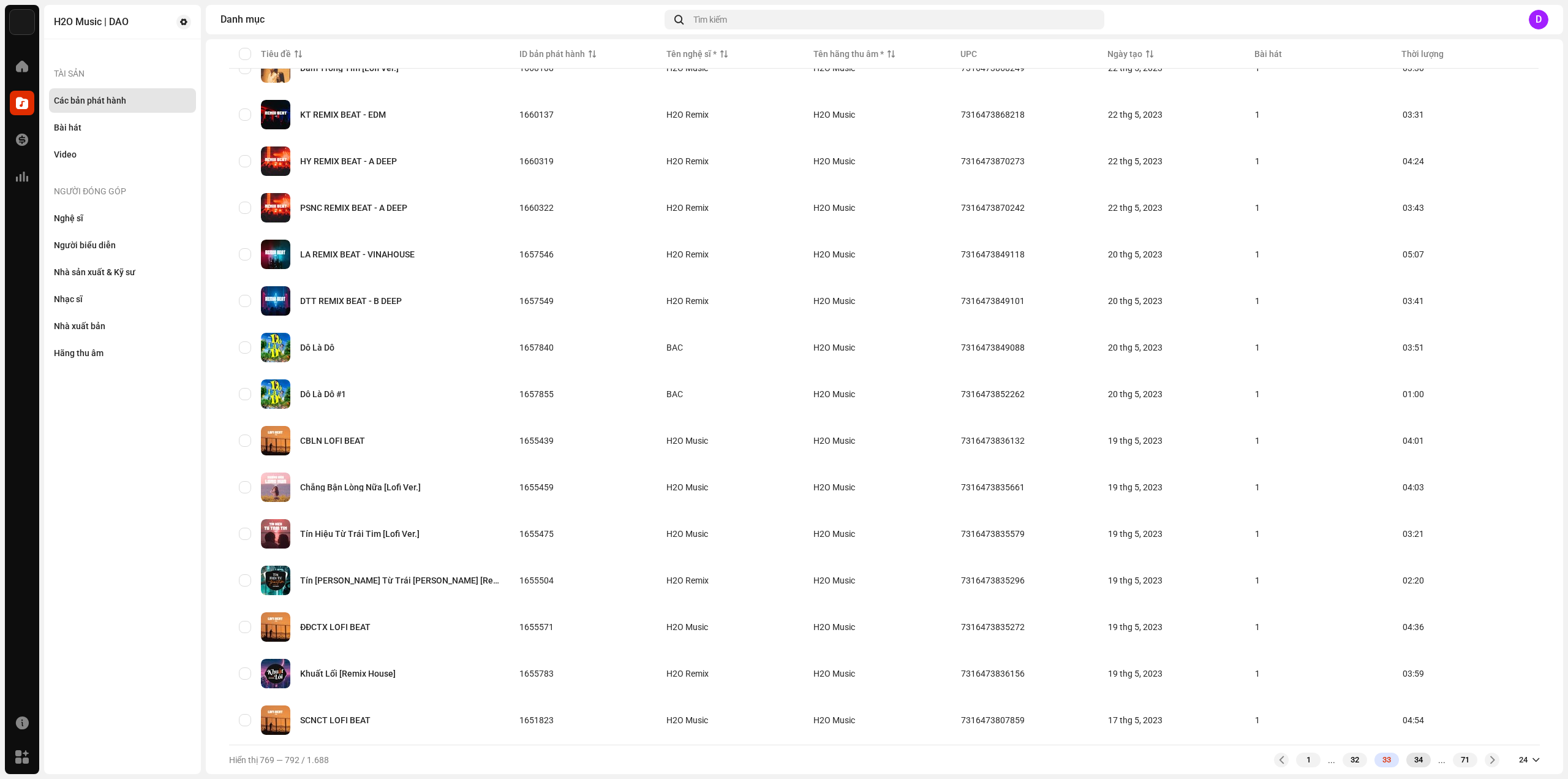
click at [1406, 763] on div "34" at bounding box center [1418, 759] width 25 height 14
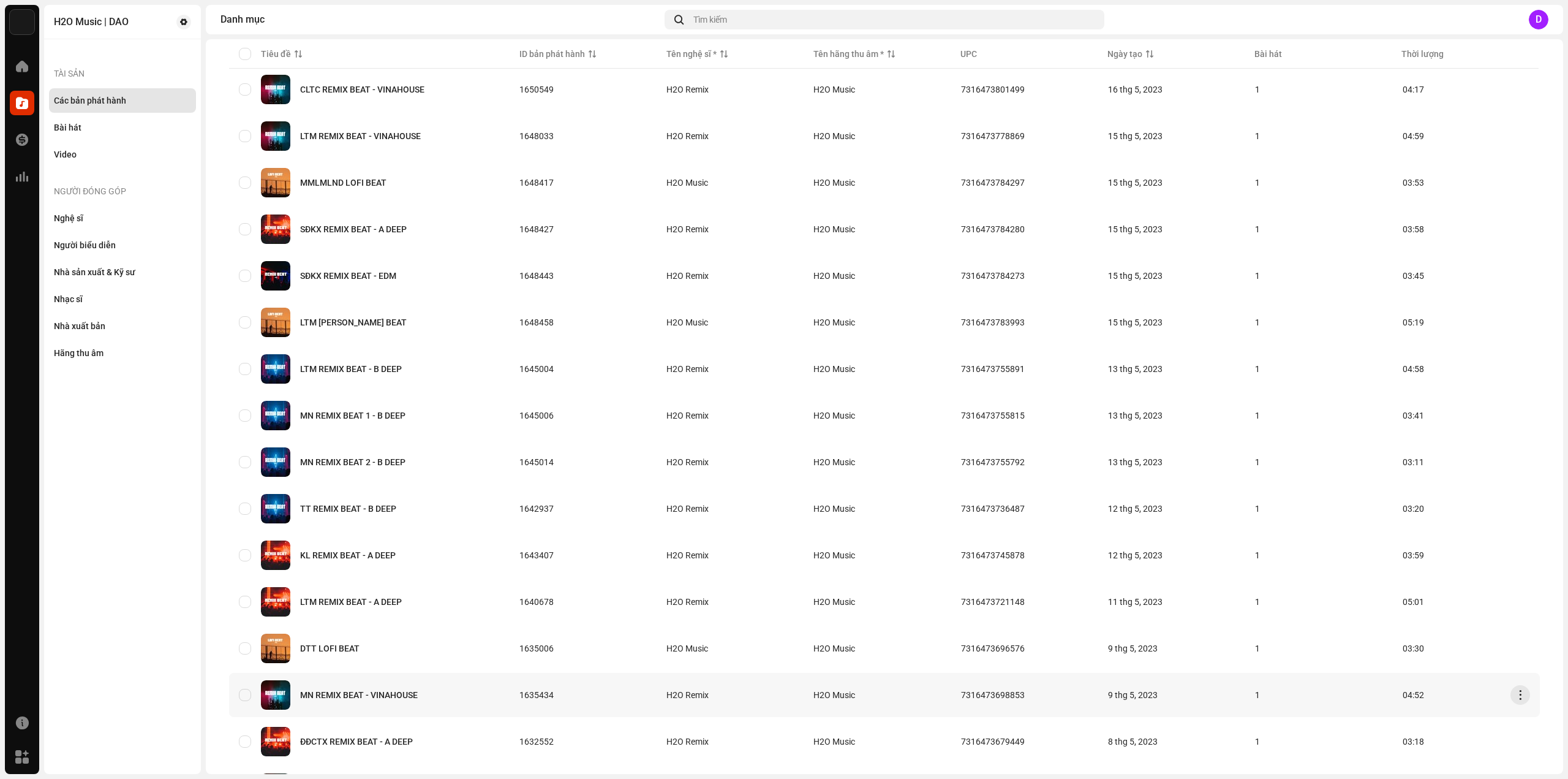
scroll to position [572, 0]
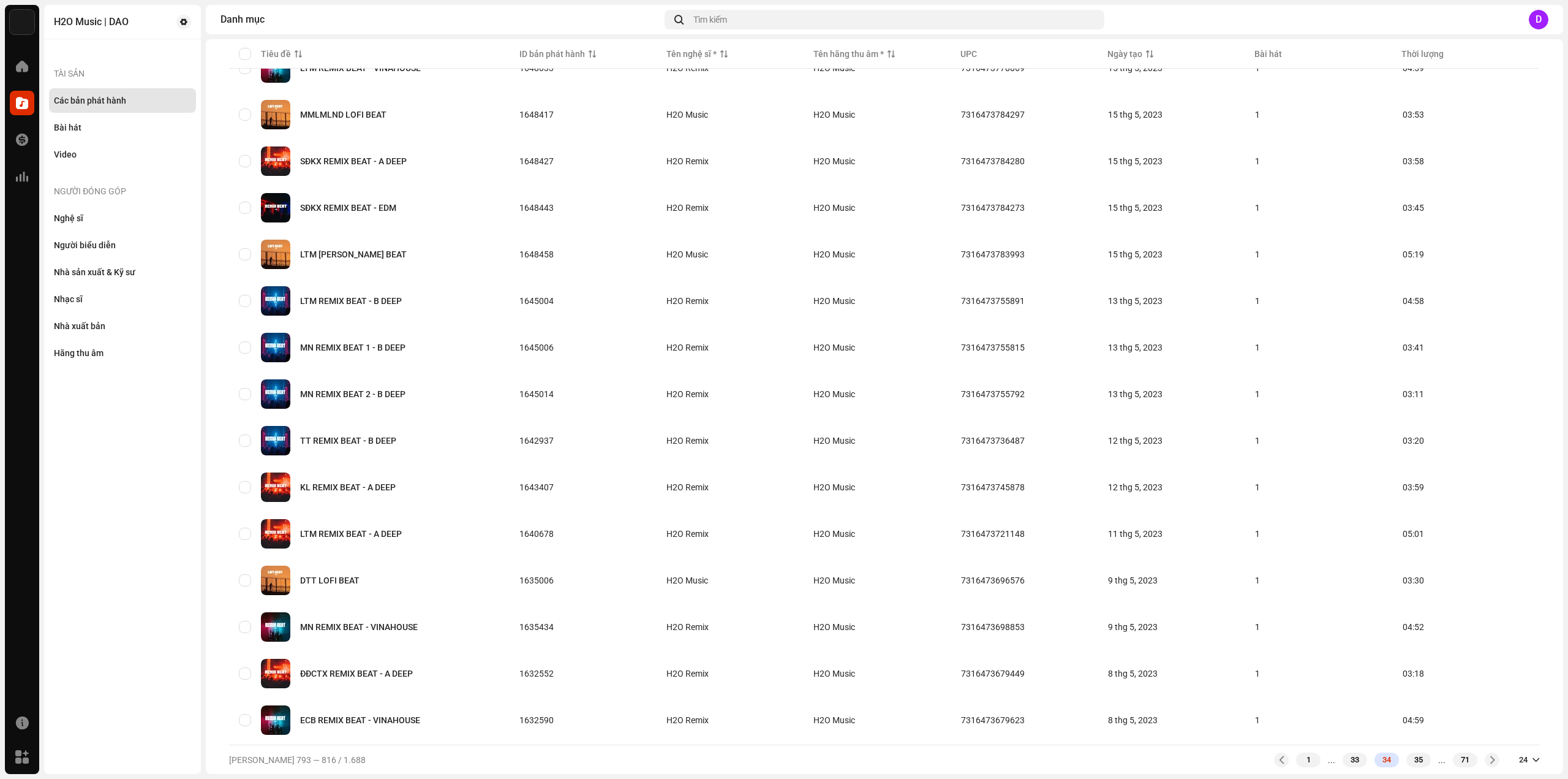
click at [1399, 752] on div "1 ... 33 34 35 ... 71" at bounding box center [1387, 759] width 226 height 14
click at [1406, 755] on div "35" at bounding box center [1418, 759] width 25 height 14
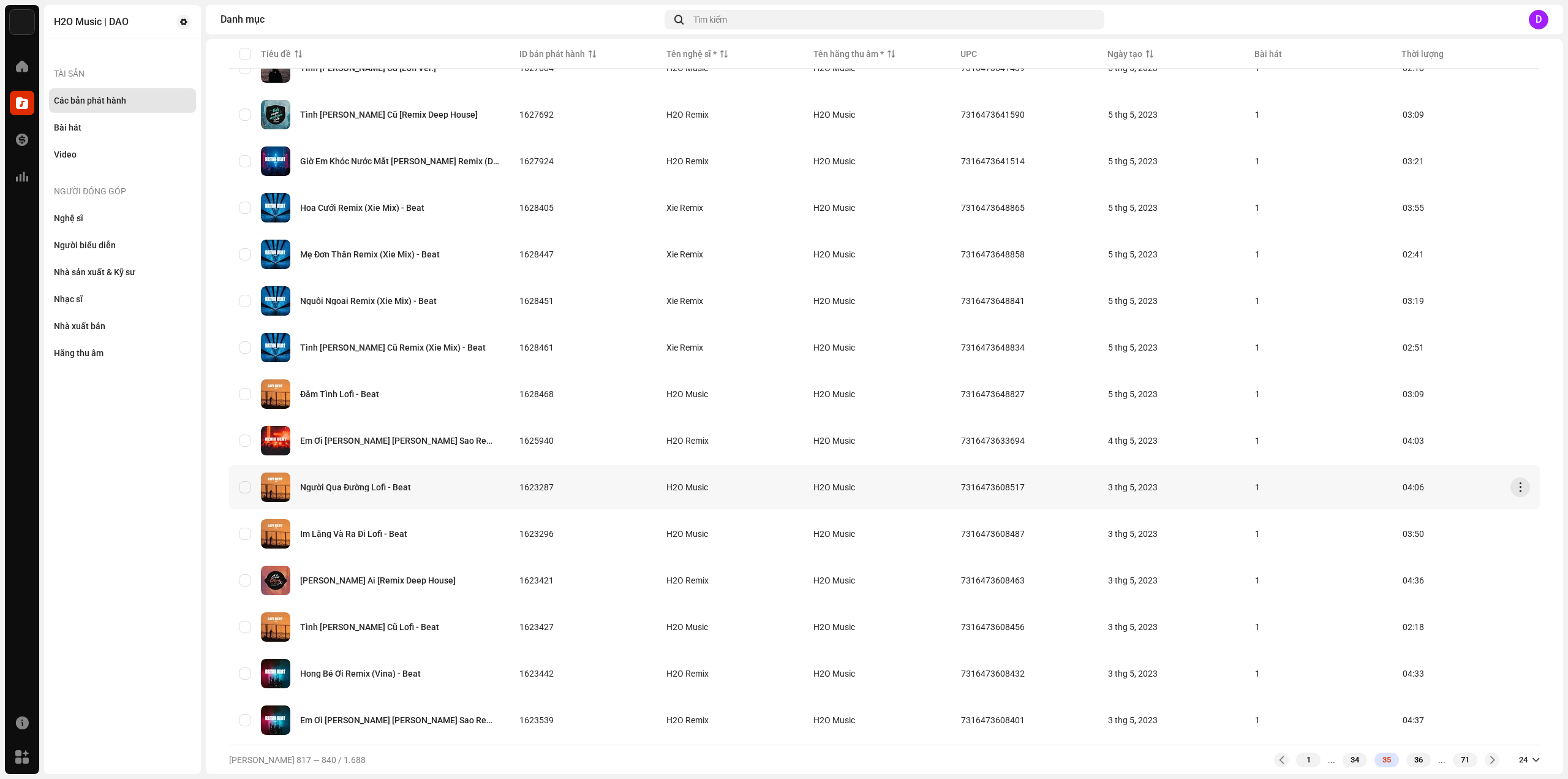
scroll to position [572, 0]
click at [1411, 760] on div "36" at bounding box center [1418, 759] width 25 height 14
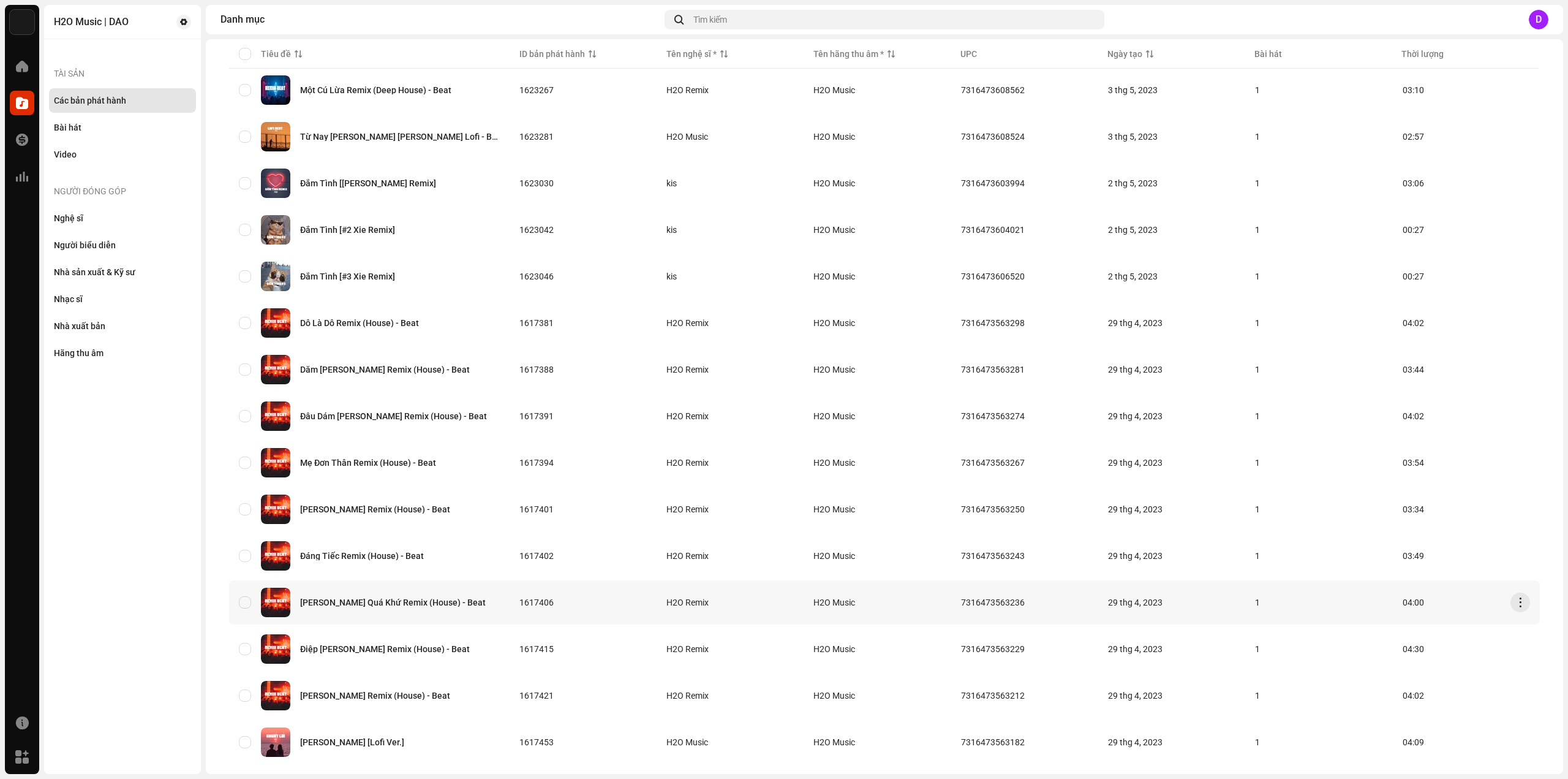
scroll to position [572, 0]
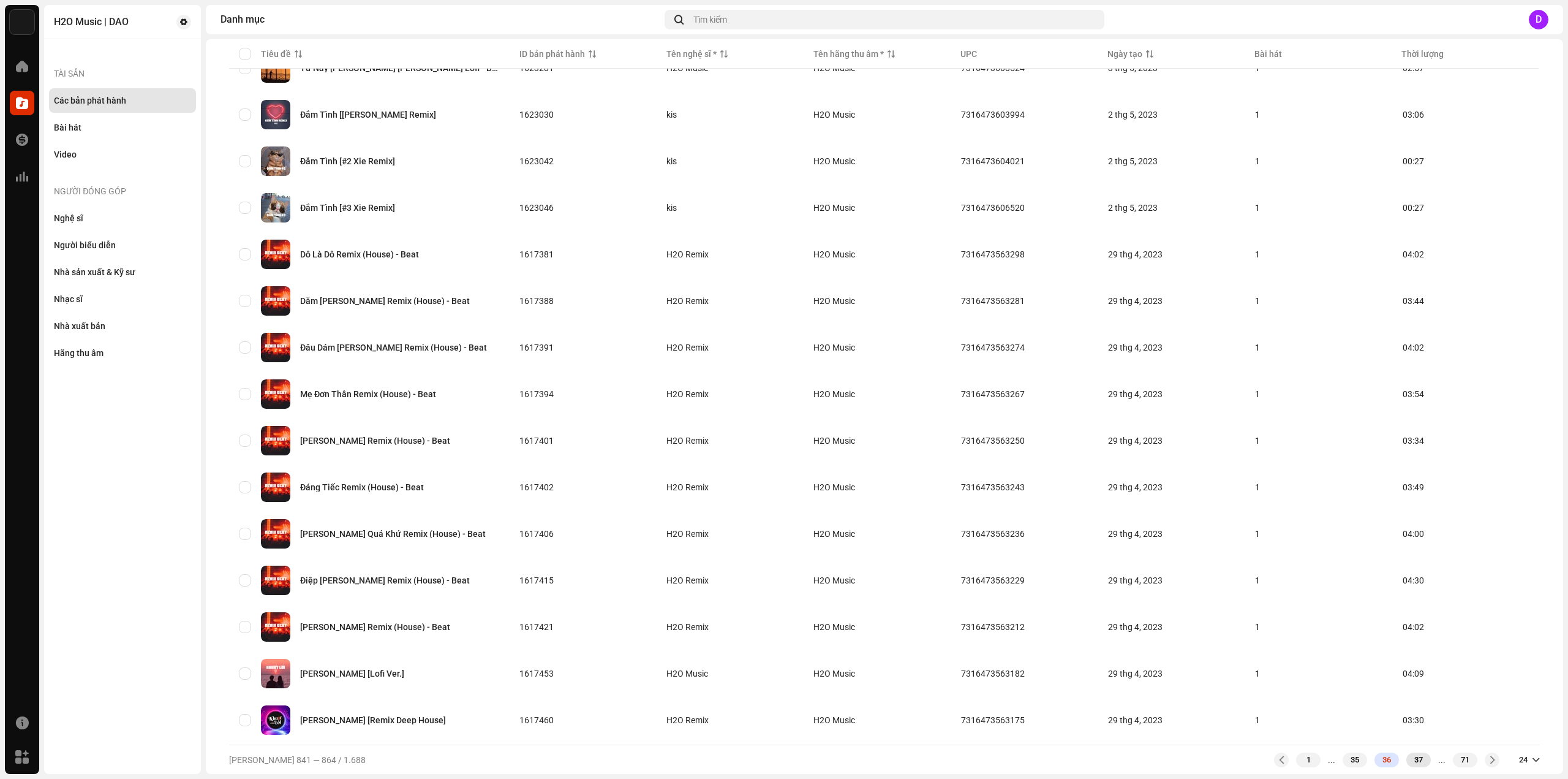
click at [1409, 757] on div "37" at bounding box center [1418, 759] width 25 height 14
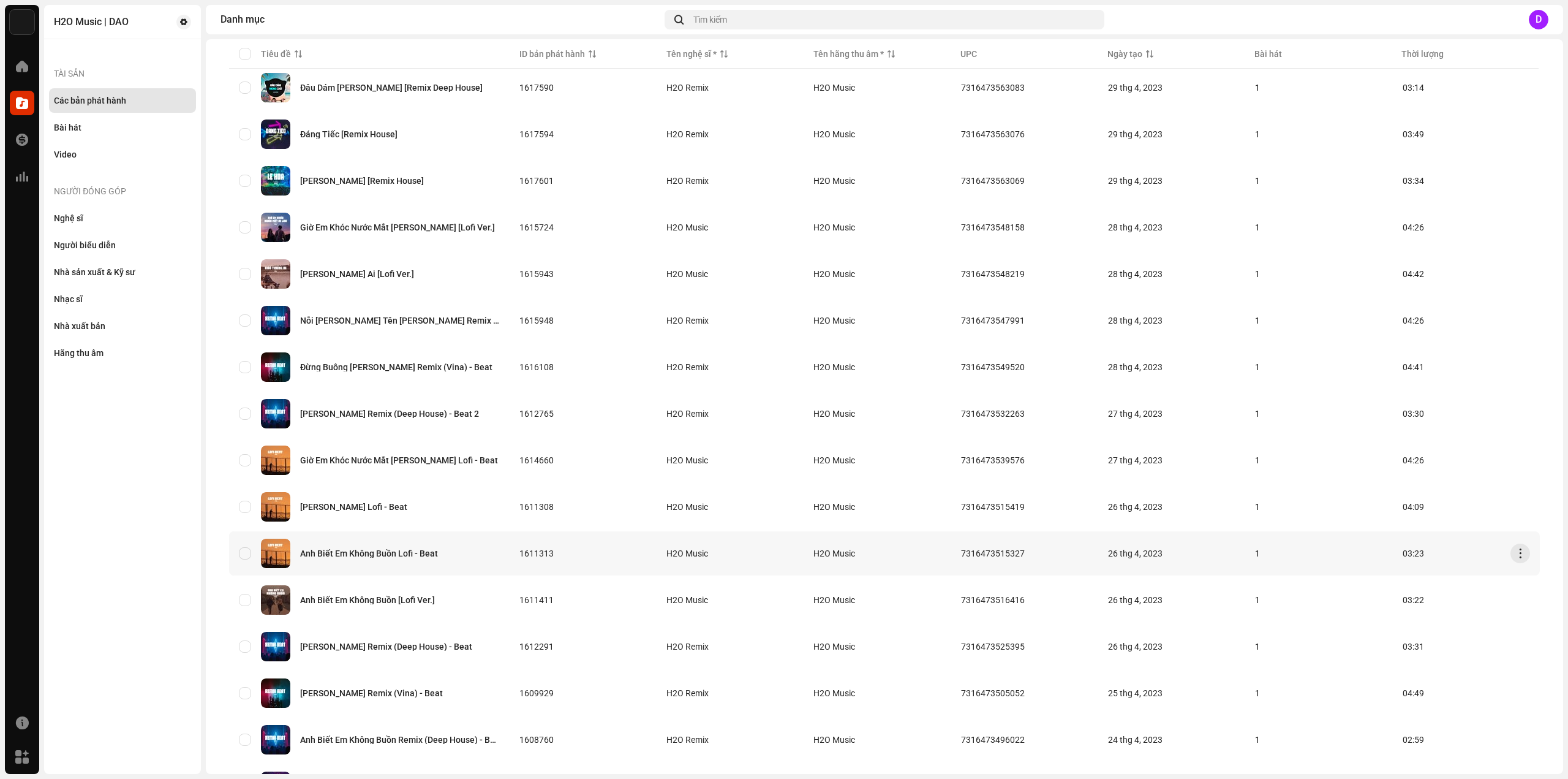
scroll to position [572, 0]
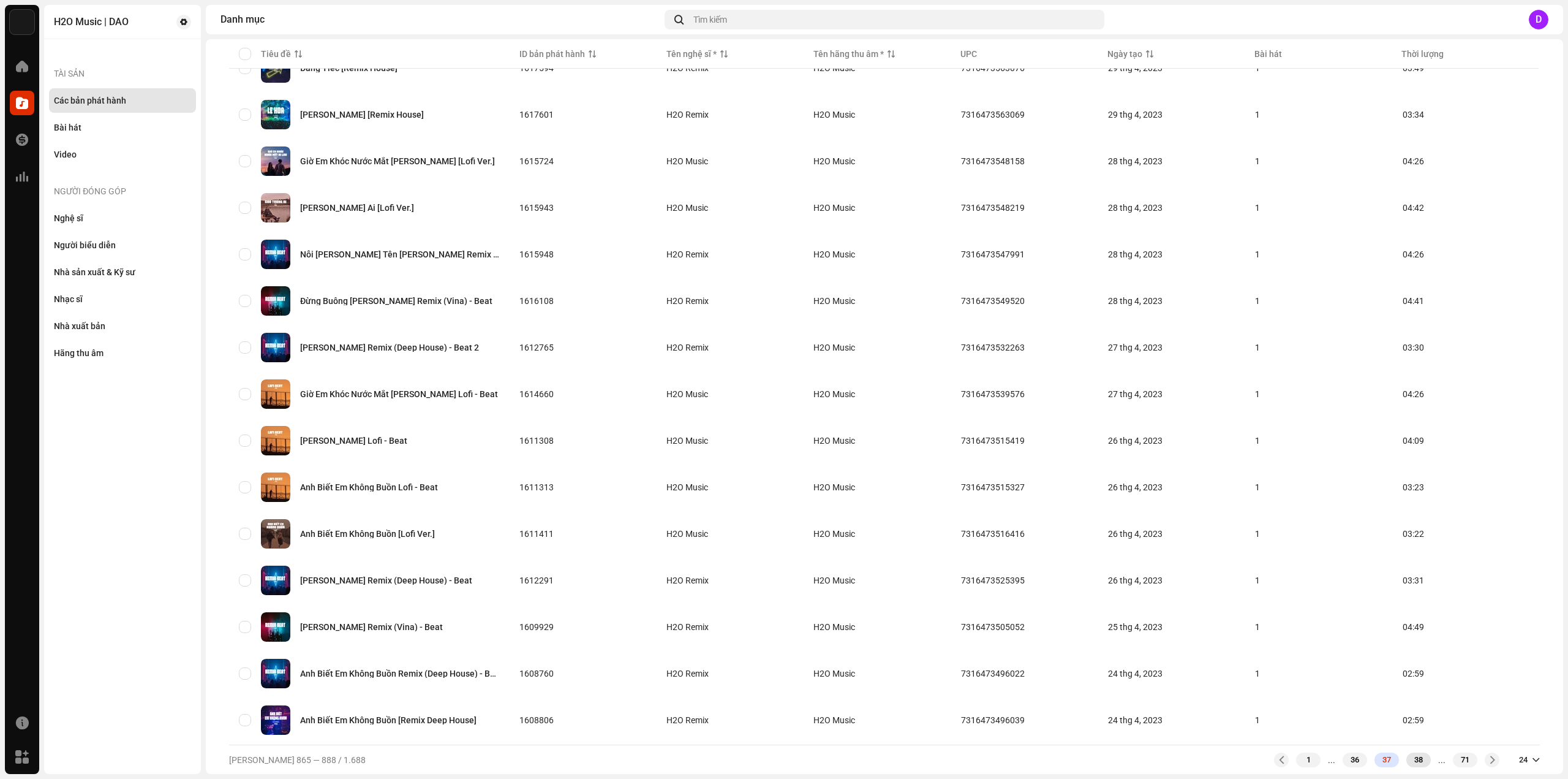
click at [1409, 760] on div "38" at bounding box center [1418, 759] width 25 height 14
